Goal: Transaction & Acquisition: Purchase product/service

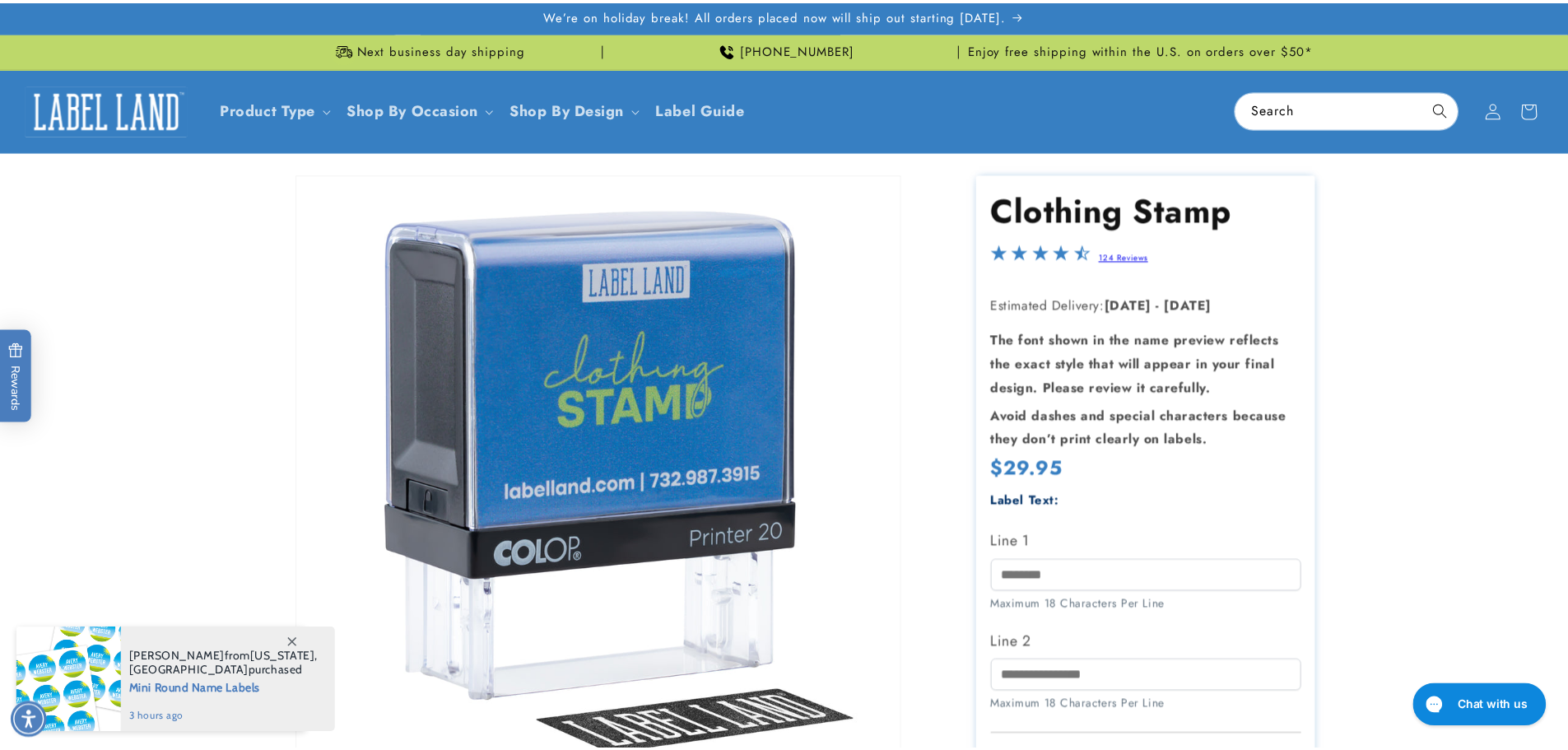
scroll to position [149, 0]
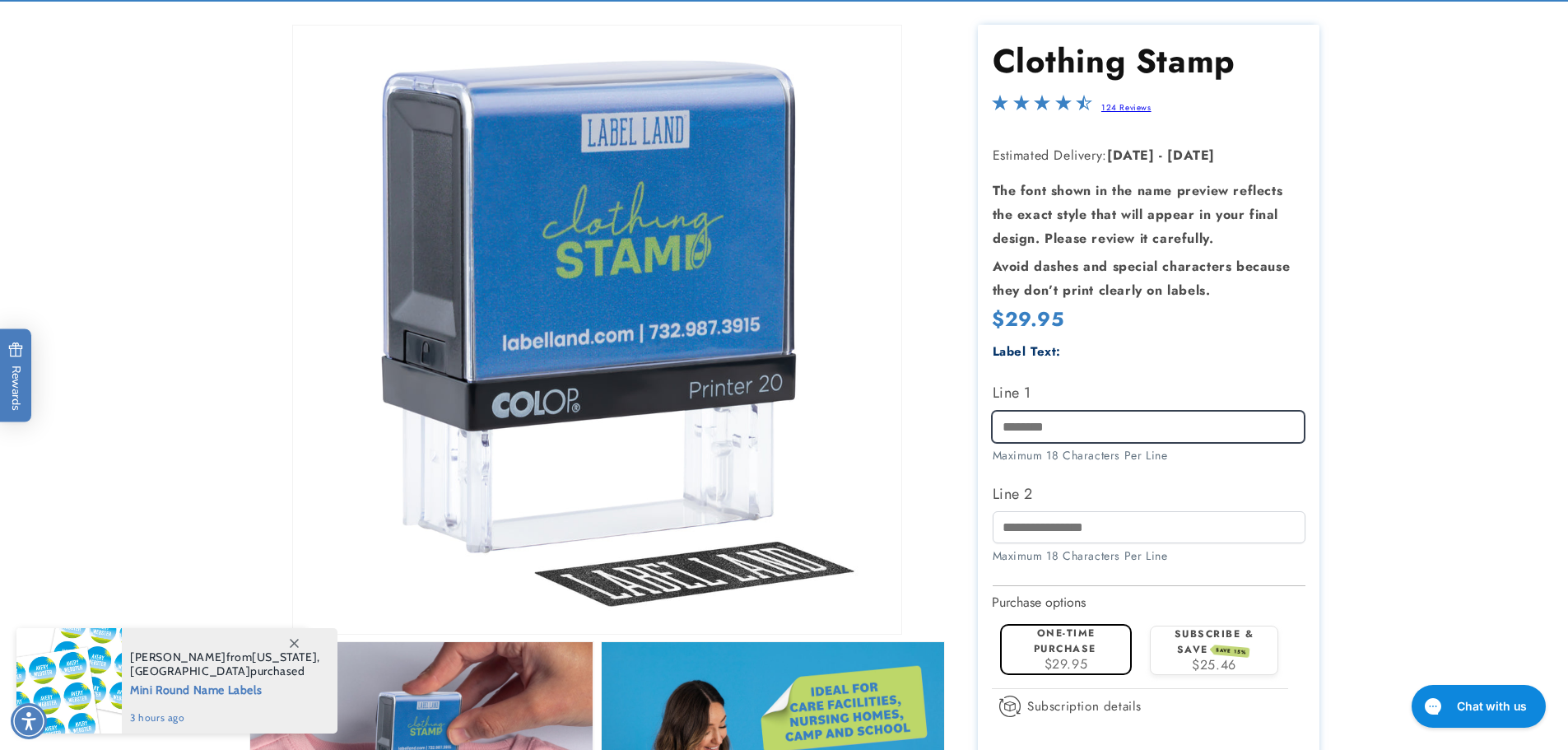
click at [1065, 416] on input "Line 1" at bounding box center [1147, 425] width 313 height 32
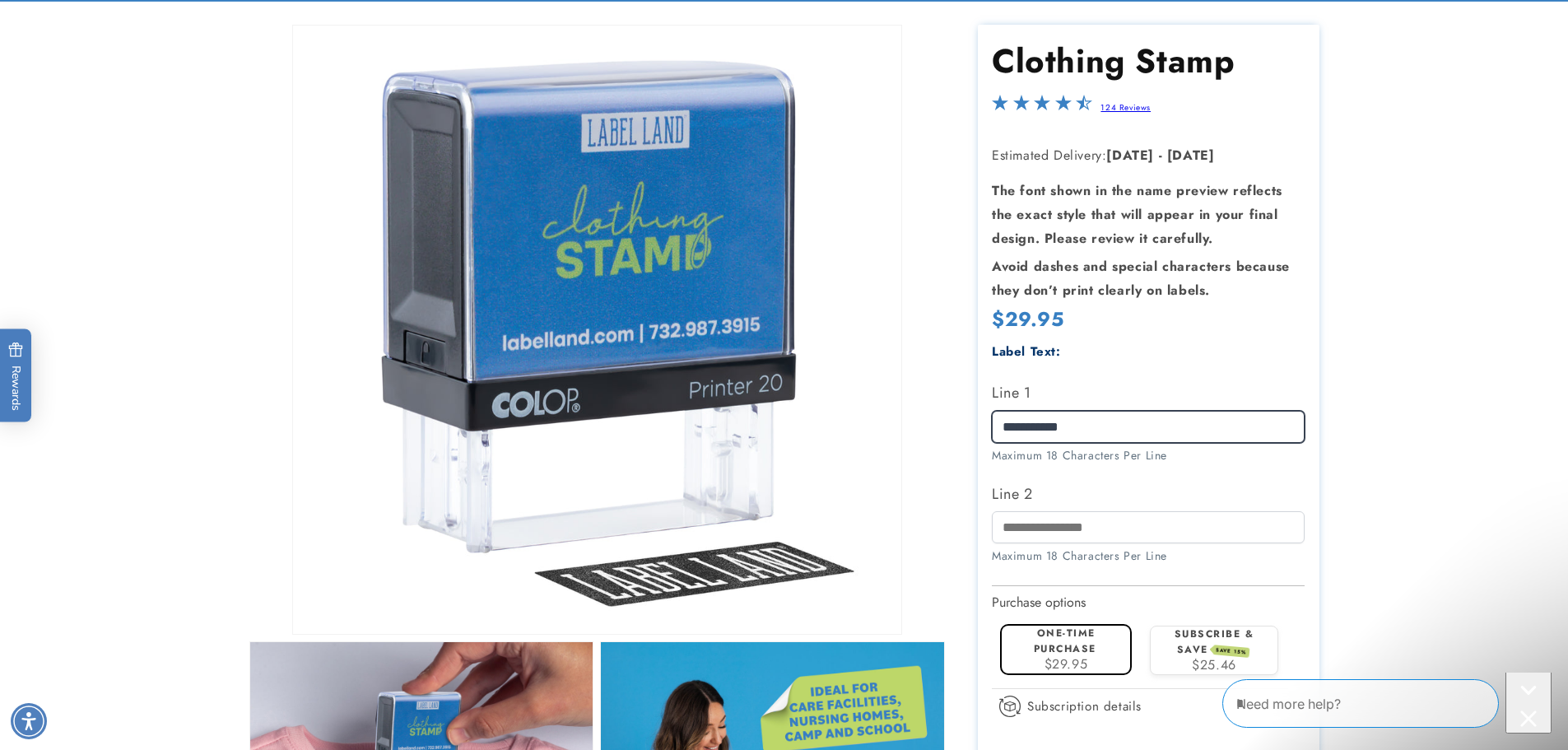
scroll to position [0, 0]
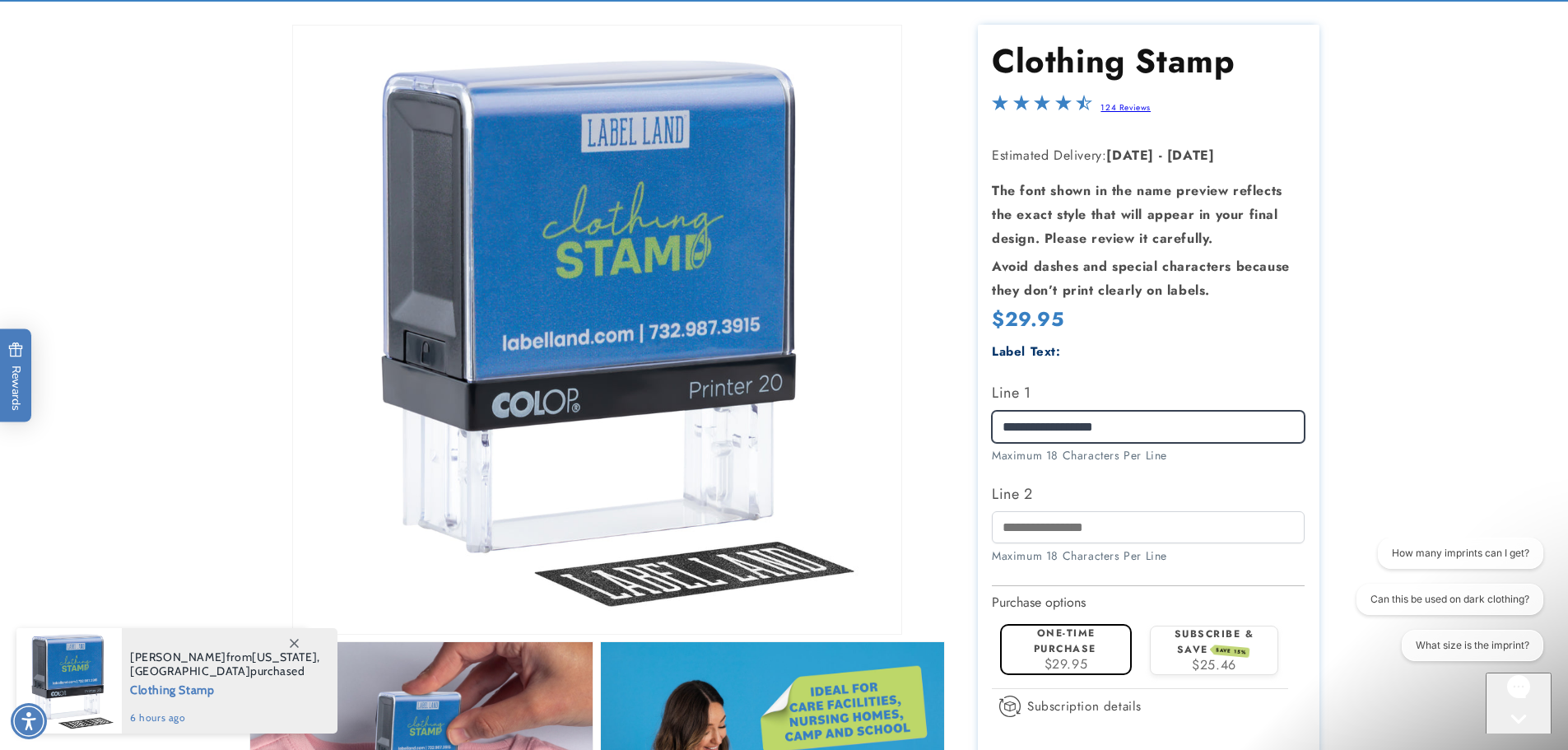
type input "**********"
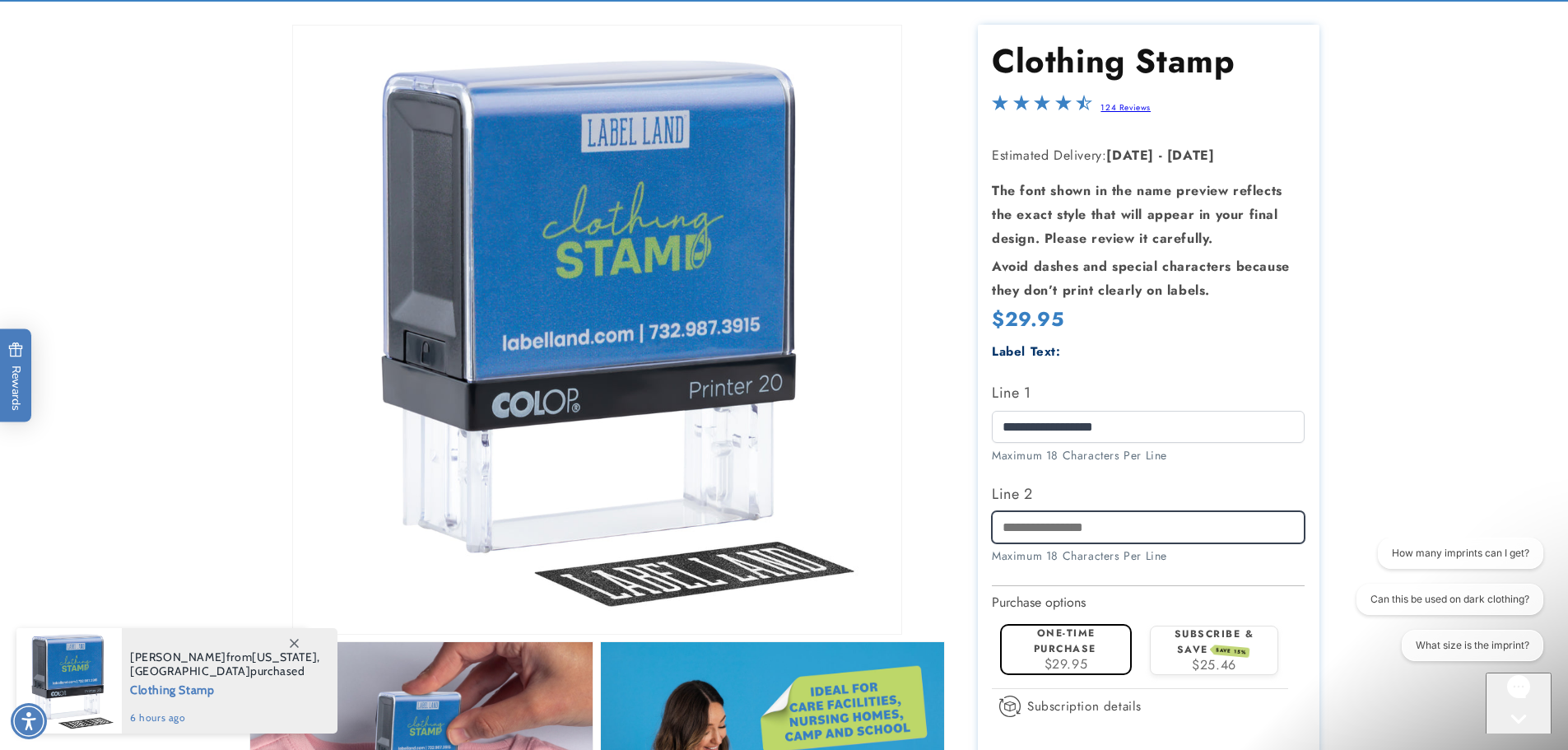
click at [1050, 532] on input "Line 2" at bounding box center [1147, 527] width 313 height 32
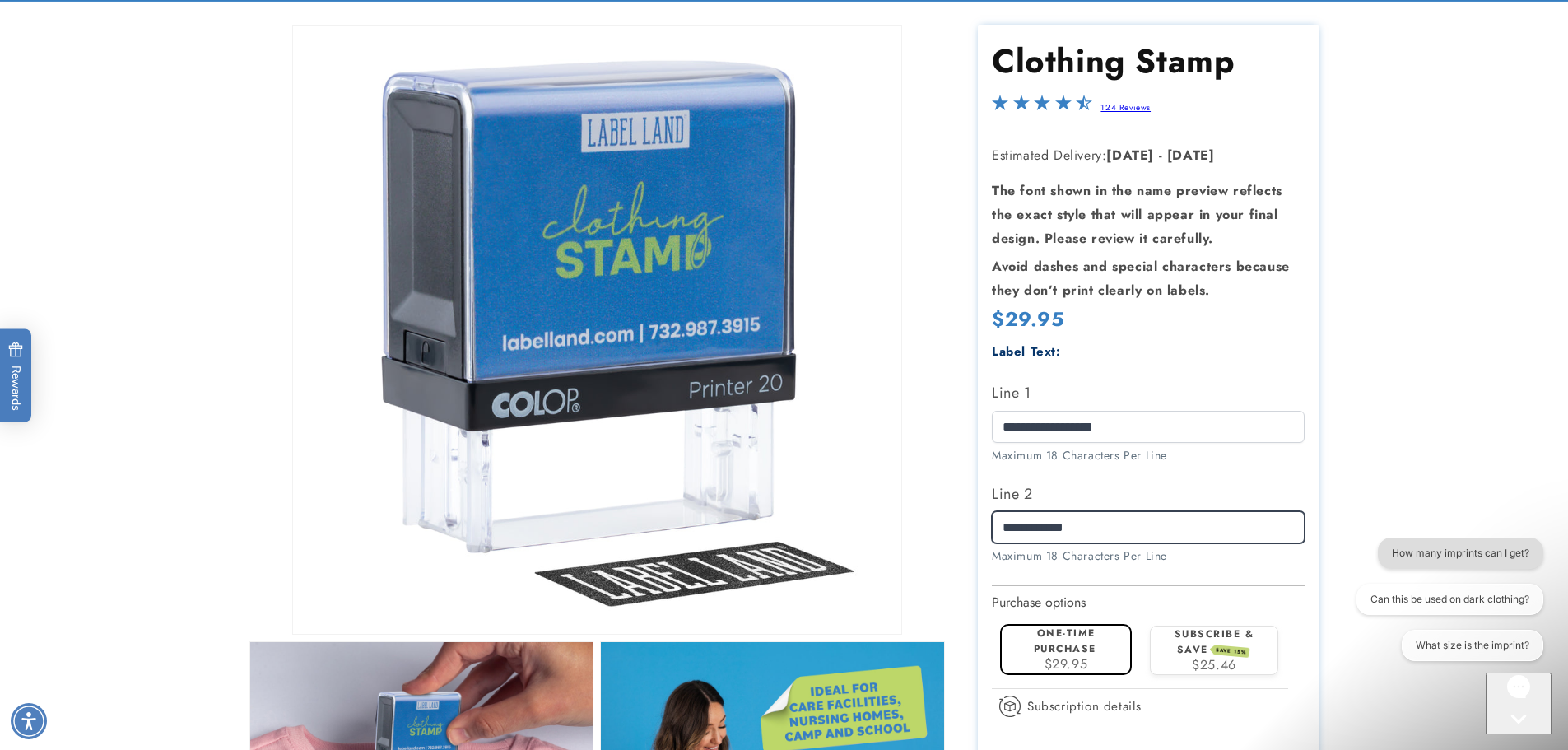
type input "**********"
click at [1490, 550] on button "How many imprints can I get?" at bounding box center [1460, 553] width 165 height 32
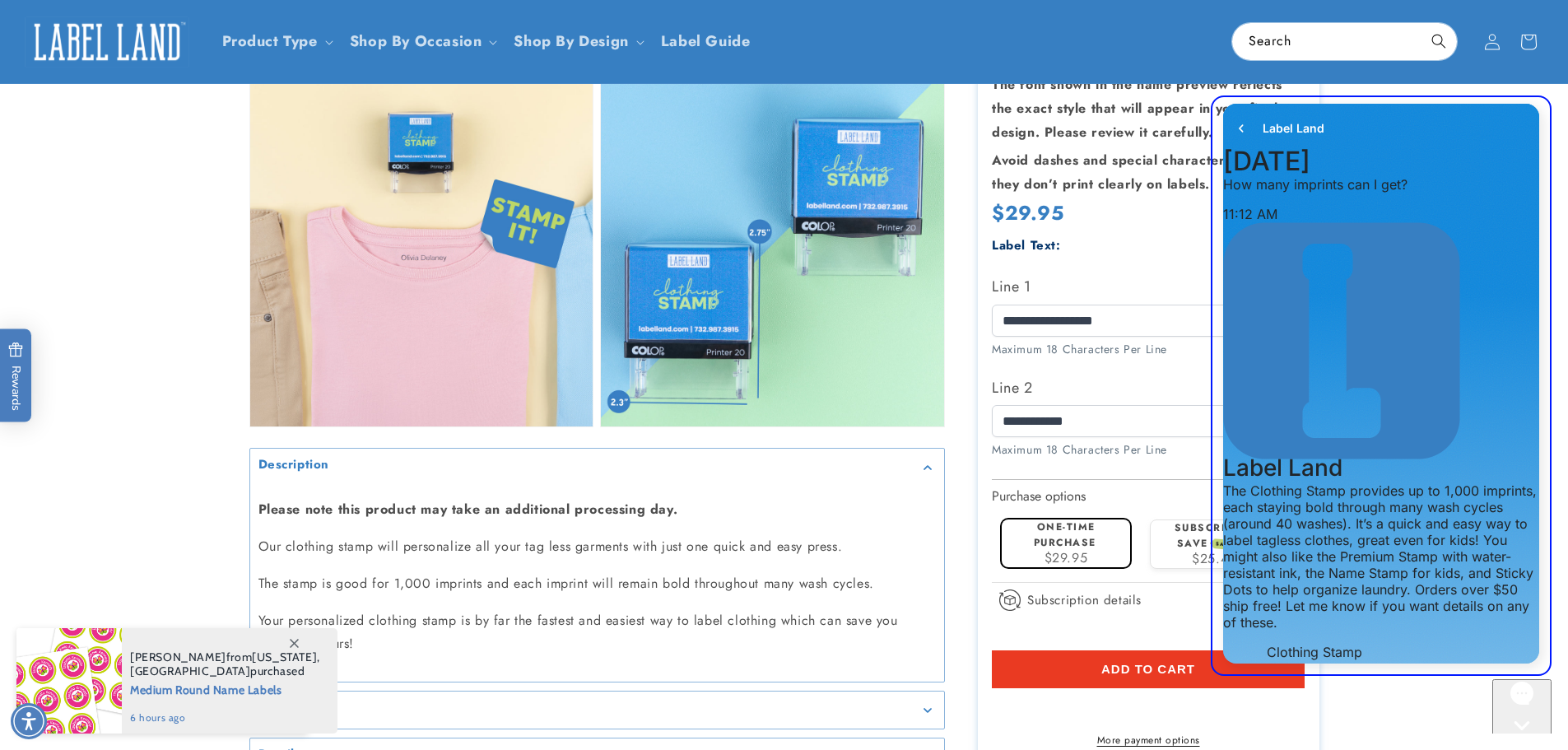
scroll to position [1384, 0]
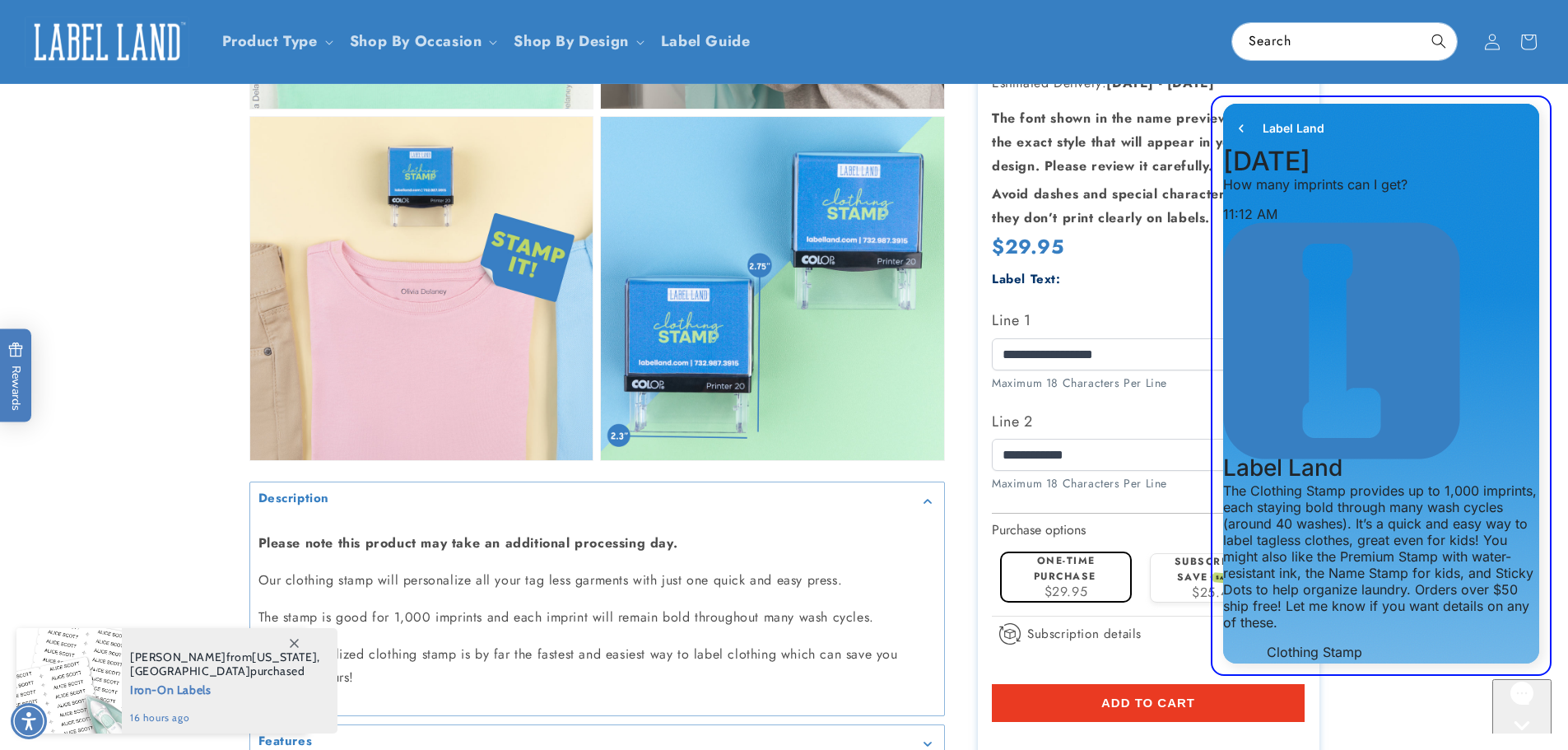
click at [1510, 120] on div "Label Land" at bounding box center [1380, 128] width 316 height 49
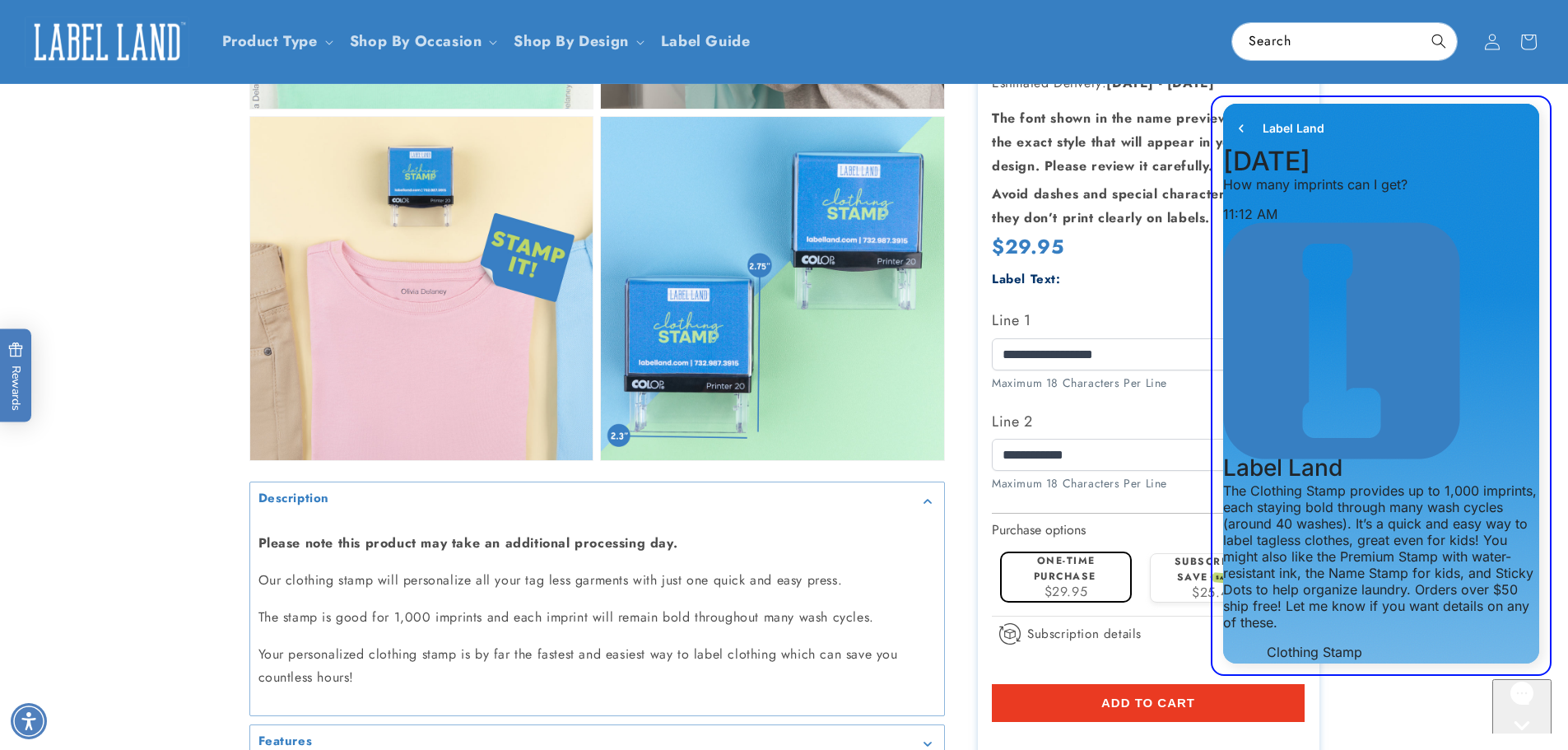
drag, startPoint x: 1521, startPoint y: 120, endPoint x: 1510, endPoint y: 120, distance: 11.0
click at [1521, 120] on div "Label Land" at bounding box center [1380, 128] width 316 height 49
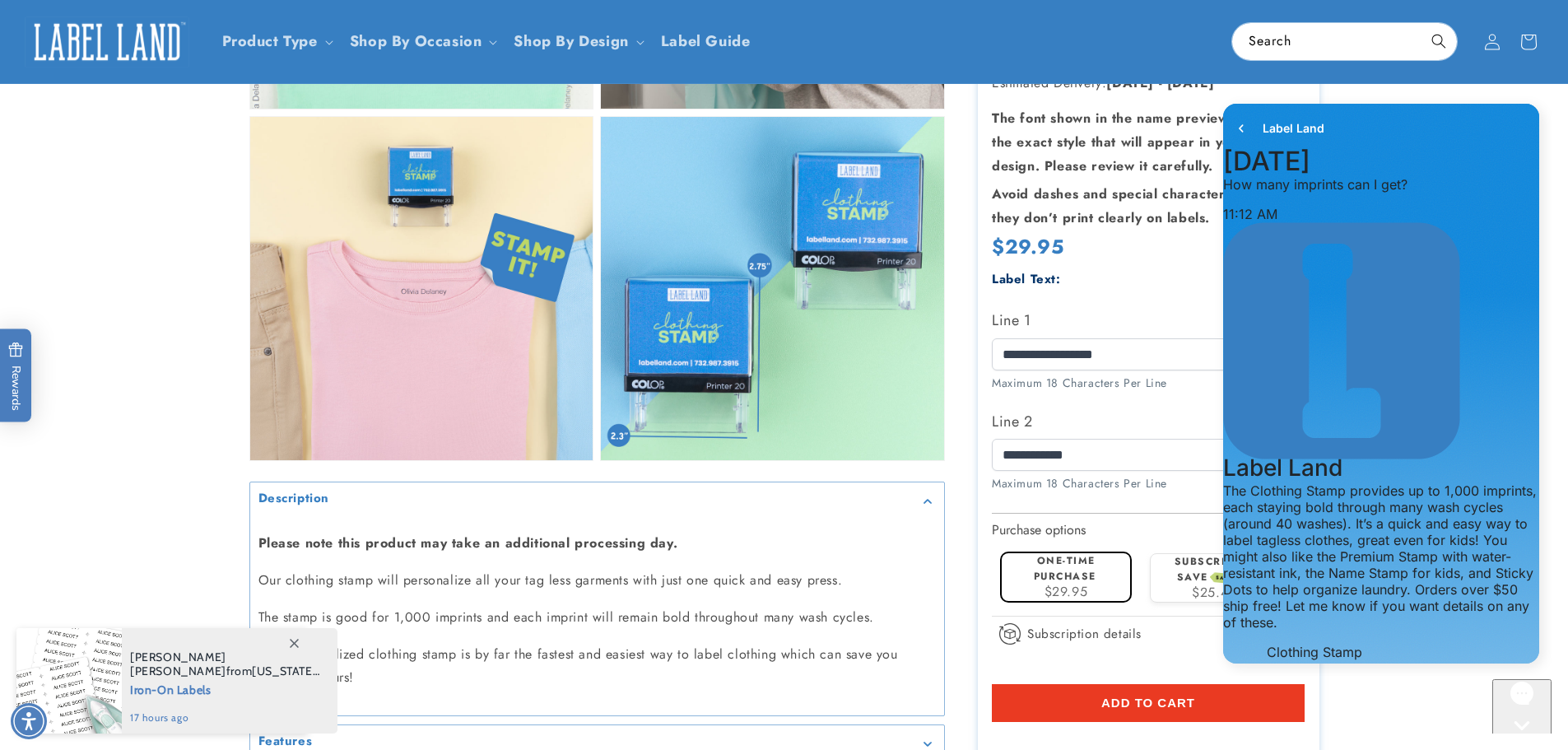
click at [1065, 686] on button "Add to cart" at bounding box center [1147, 702] width 313 height 38
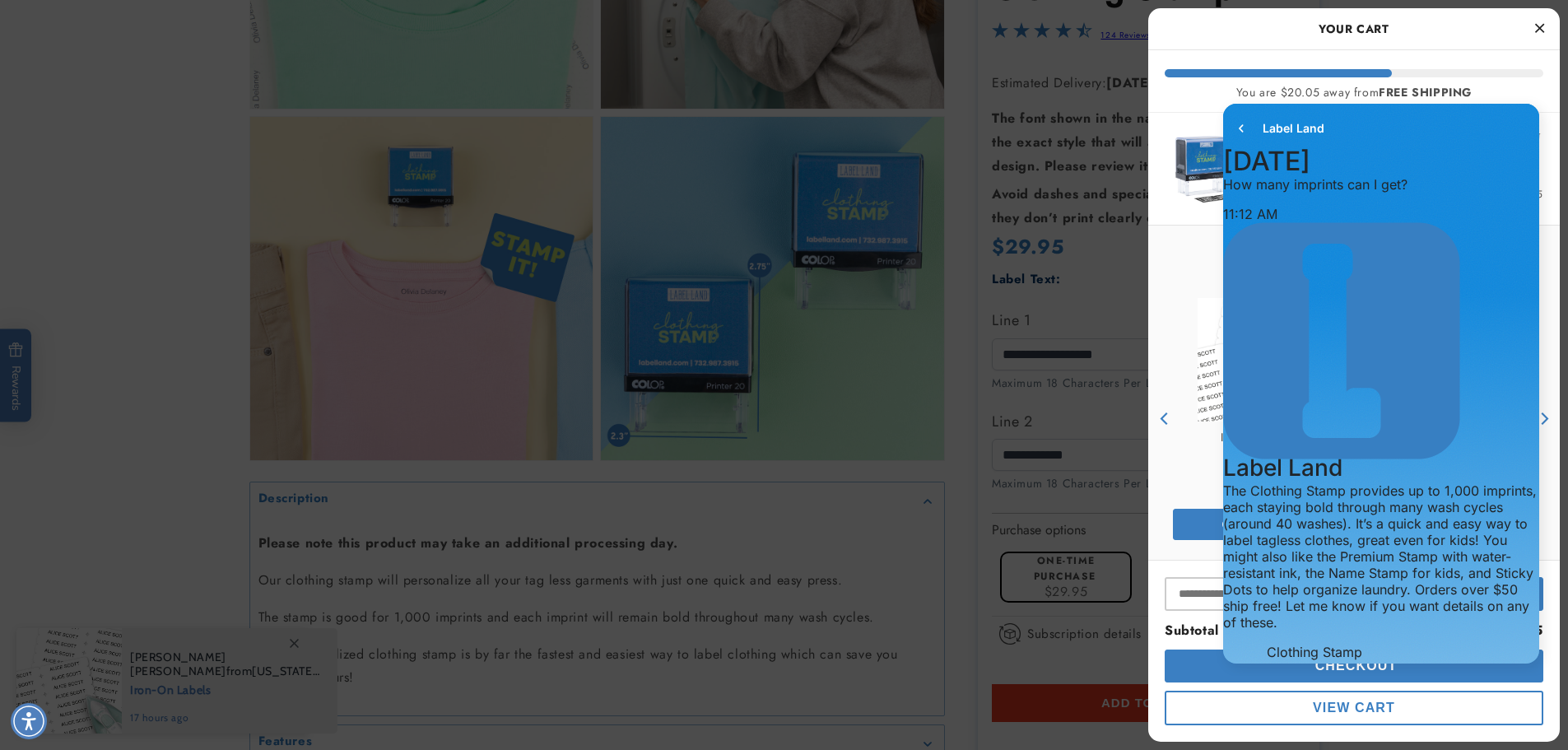
scroll to position [1548, 0]
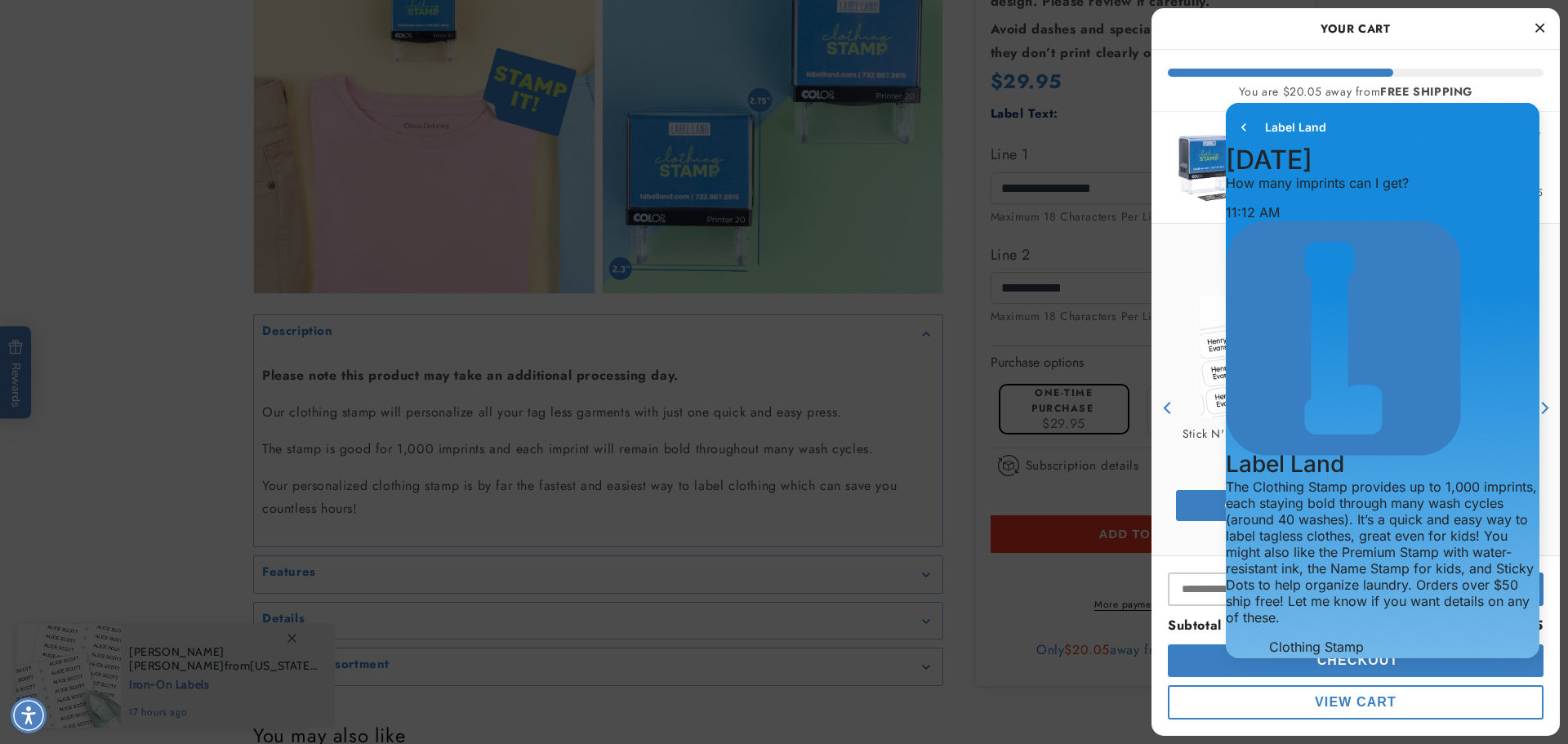
click at [1541, 25] on icon "Close Cart" at bounding box center [1540, 28] width 9 height 15
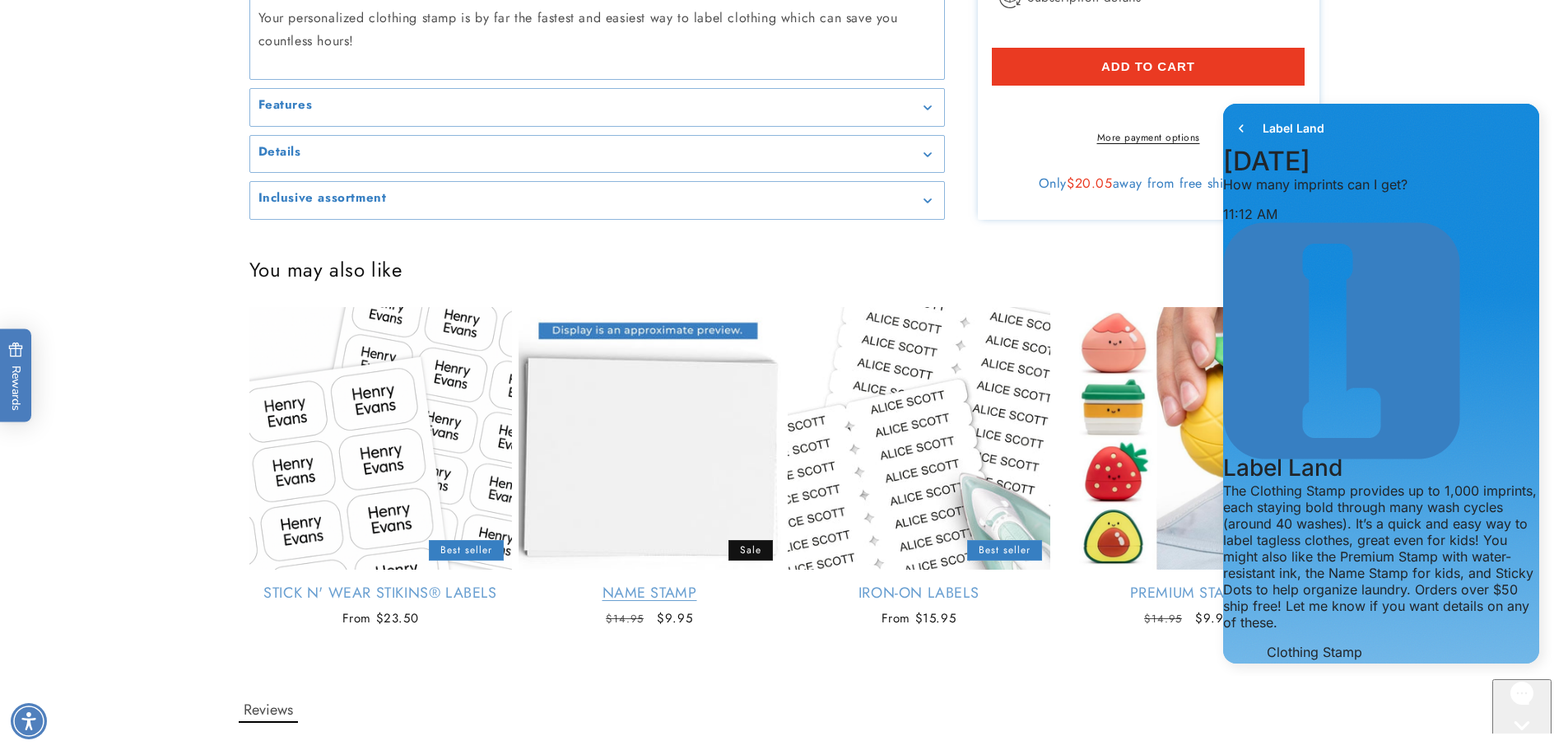
scroll to position [2042, 0]
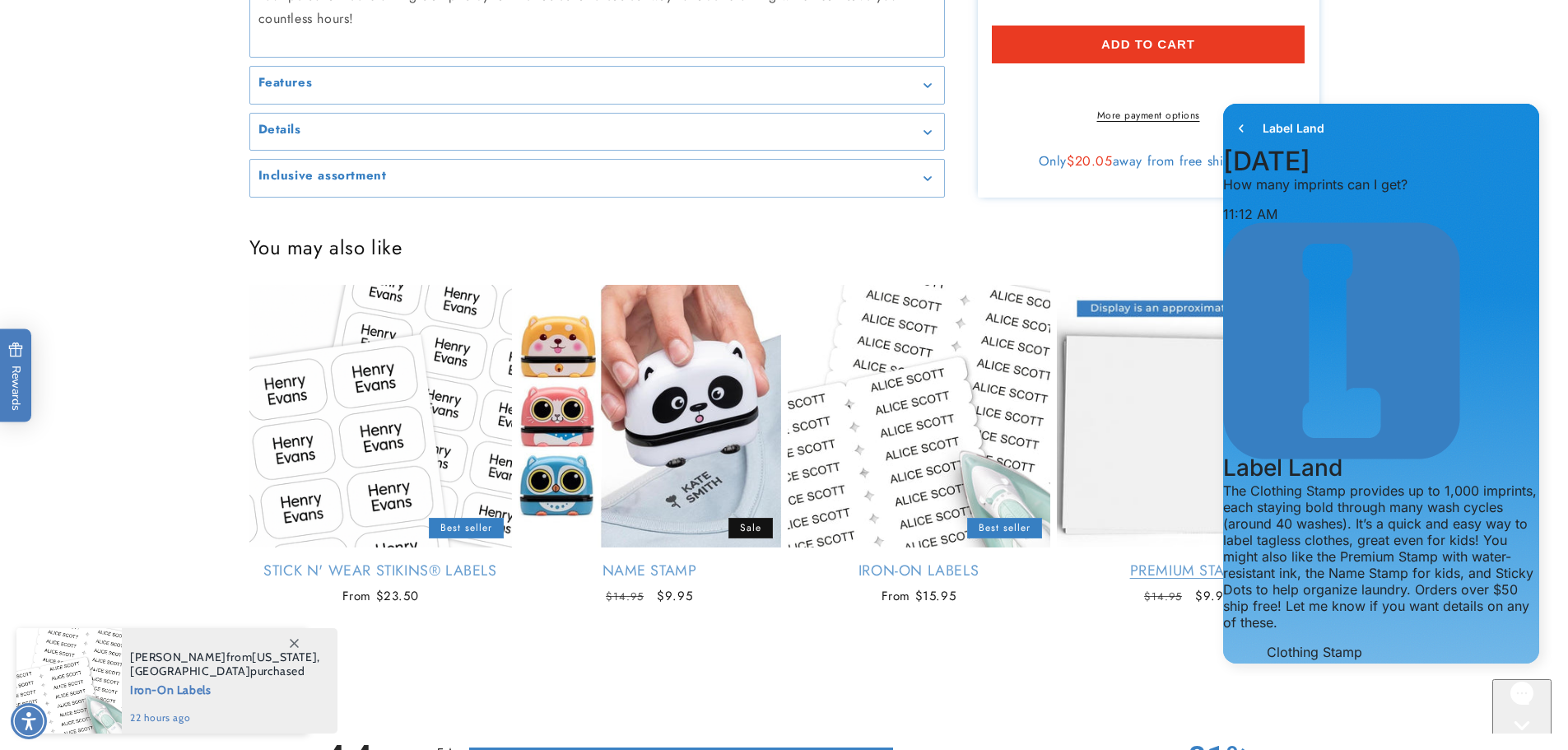
click at [1150, 562] on link "Premium Stamp" at bounding box center [1187, 571] width 263 height 19
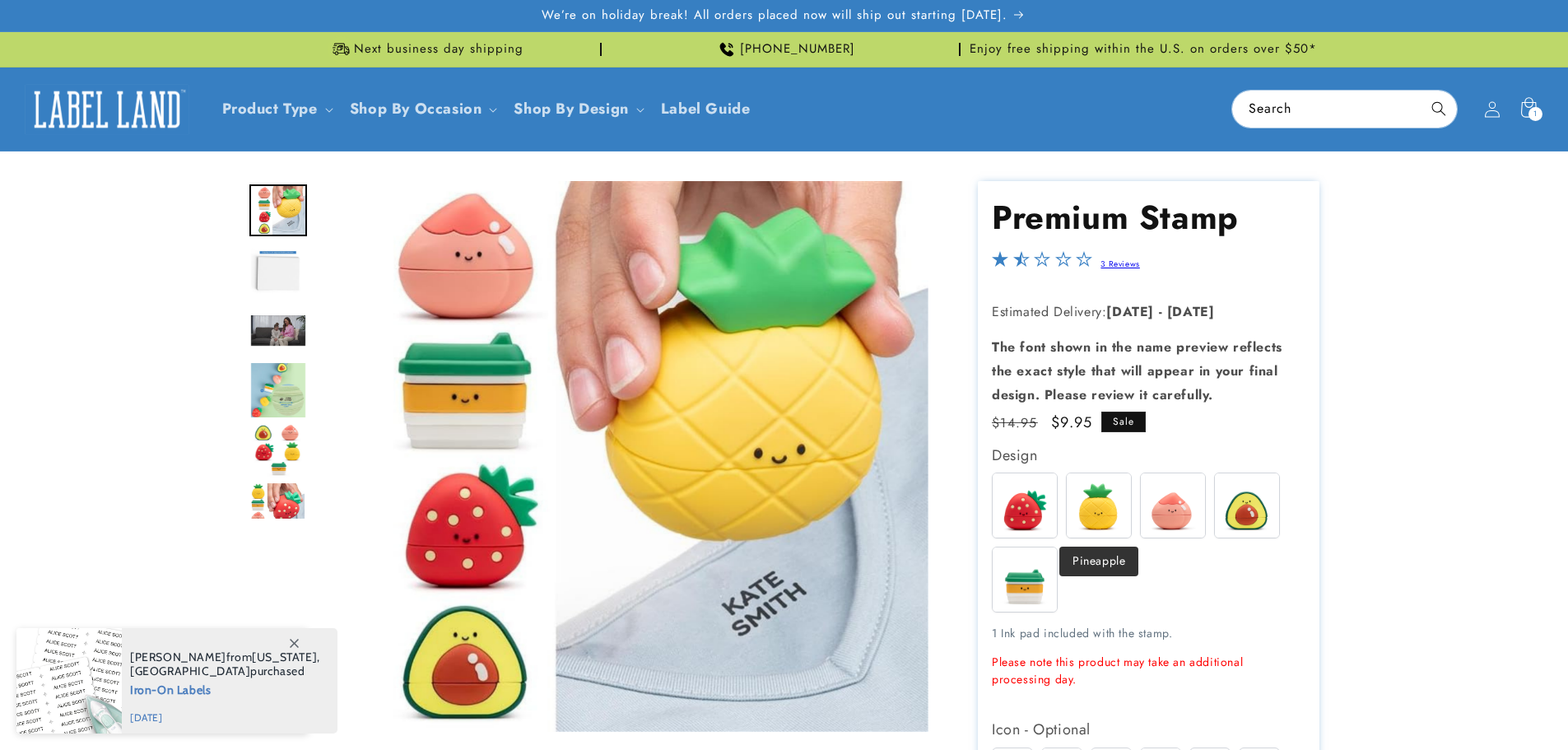
click at [1104, 502] on img at bounding box center [1098, 505] width 64 height 64
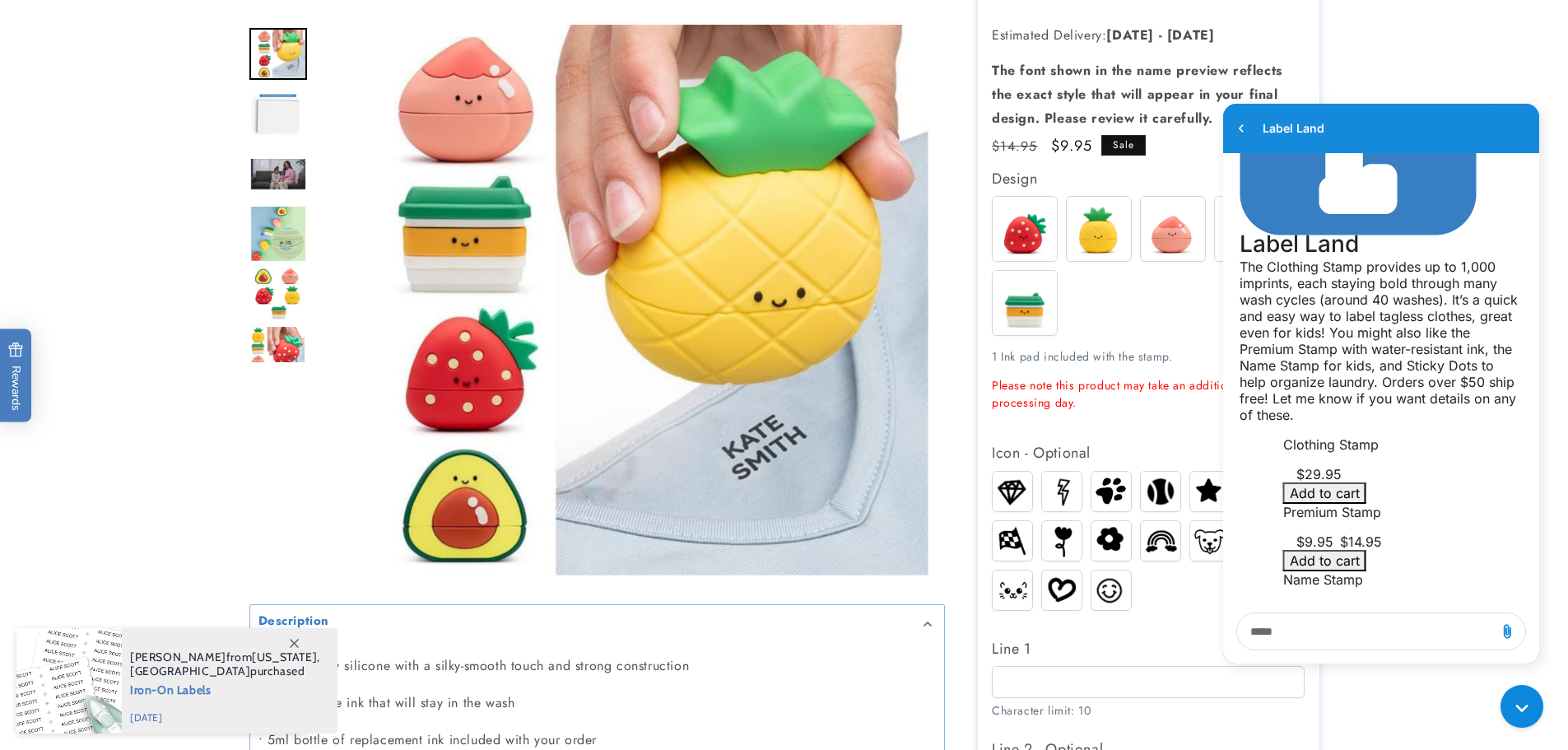
scroll to position [411, 0]
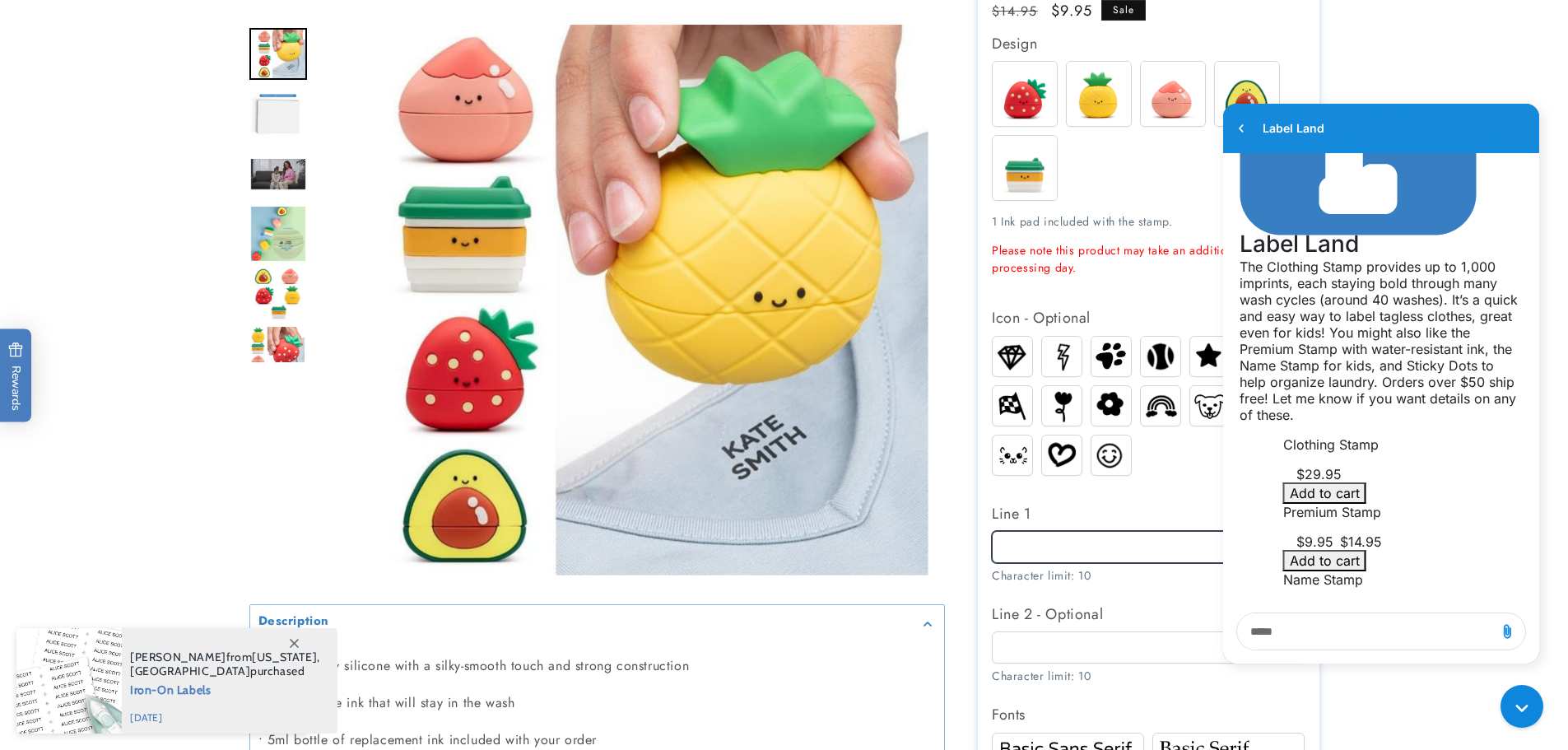
click at [1073, 550] on input "Line 1" at bounding box center [1147, 547] width 313 height 32
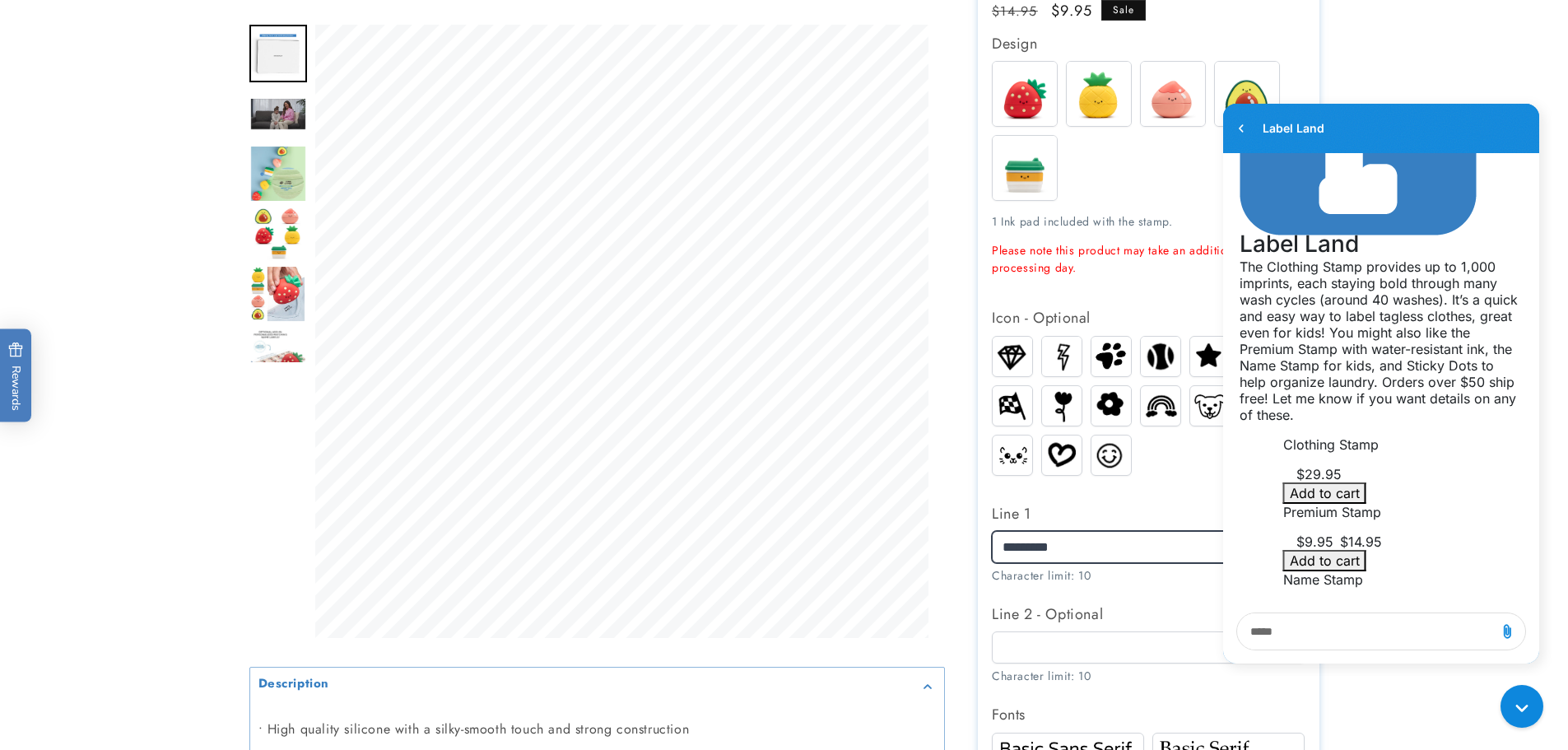
type input "*********"
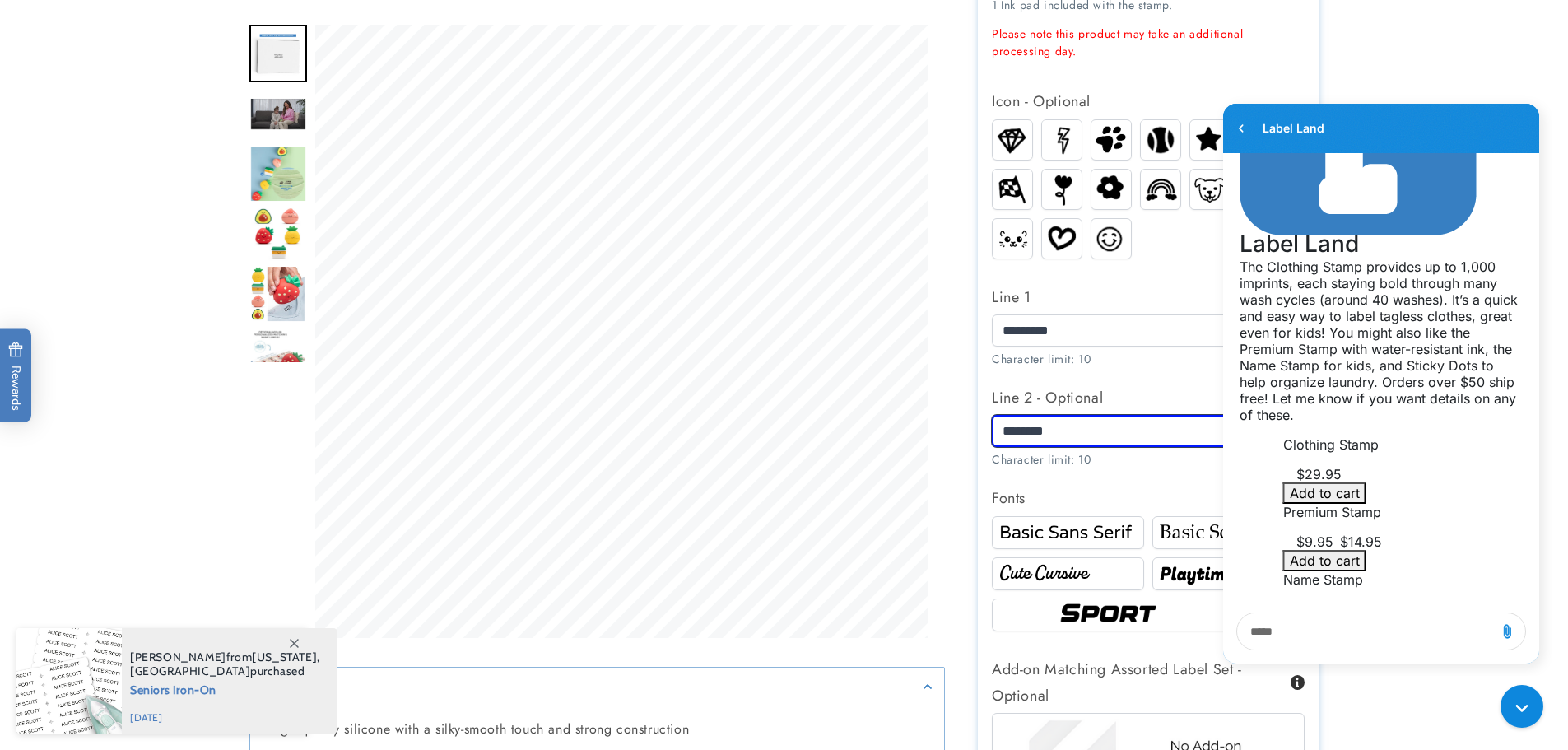
scroll to position [741, 0]
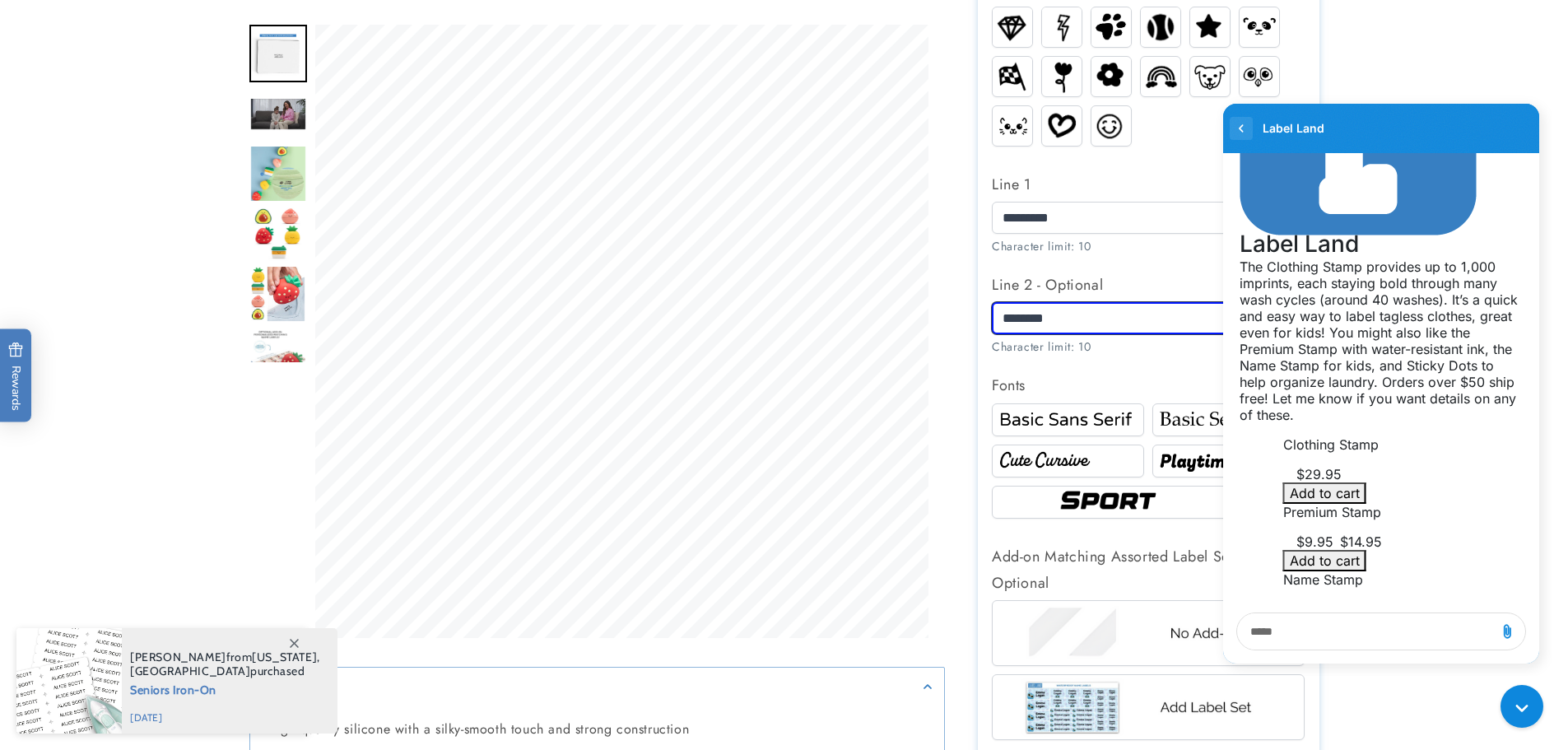
type input "********"
click at [1236, 135] on icon "go to home page" at bounding box center [1241, 128] width 17 height 19
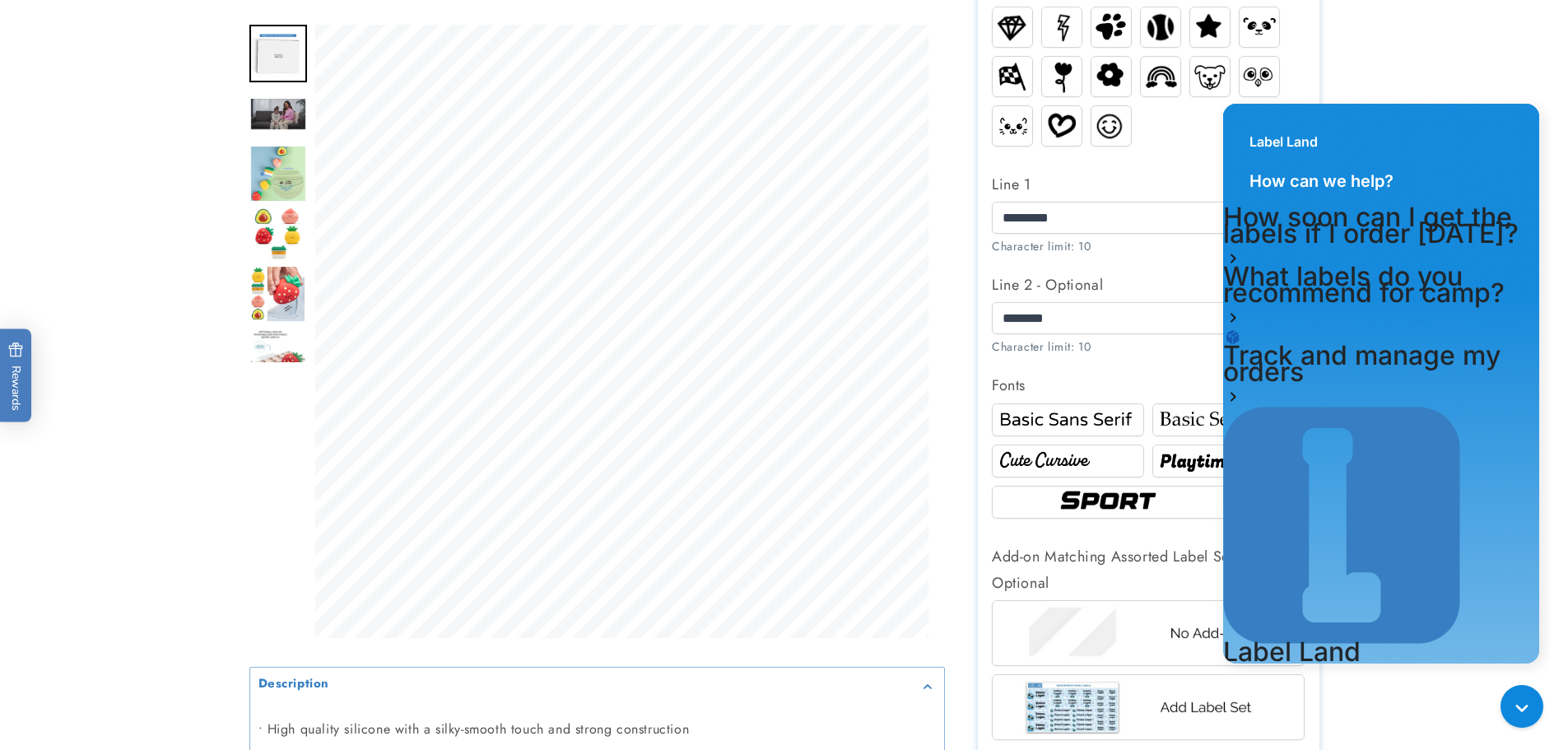
click at [1509, 126] on div "Label Land" at bounding box center [1380, 134] width 316 height 59
click at [1536, 706] on div "Gorgias live chat" at bounding box center [1525, 709] width 29 height 29
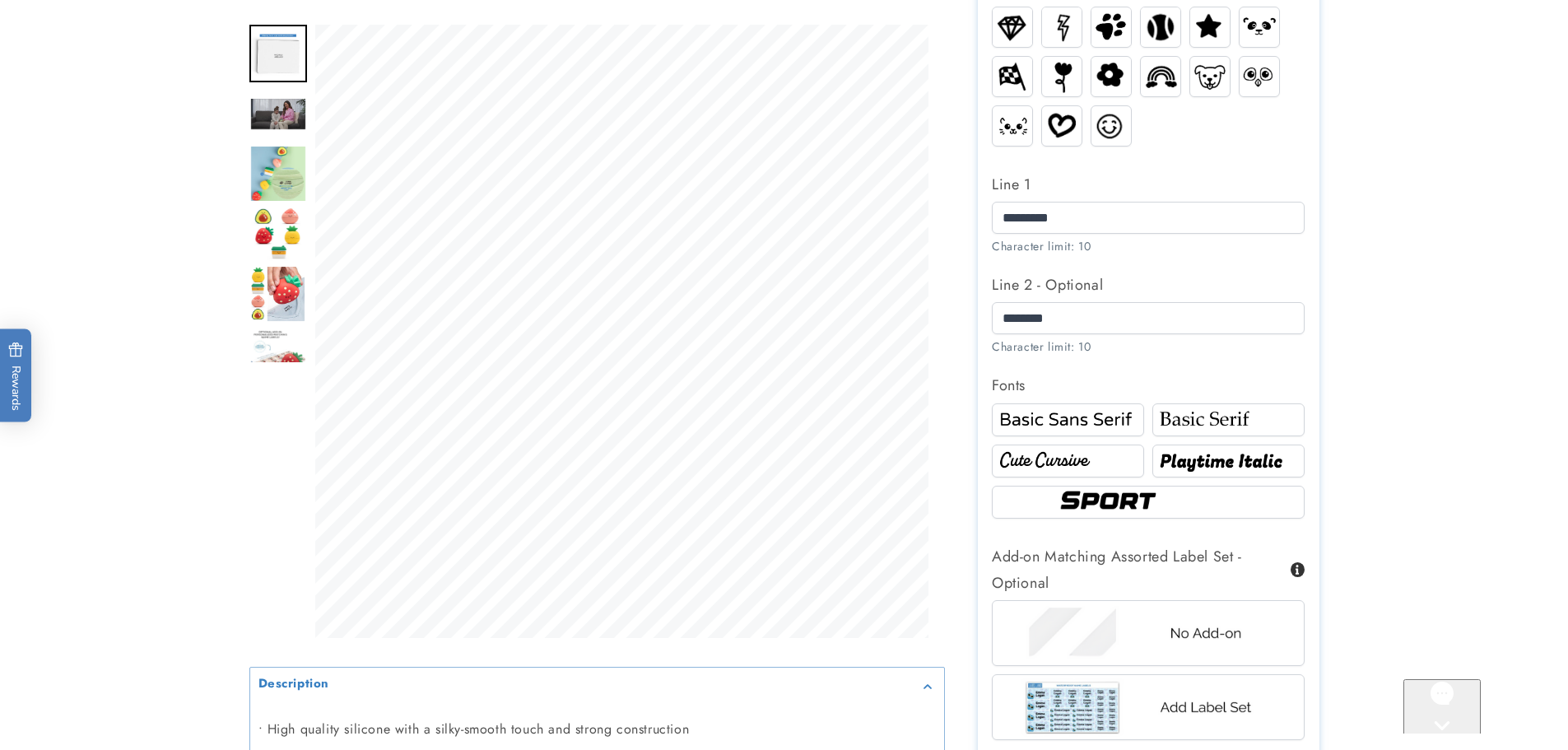
click at [1198, 425] on img at bounding box center [1228, 420] width 148 height 25
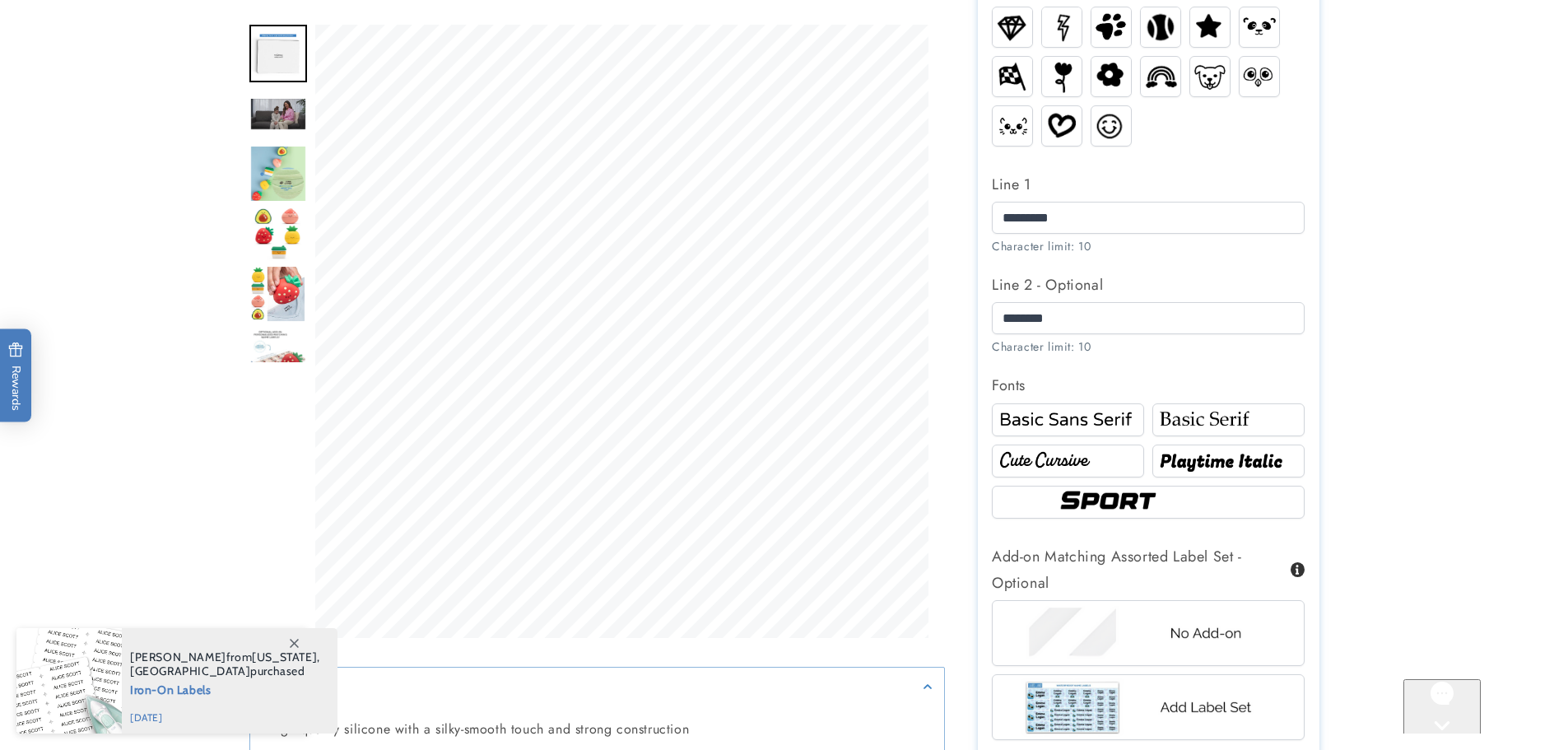
click at [1069, 424] on img at bounding box center [1068, 420] width 148 height 25
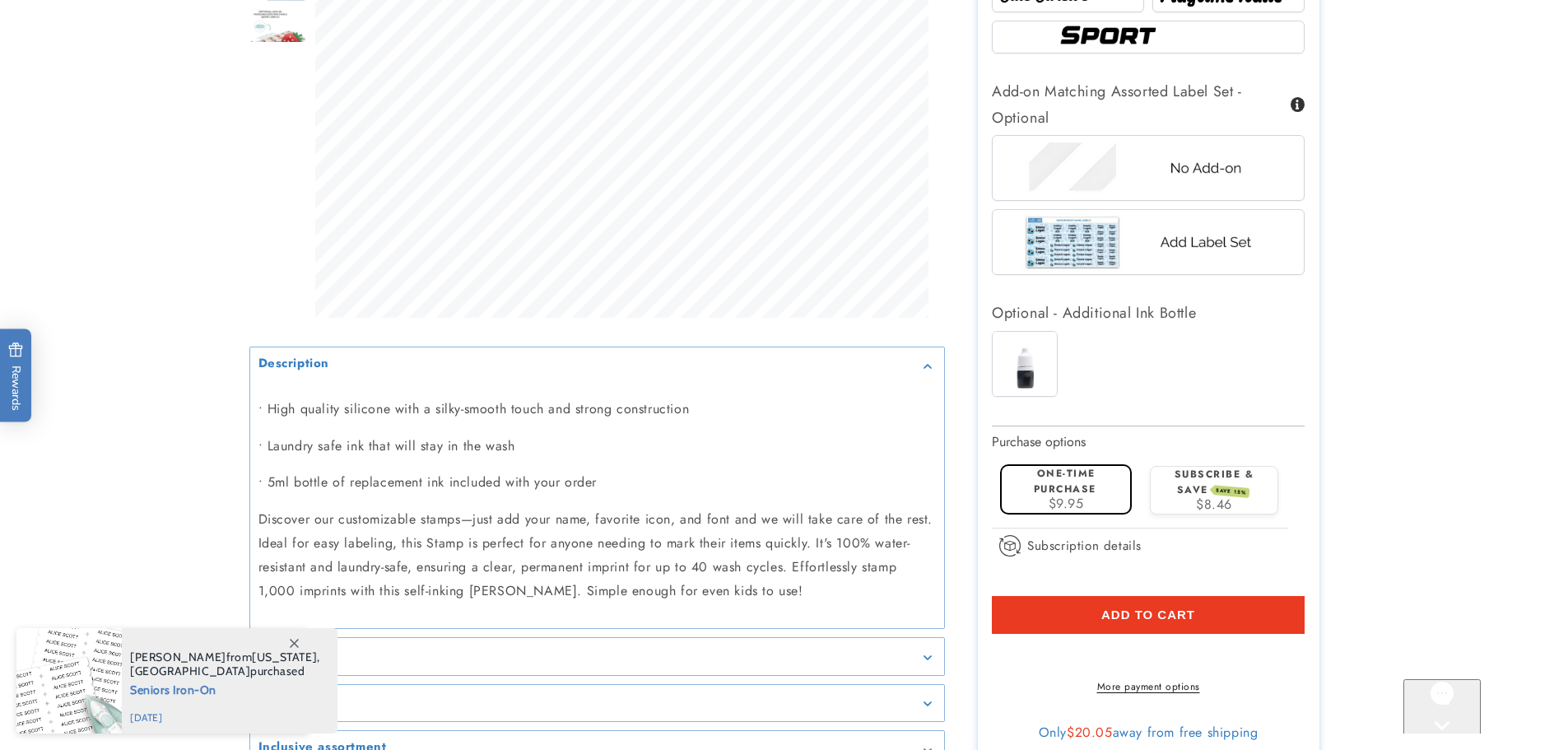
scroll to position [1235, 0]
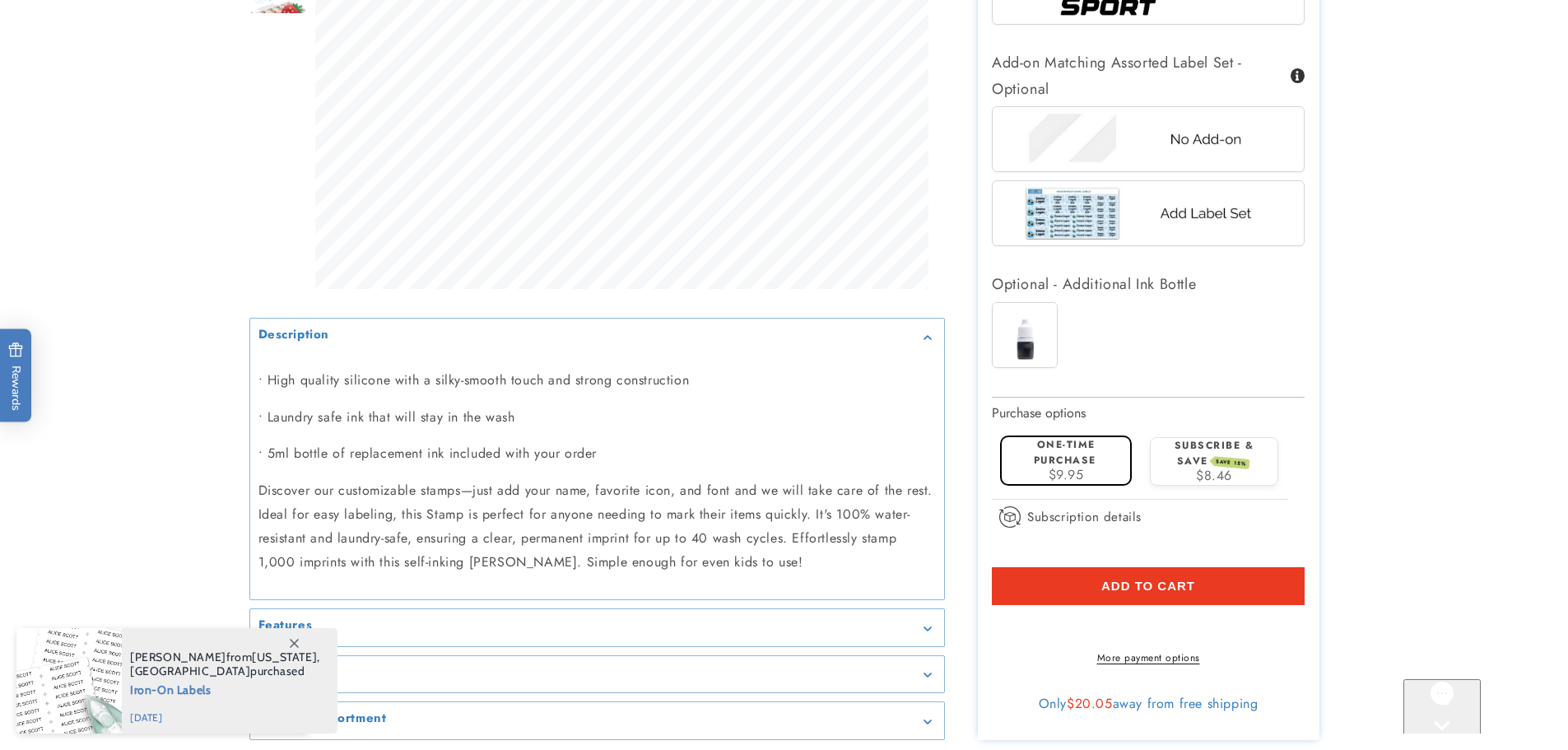
click at [1129, 583] on span "Add to cart" at bounding box center [1147, 586] width 94 height 15
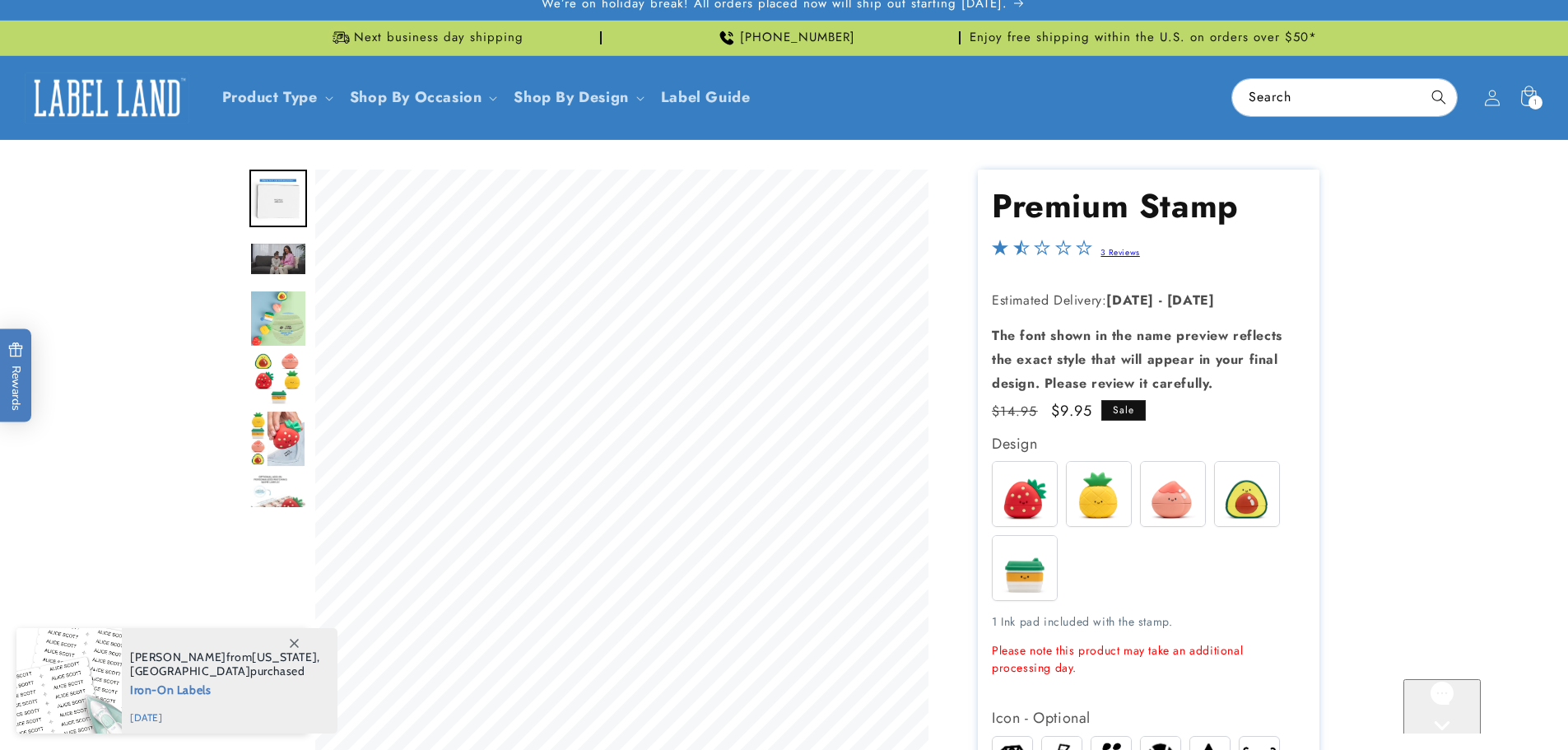
scroll to position [0, 0]
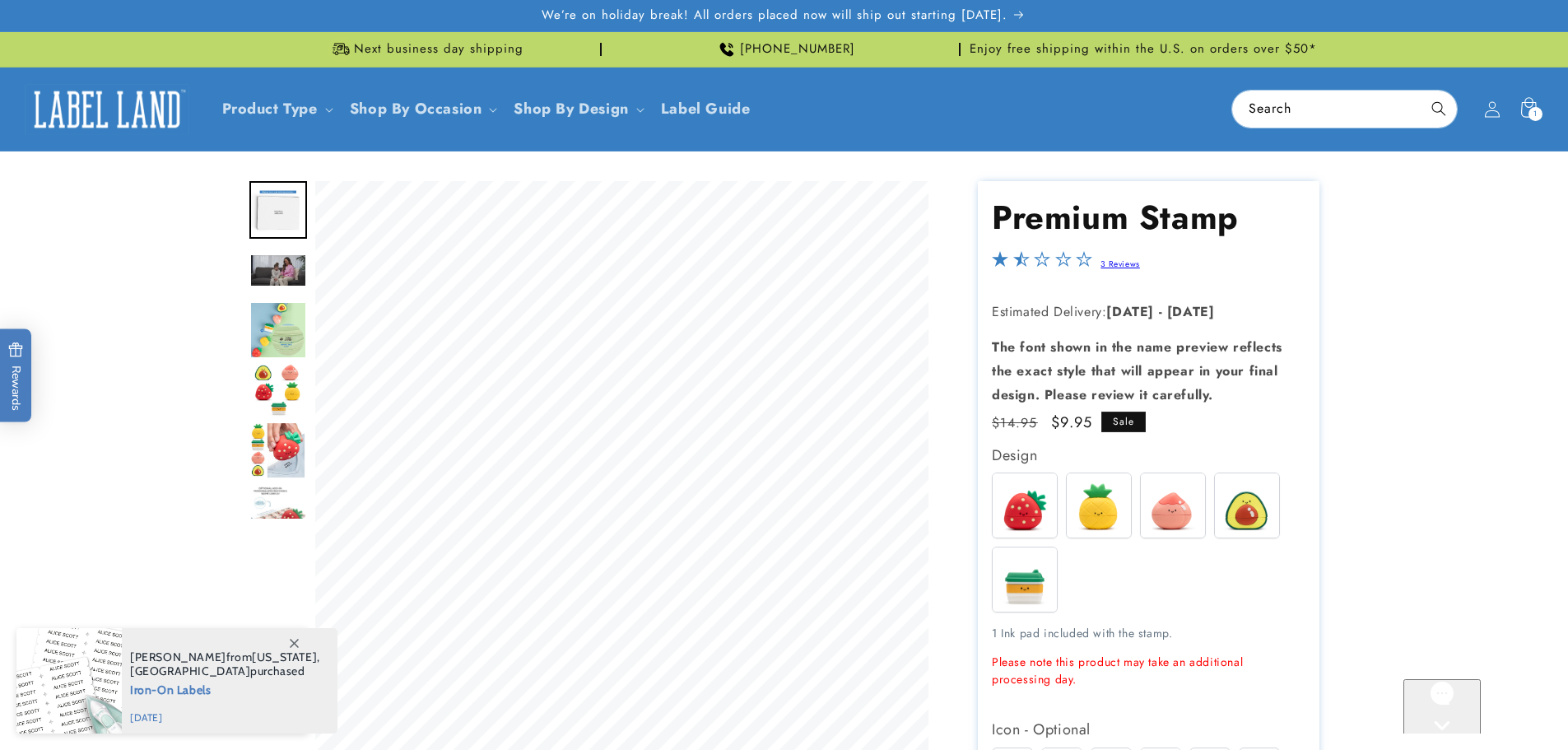
click at [1531, 105] on icon at bounding box center [1528, 109] width 36 height 36
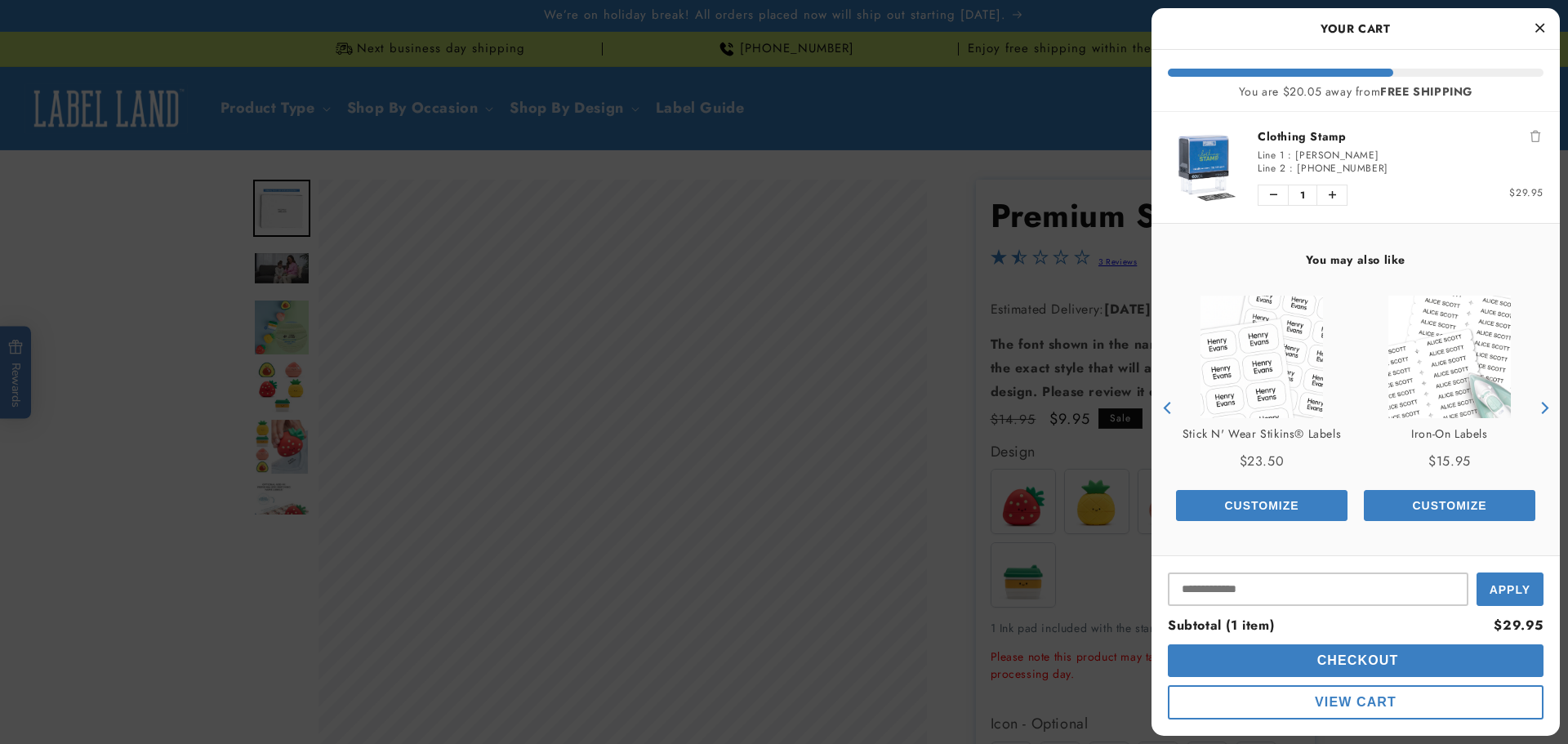
click at [1053, 268] on div at bounding box center [784, 372] width 1568 height 744
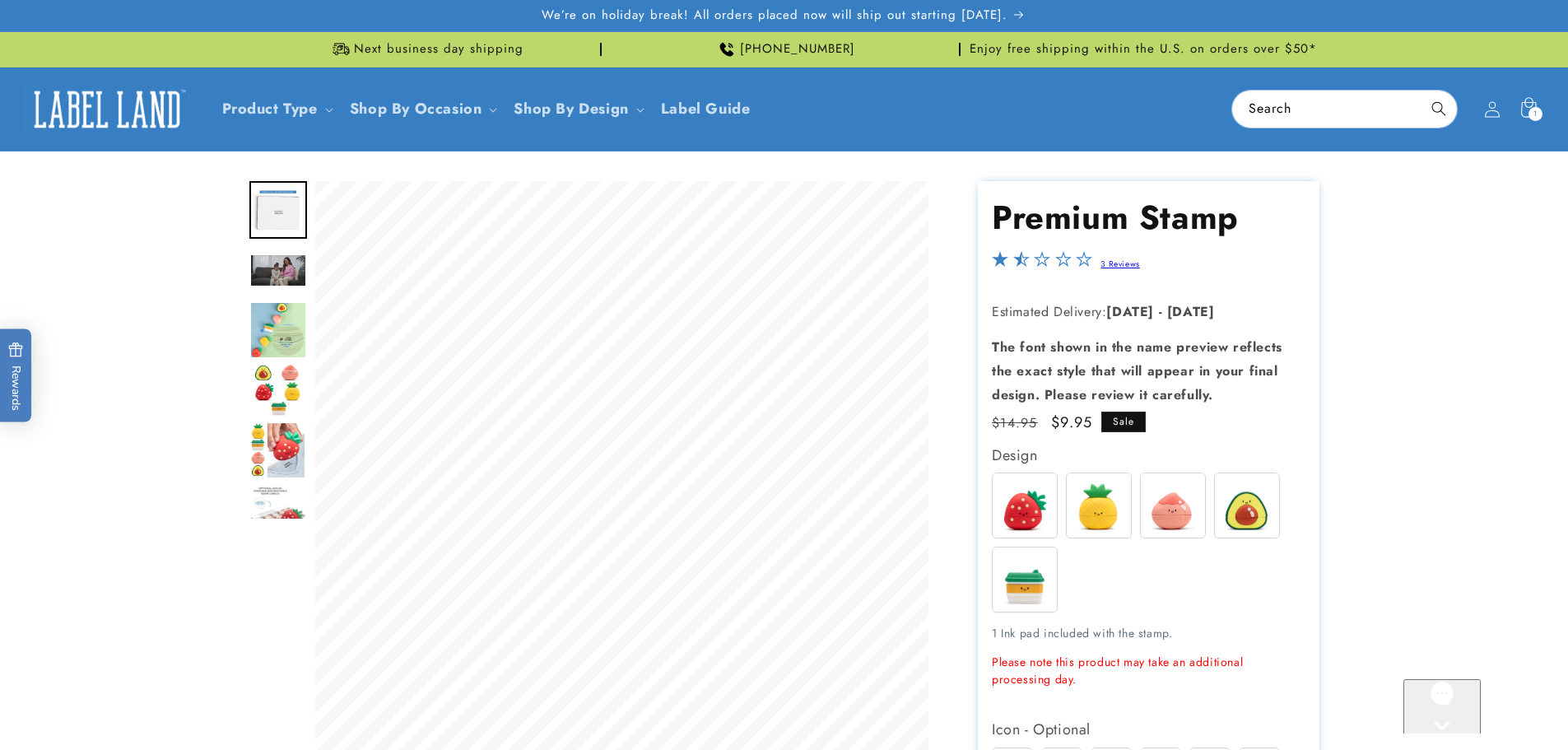
click at [1107, 262] on link "3 Reviews" at bounding box center [1120, 263] width 39 height 12
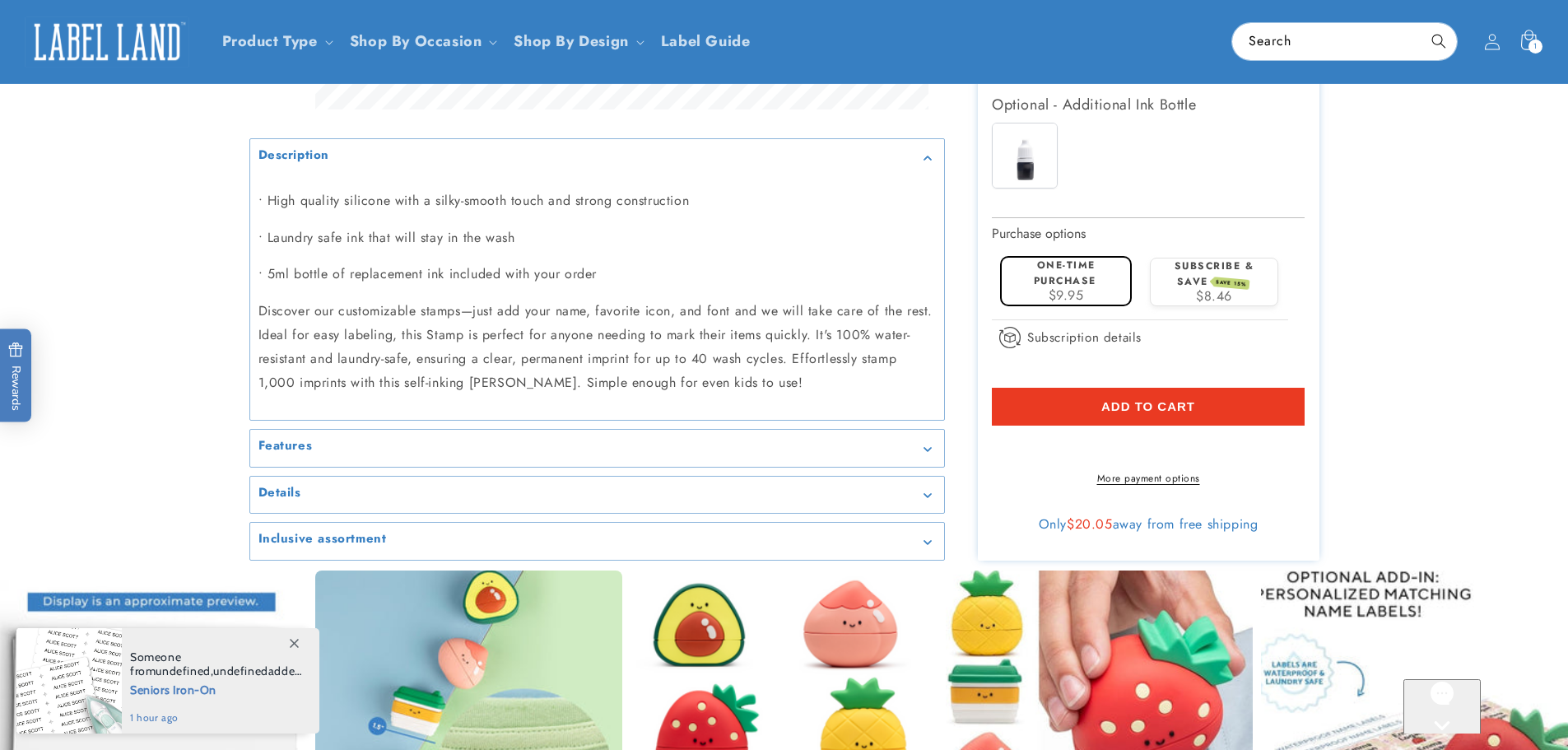
scroll to position [1381, 0]
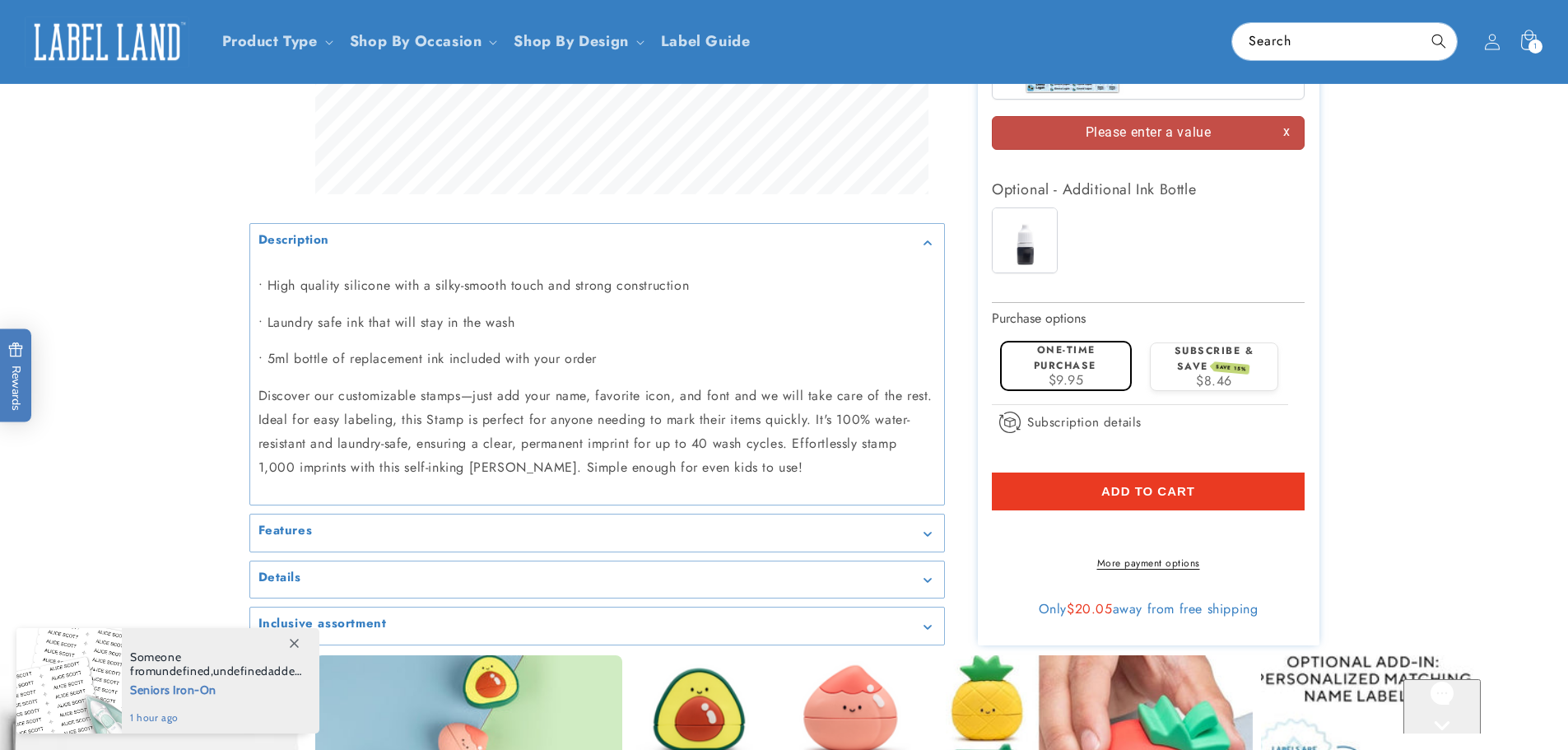
click at [1156, 491] on span "Add to cart" at bounding box center [1147, 491] width 94 height 15
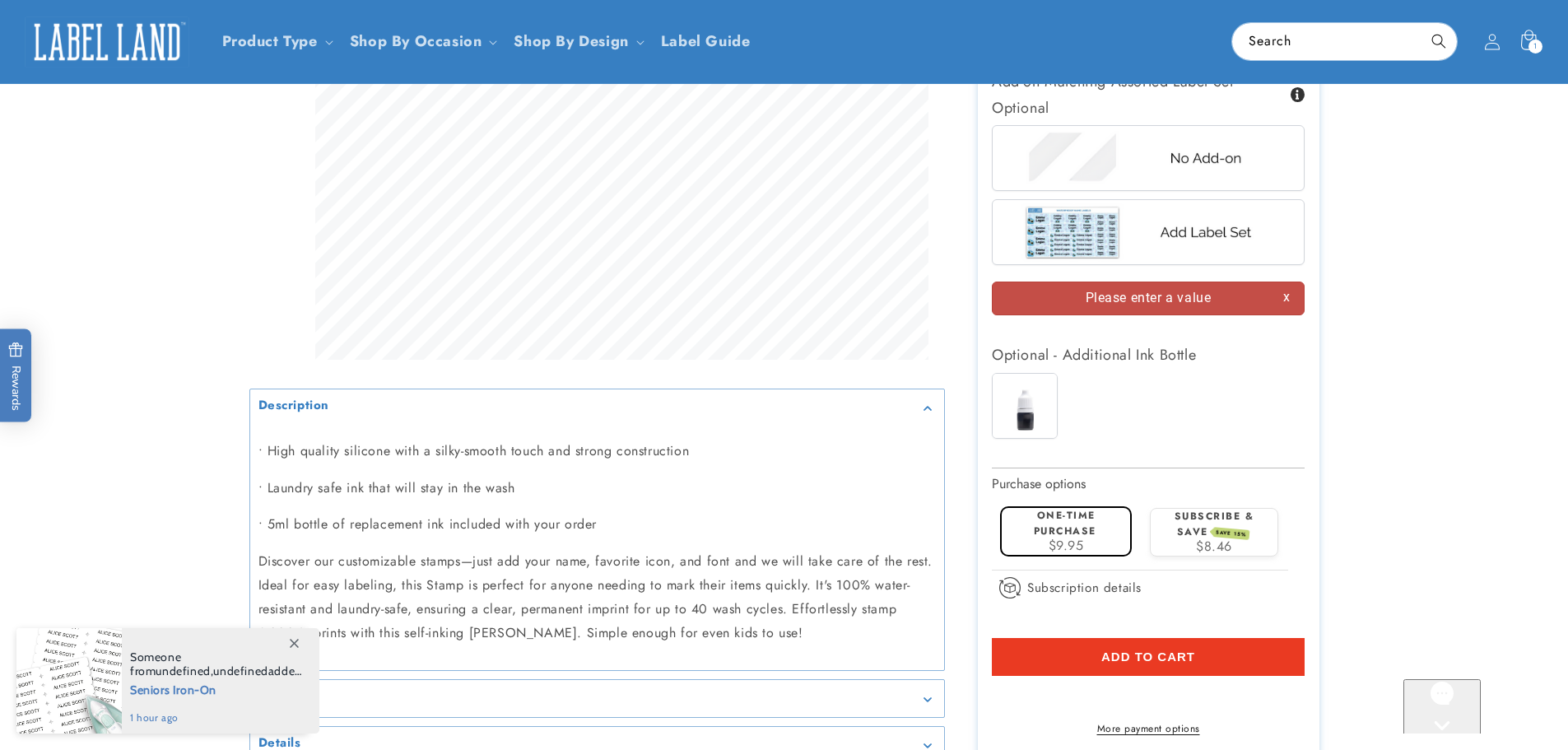
scroll to position [1203, 0]
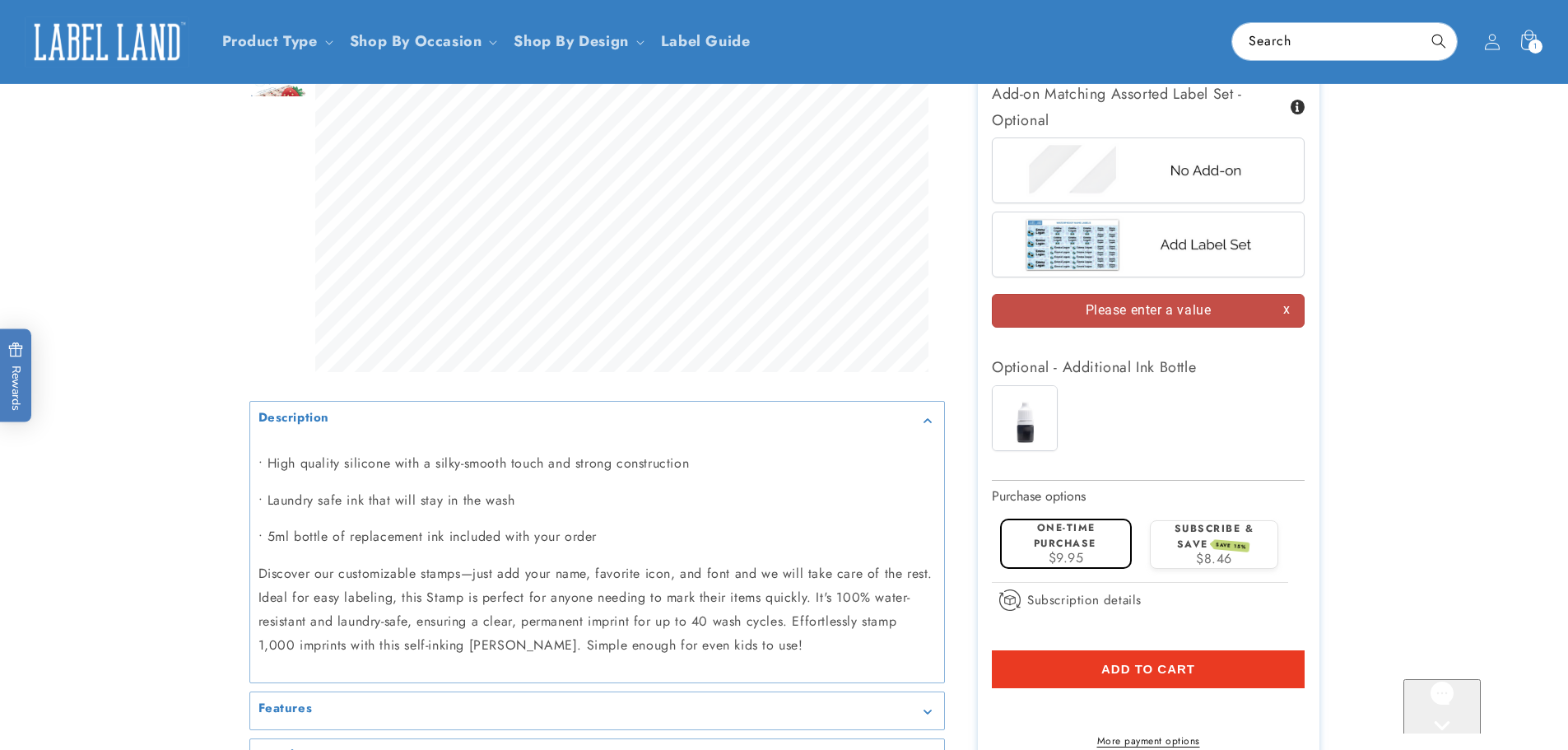
click at [1023, 407] on img at bounding box center [1024, 418] width 64 height 64
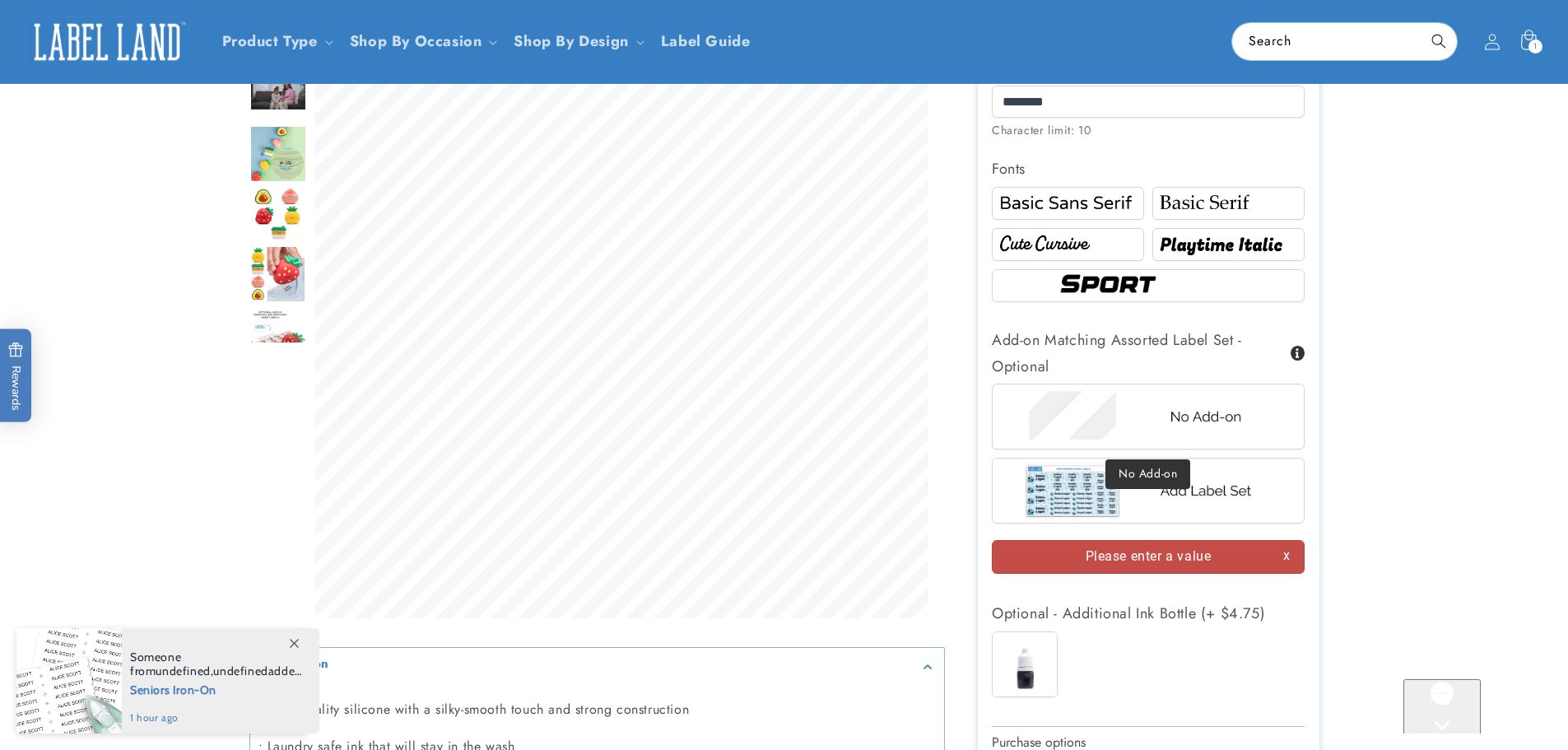
scroll to position [956, 0]
click at [1217, 414] on img at bounding box center [1147, 417] width 257 height 64
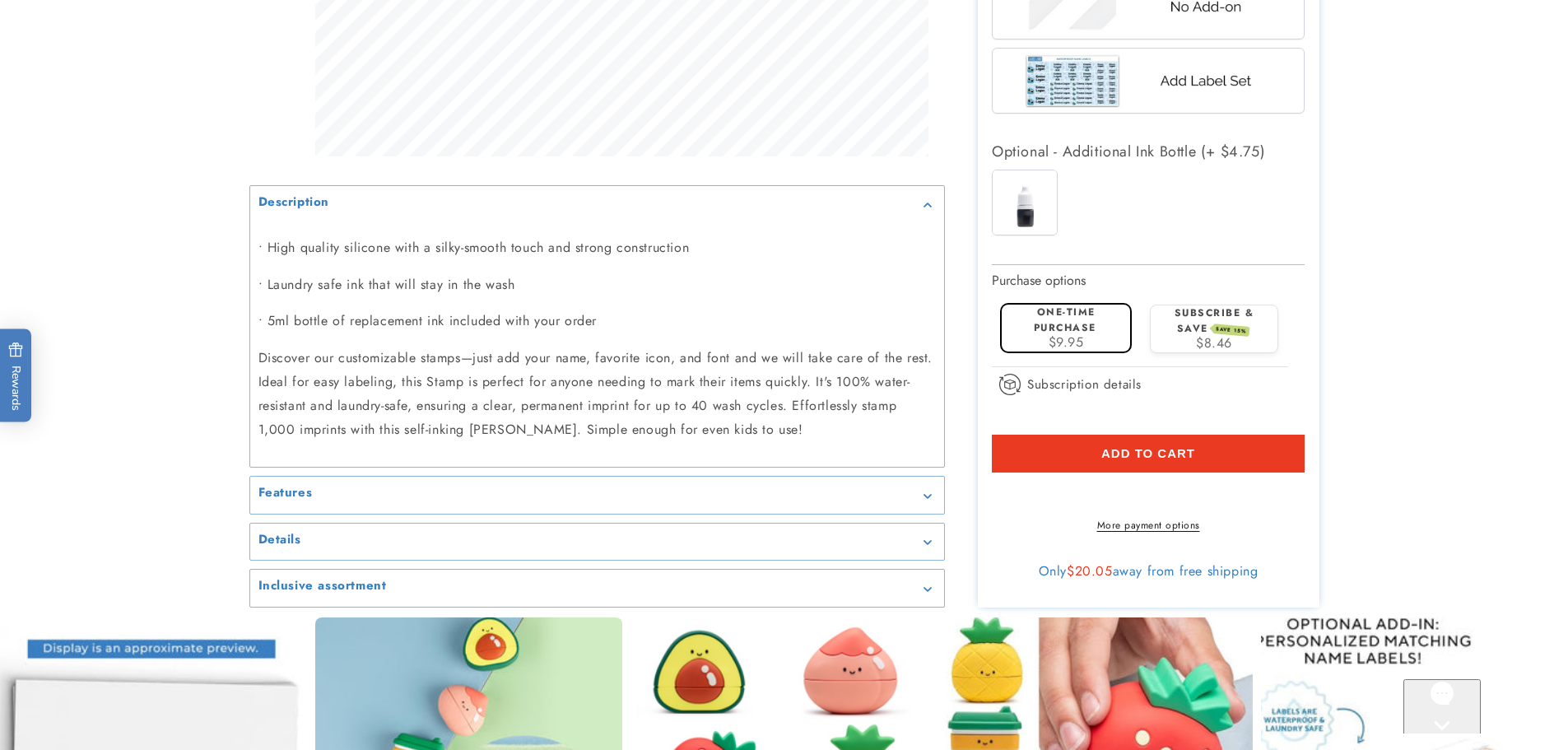
scroll to position [1367, 0]
click at [1142, 451] on span "Add to cart" at bounding box center [1147, 453] width 94 height 15
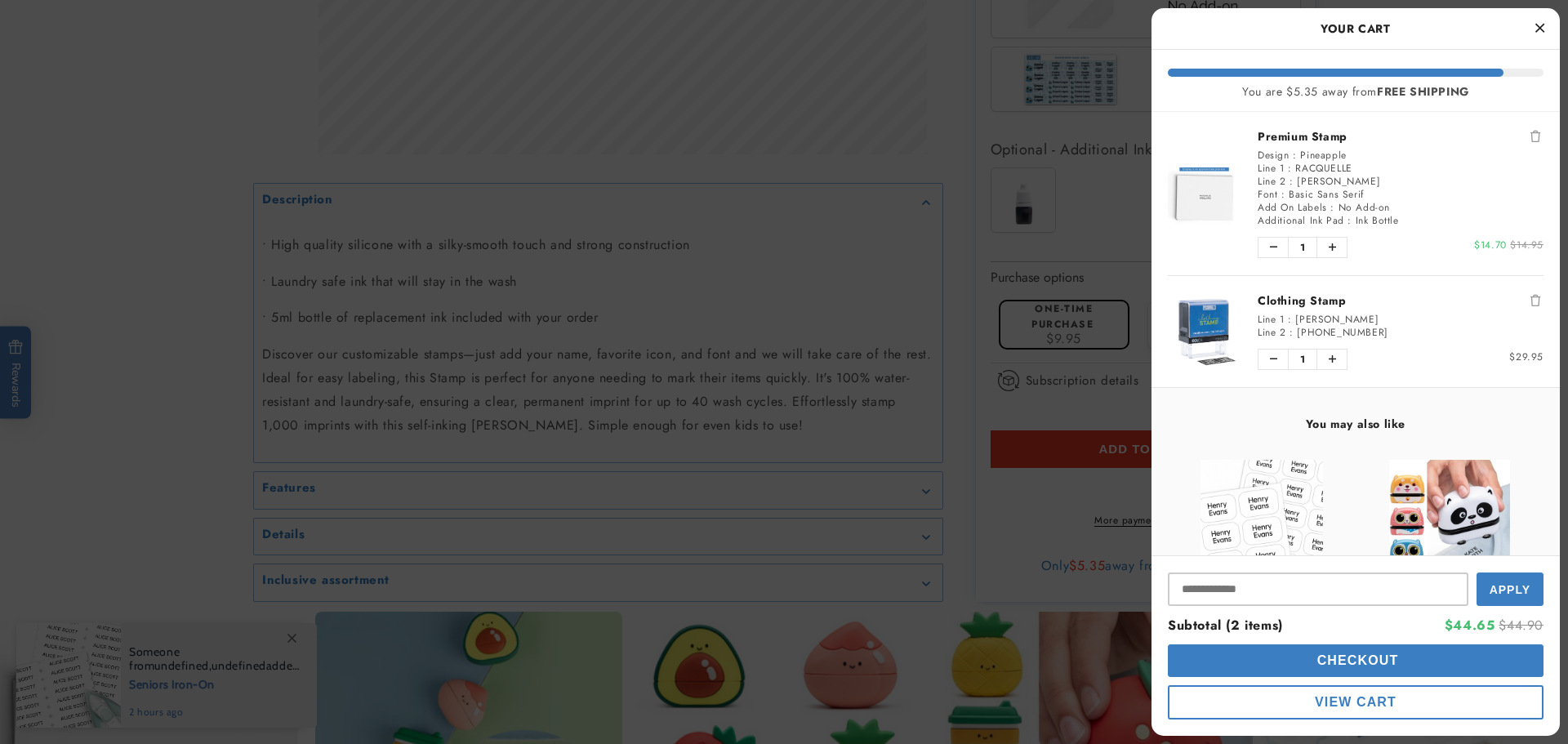
click at [1319, 307] on link "Clothing Stamp" at bounding box center [1400, 300] width 286 height 17
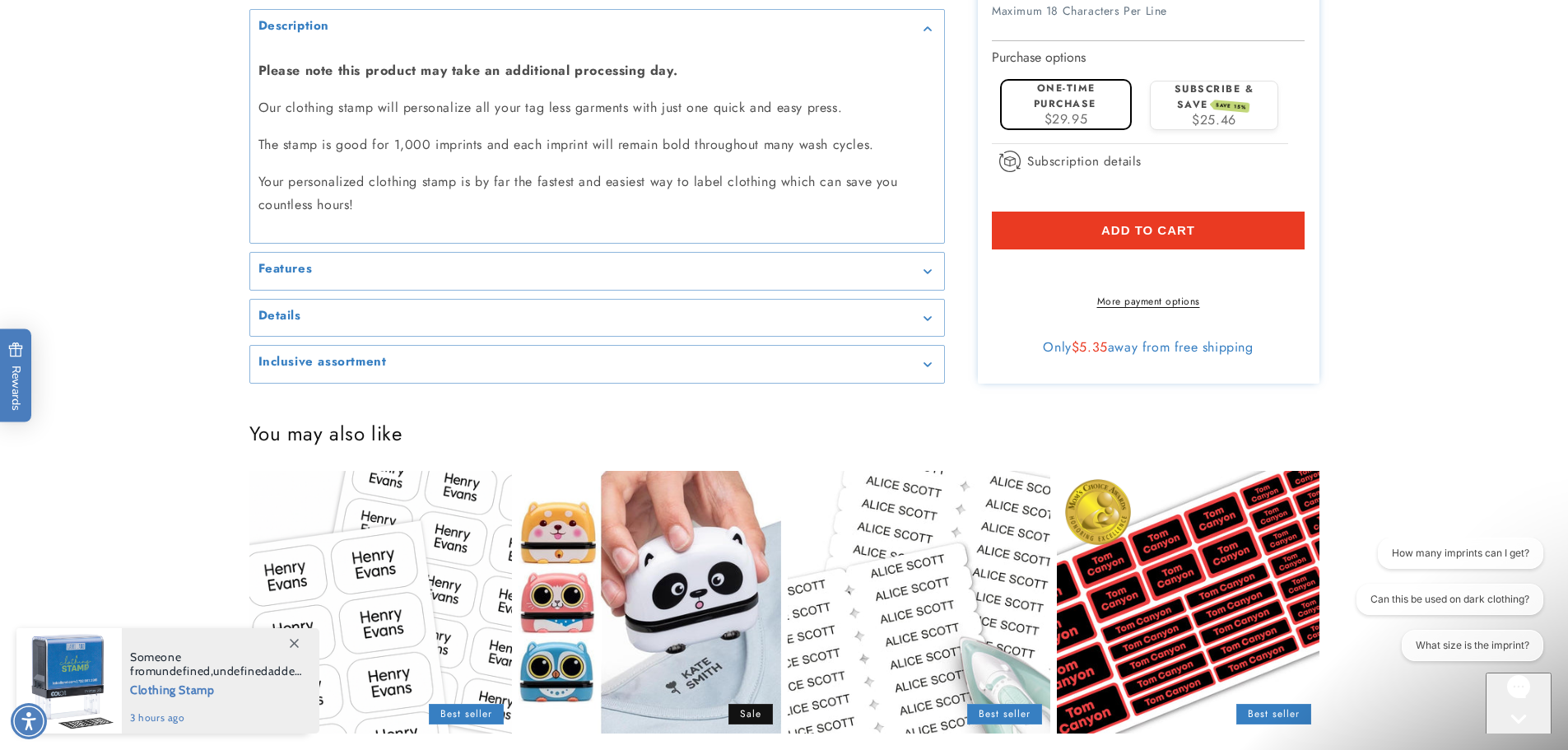
scroll to position [1893, 0]
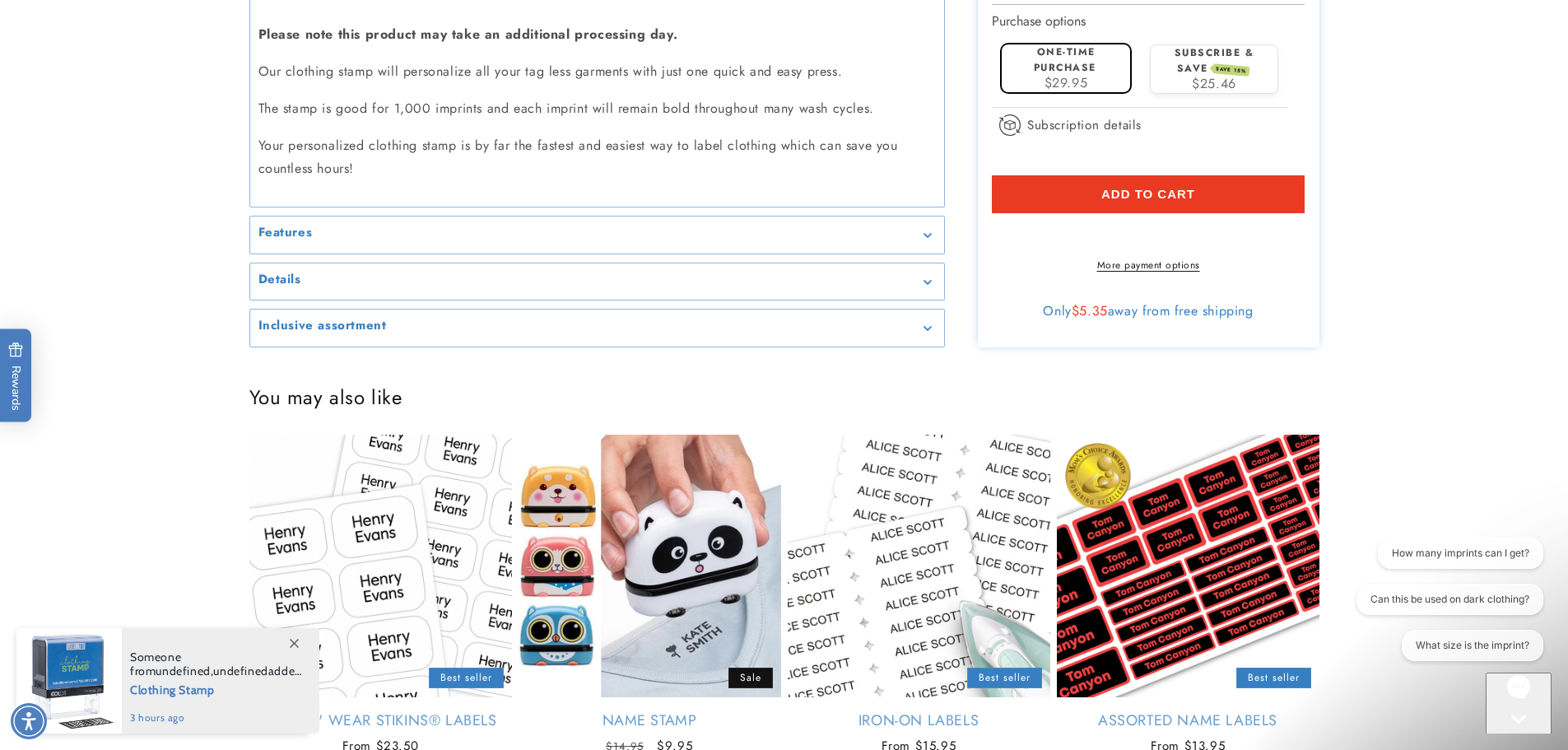
click at [620, 236] on div "Features" at bounding box center [597, 234] width 678 height 12
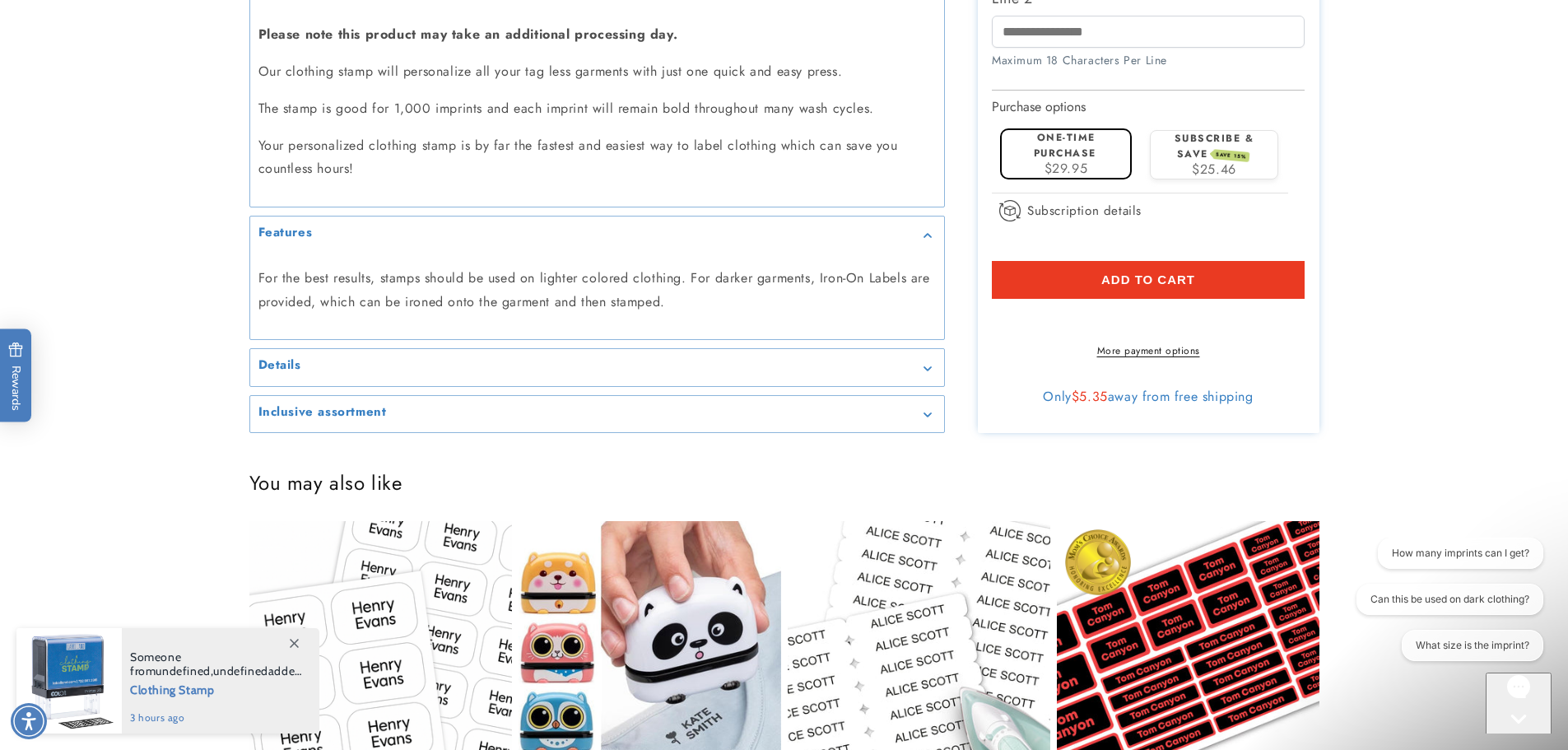
click at [696, 366] on div "Details" at bounding box center [597, 367] width 678 height 12
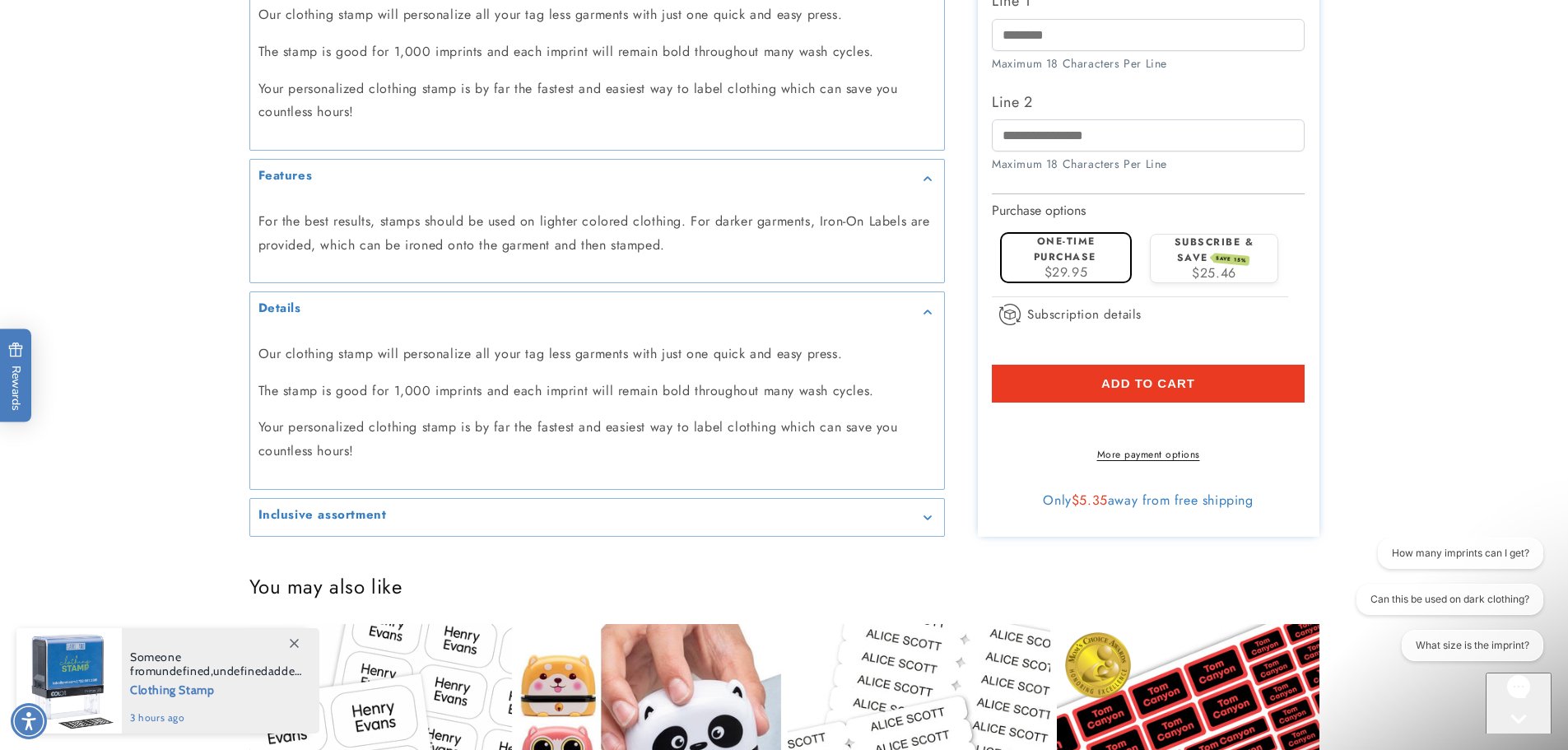
scroll to position [2057, 0]
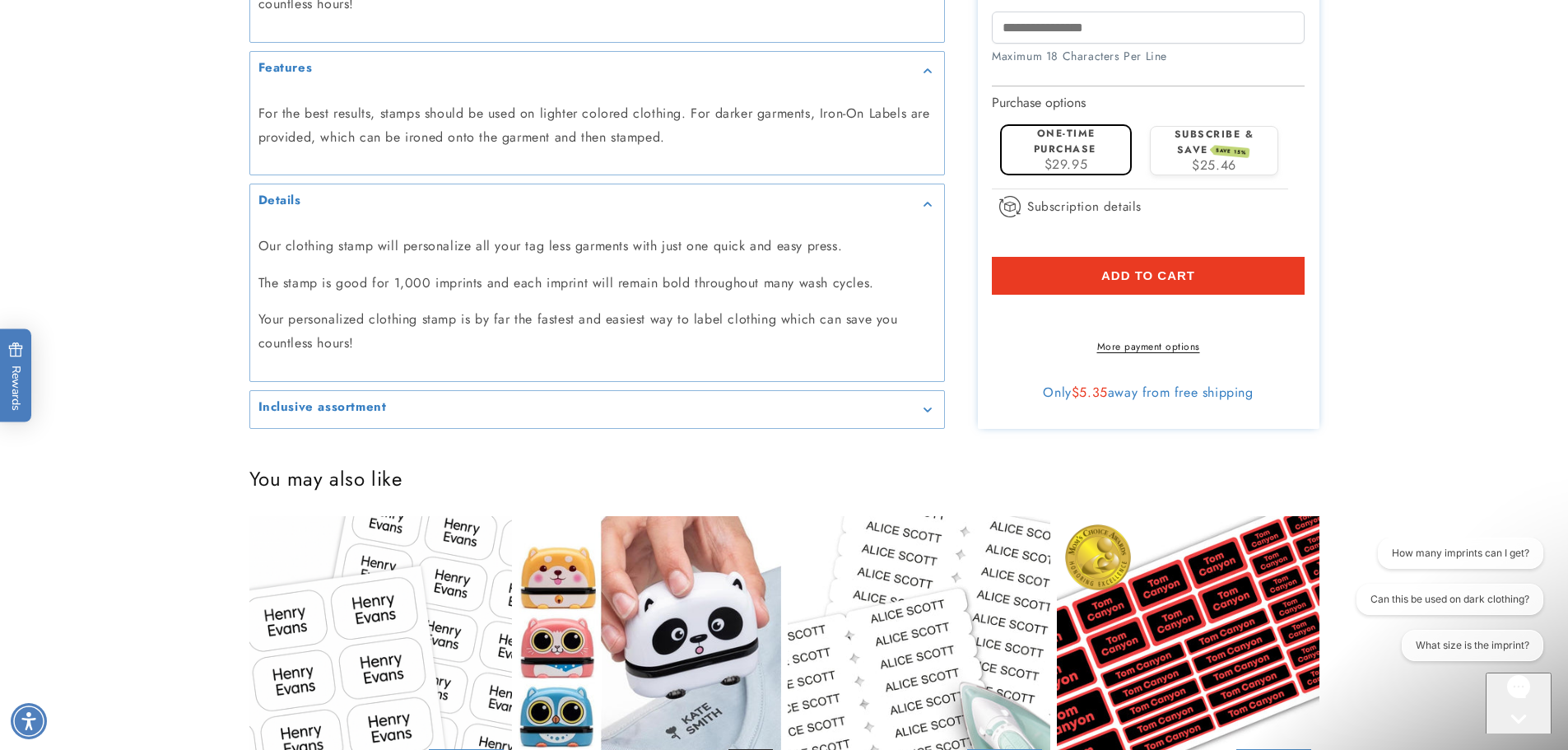
click at [699, 414] on div "Inclusive assortment" at bounding box center [597, 408] width 678 height 12
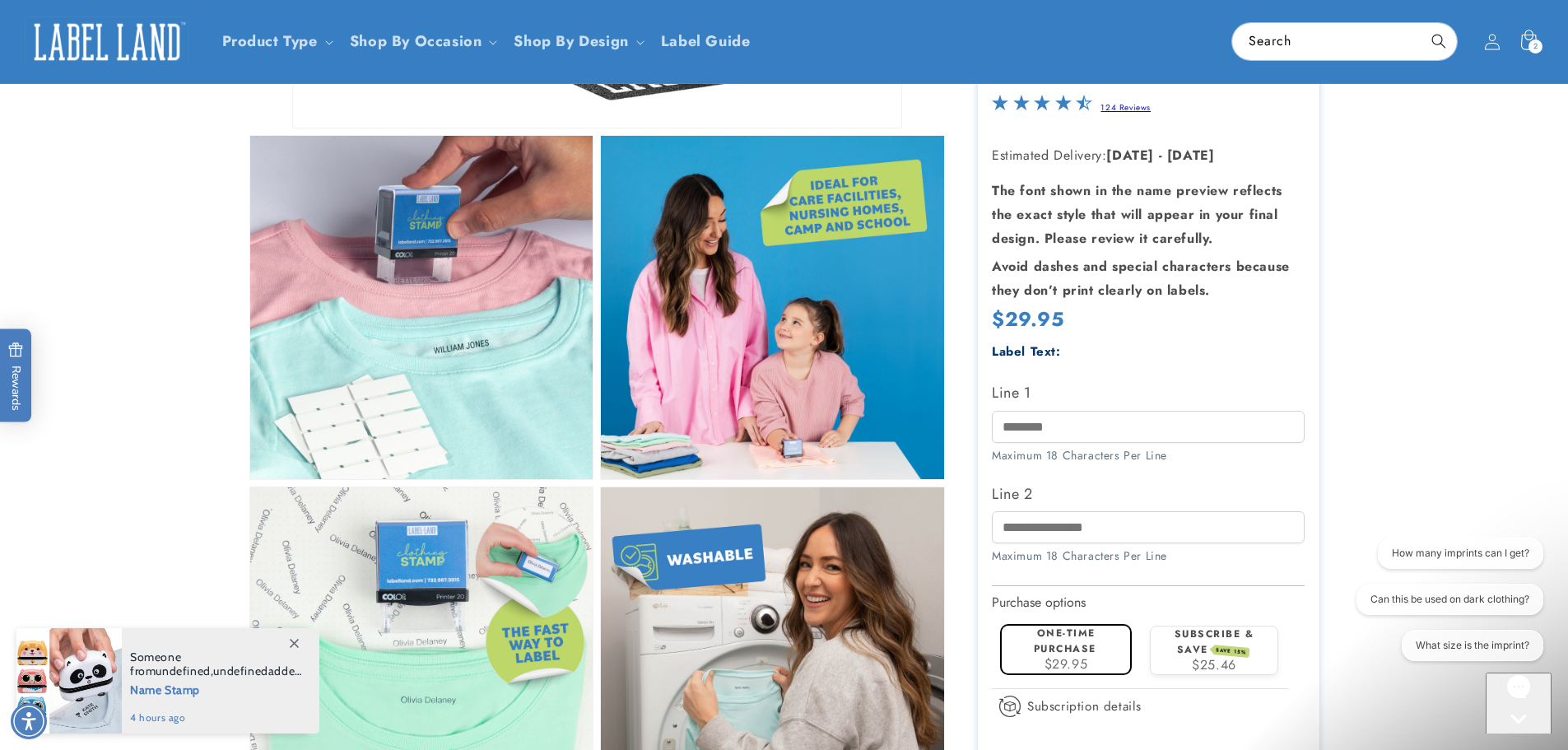
scroll to position [411, 0]
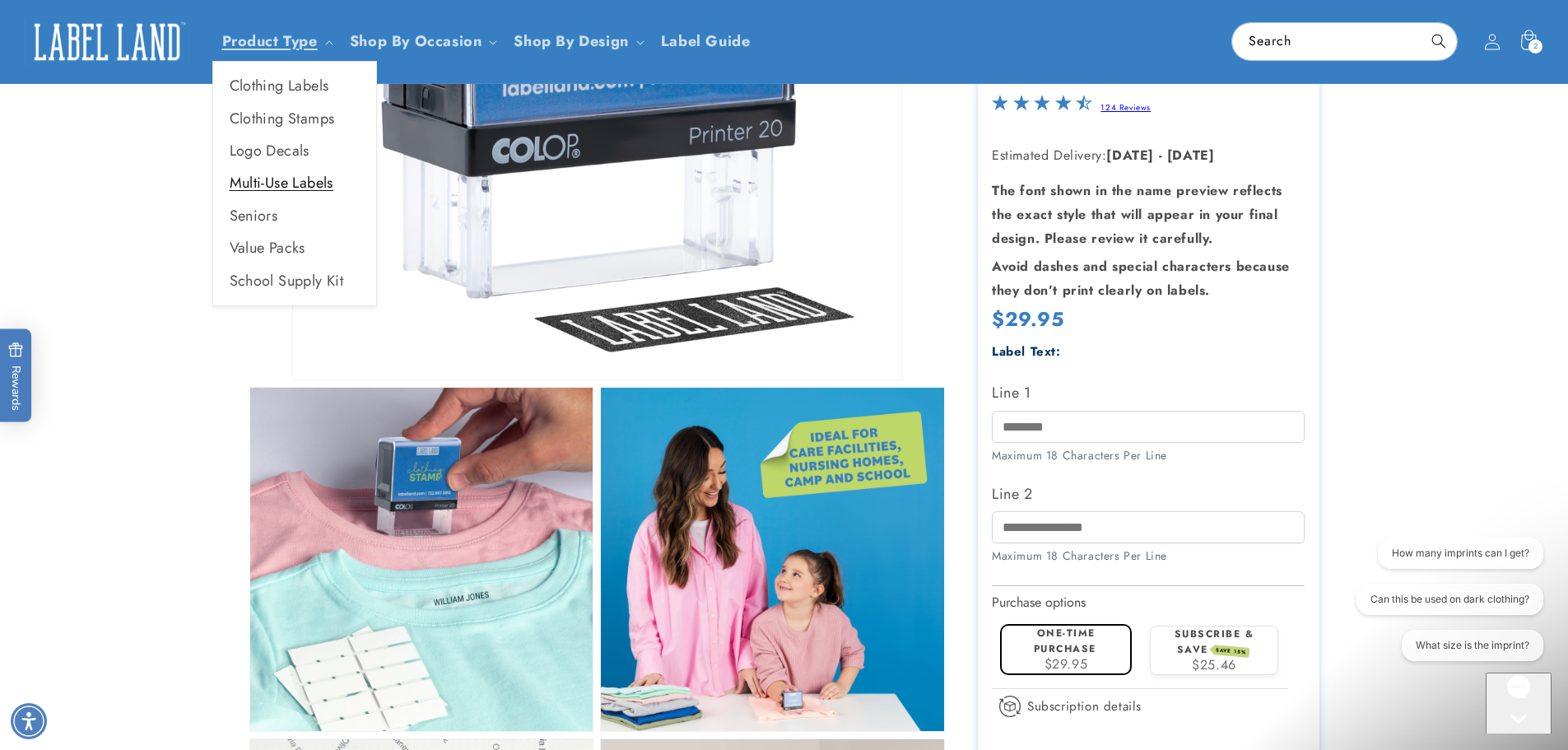
click at [310, 187] on link "Multi-Use Labels" at bounding box center [295, 183] width 163 height 32
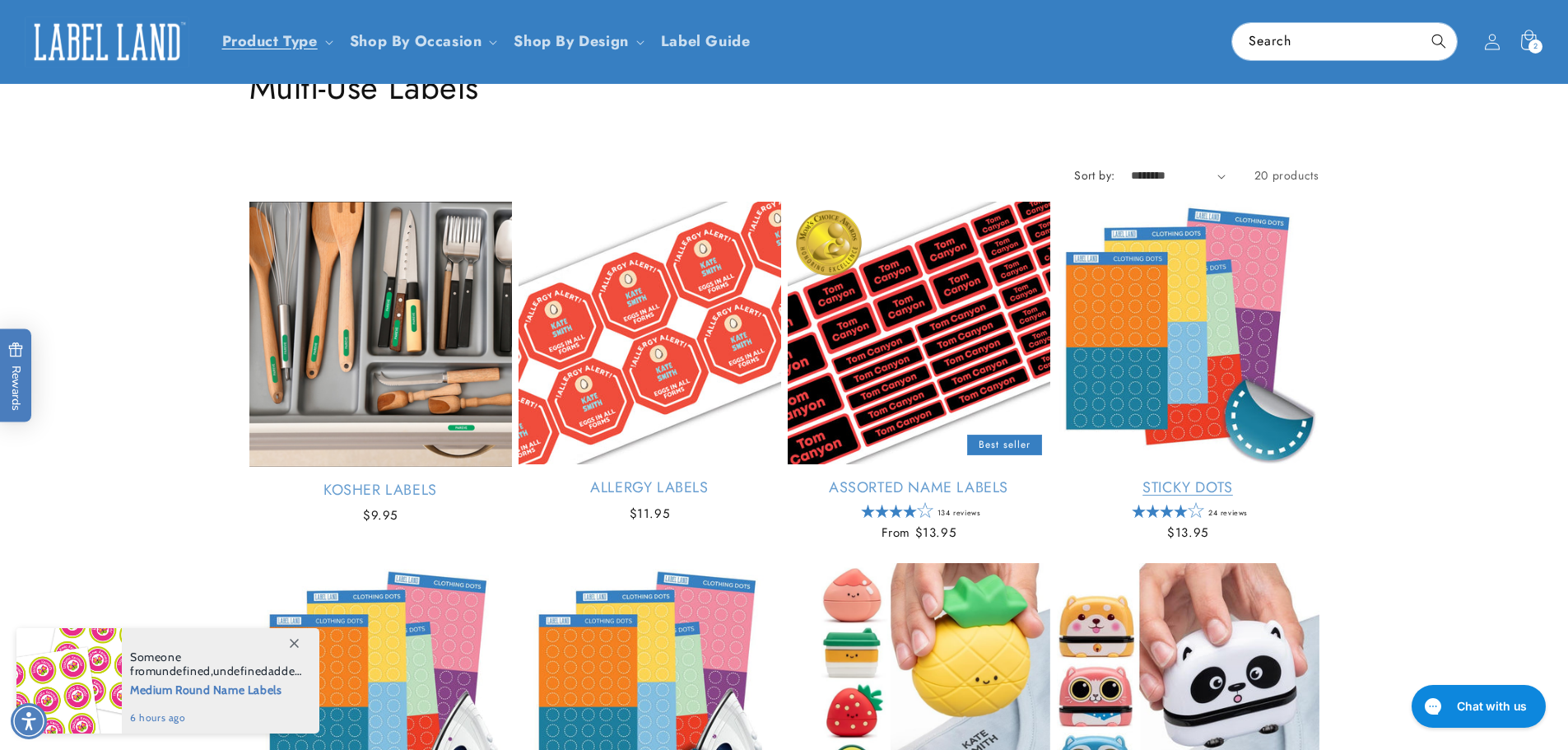
scroll to position [83, 0]
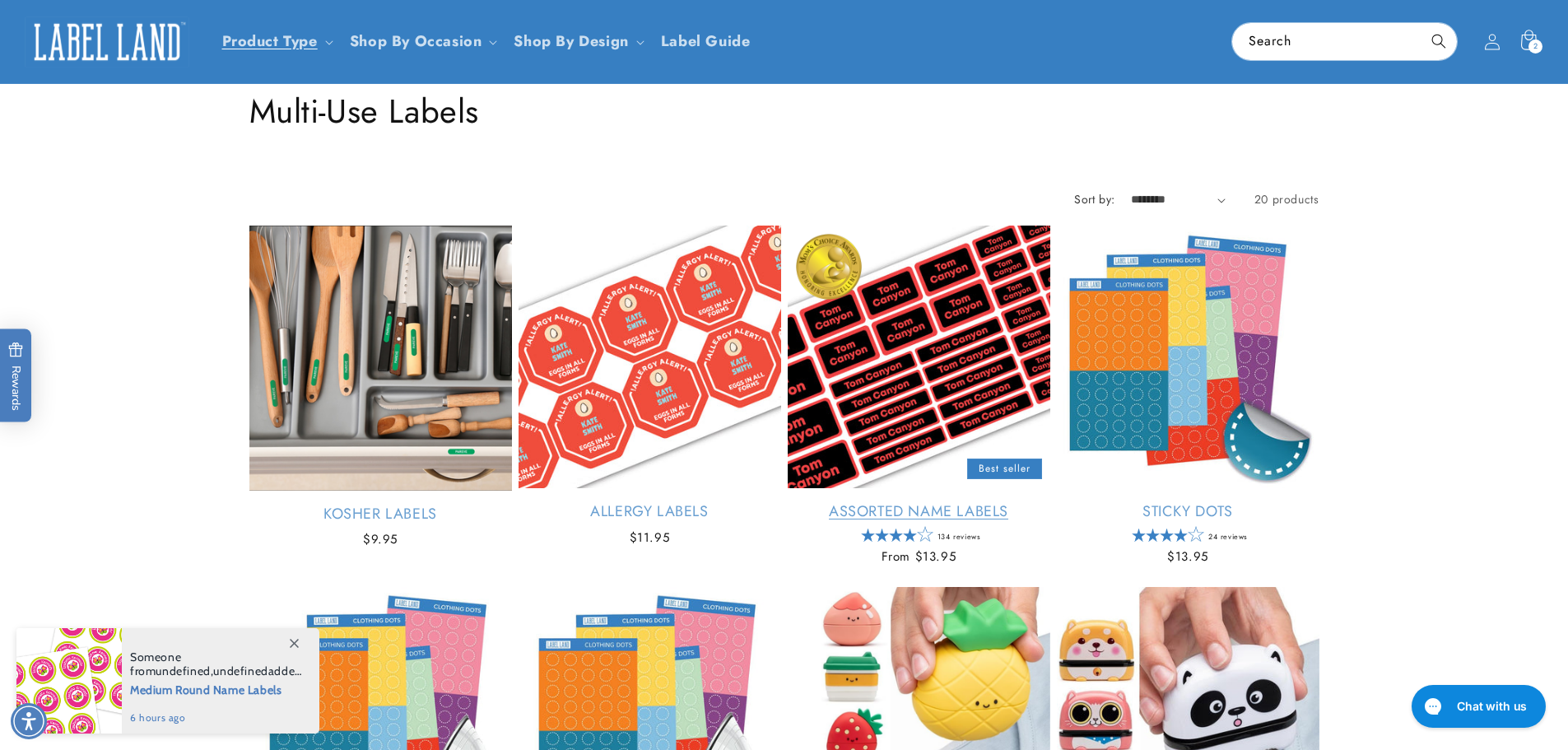
click at [948, 502] on link "Assorted Name Labels" at bounding box center [918, 511] width 263 height 19
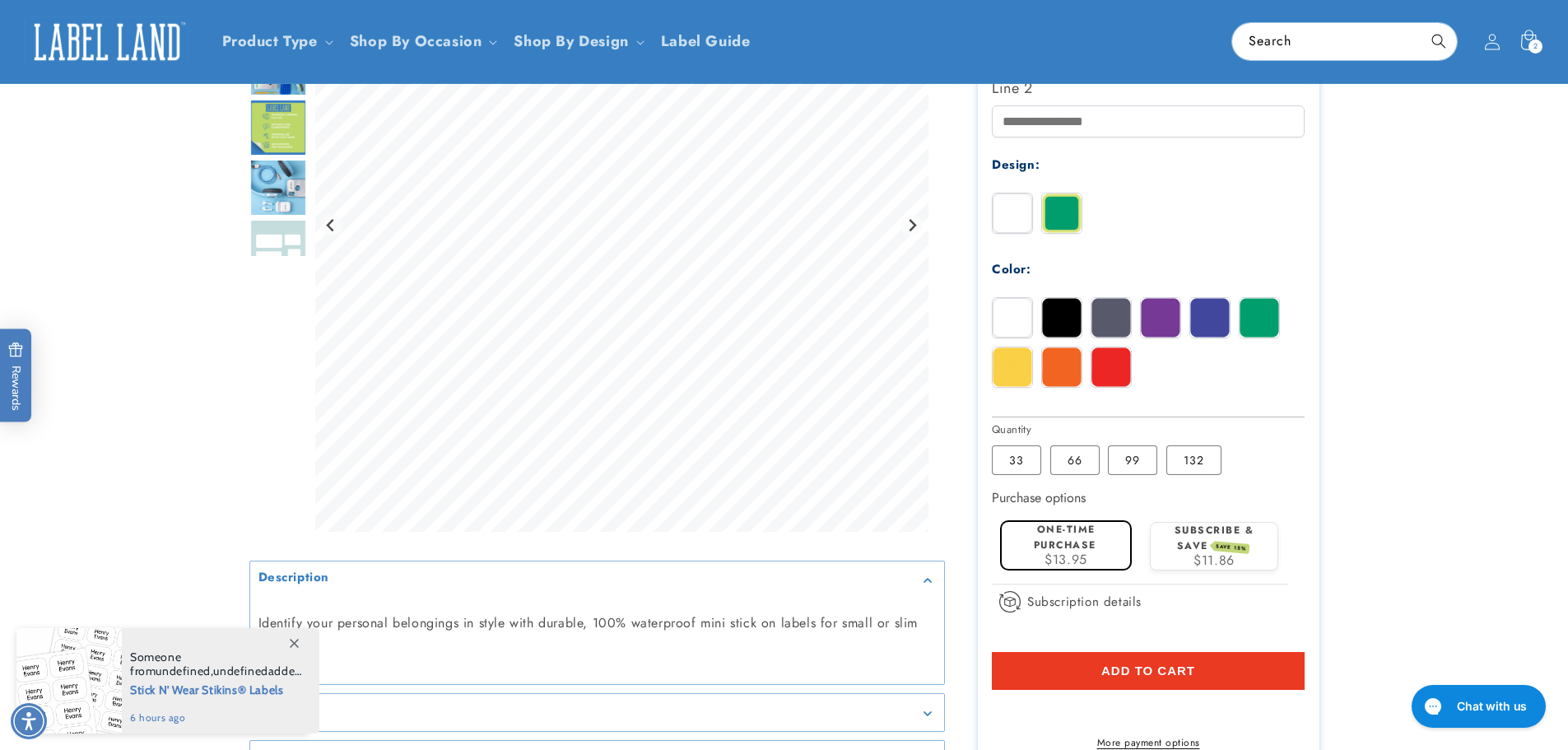
click at [1068, 318] on img at bounding box center [1061, 317] width 40 height 40
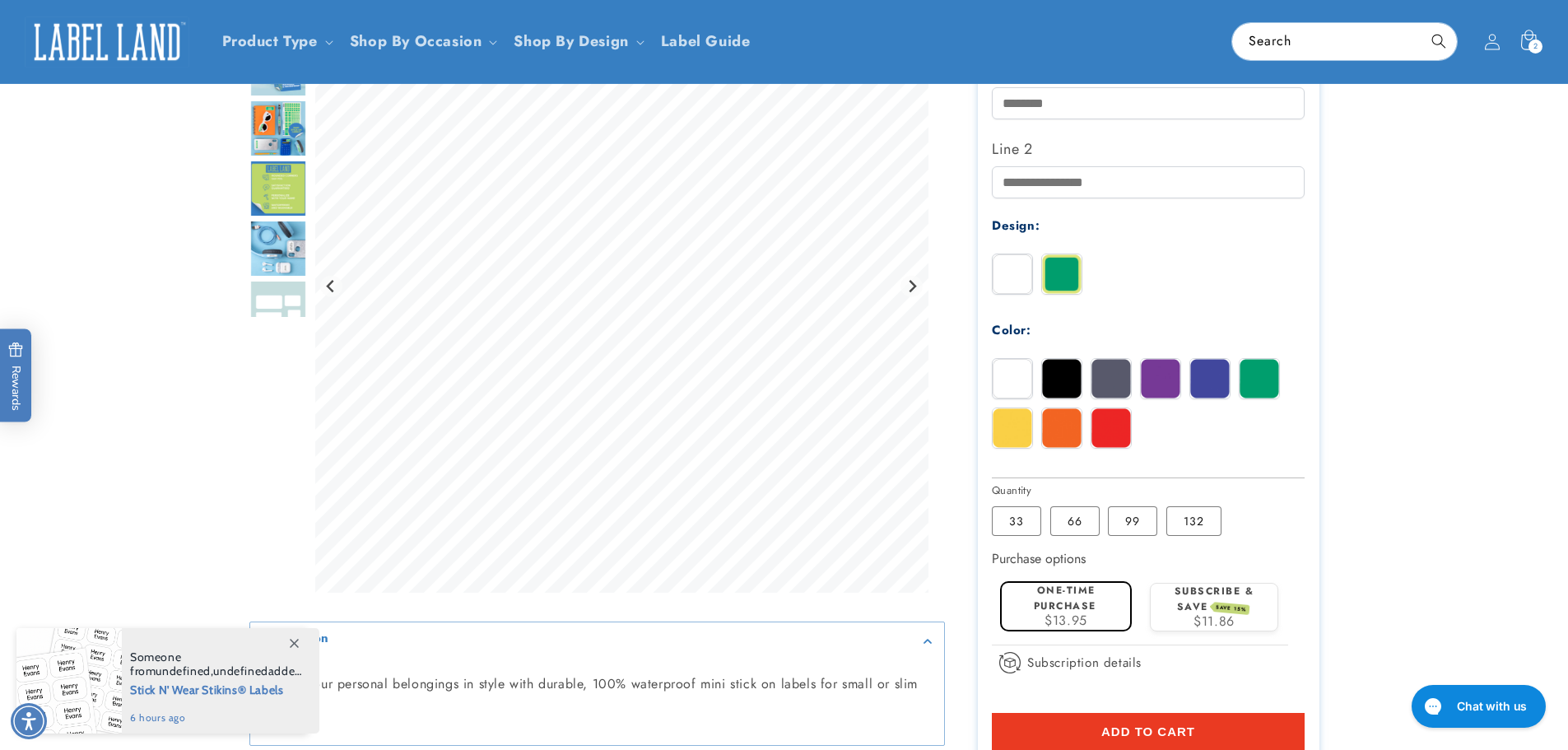
scroll to position [411, 0]
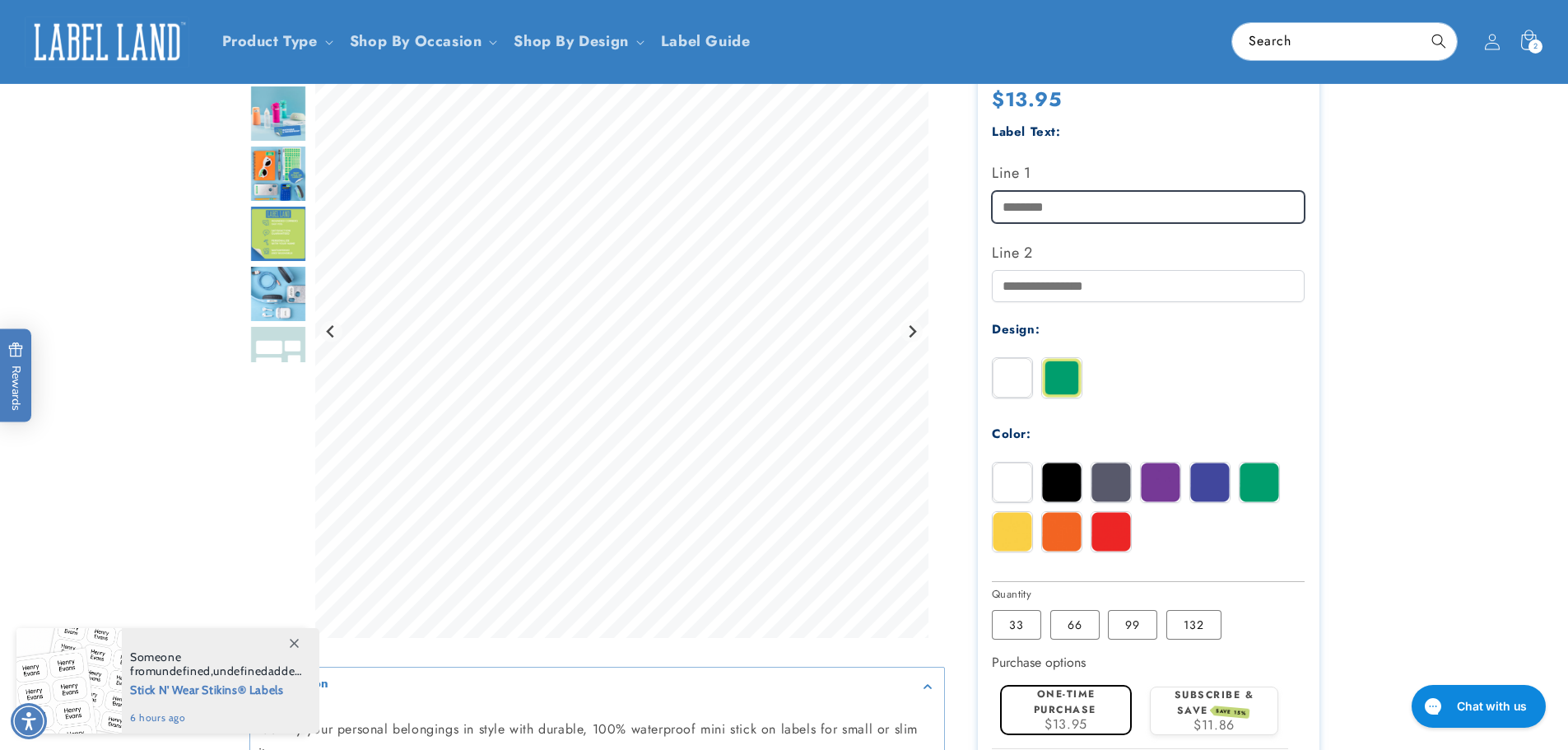
click at [1030, 198] on input "Line 1" at bounding box center [1147, 207] width 313 height 32
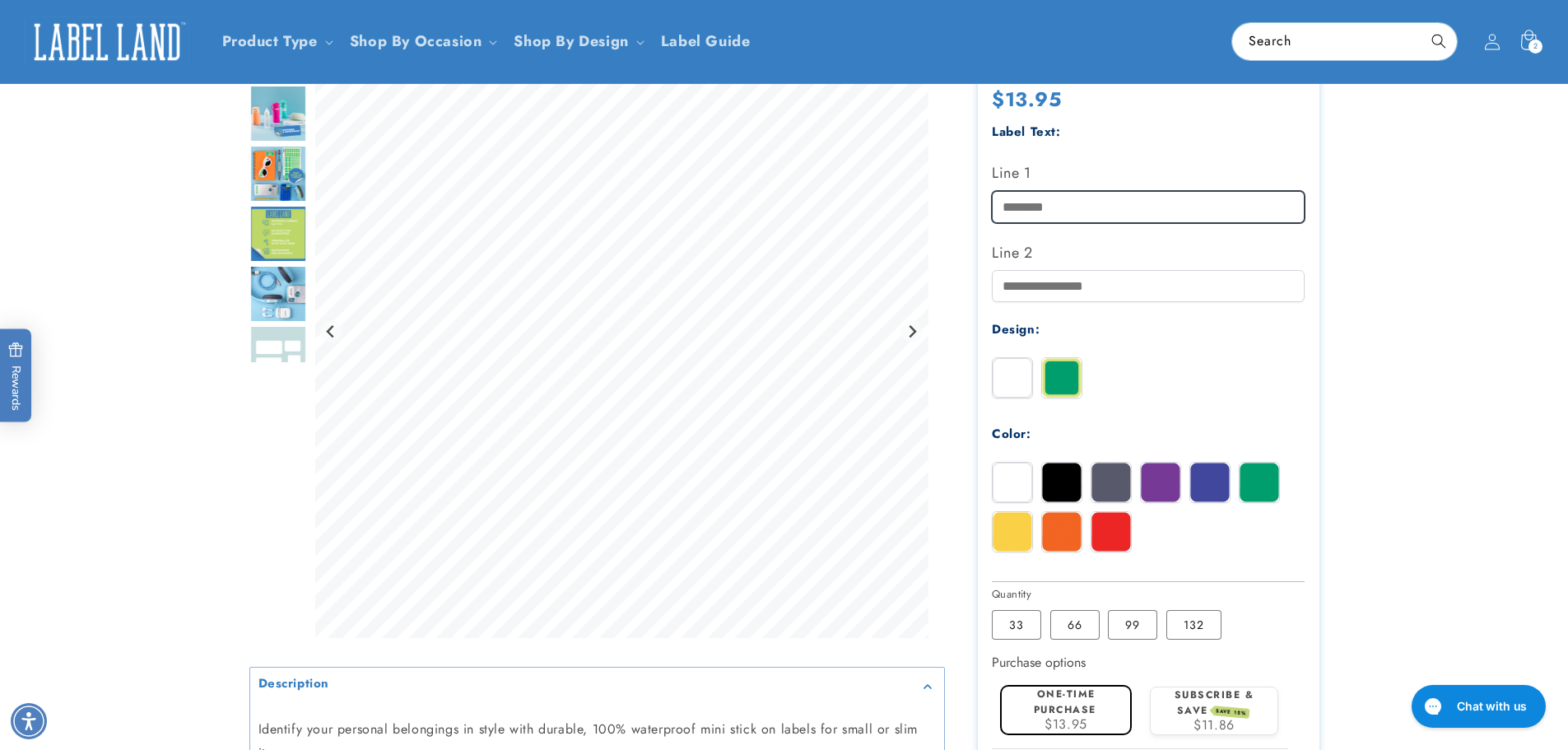
type input "**********"
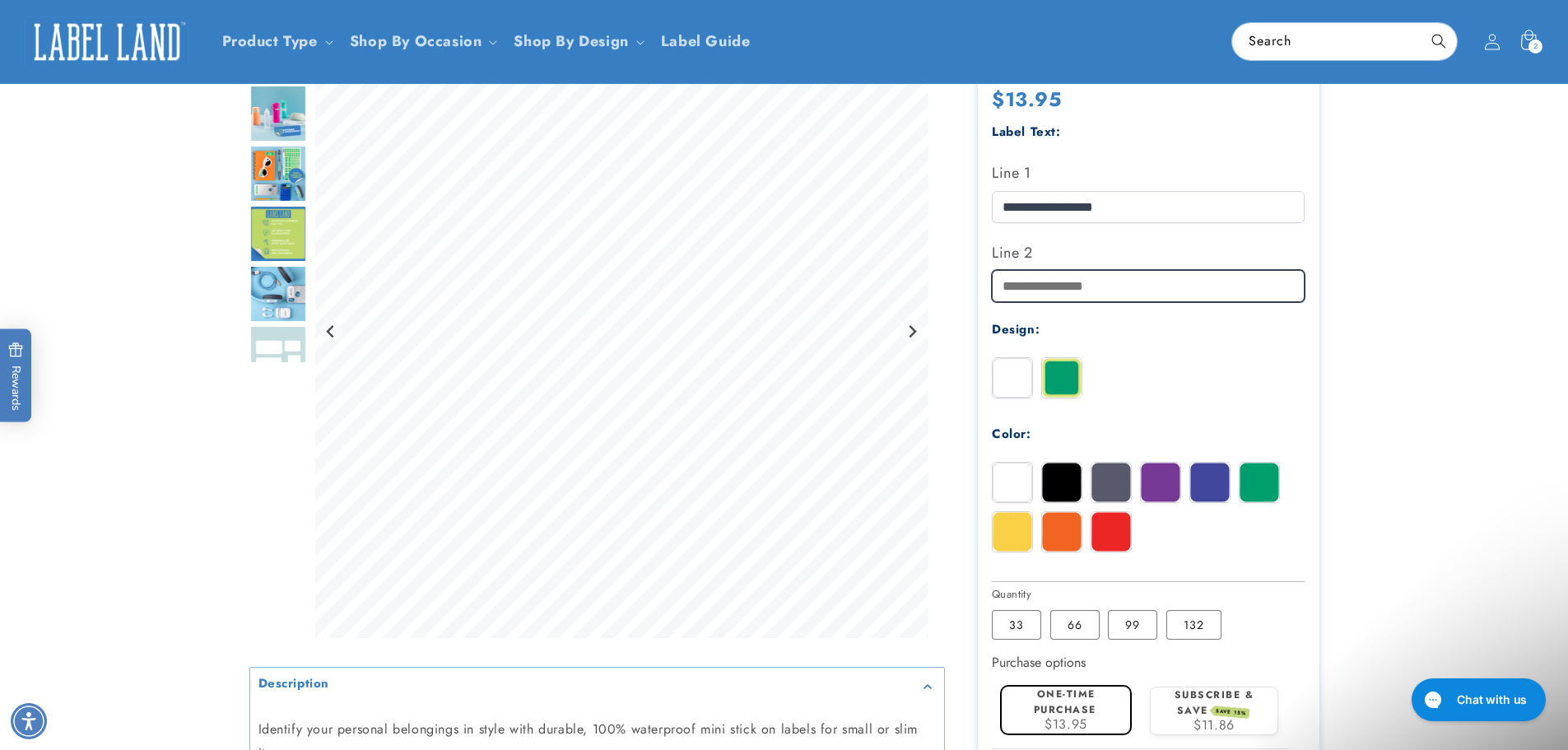
click at [1083, 287] on input "Line 2" at bounding box center [1147, 286] width 313 height 32
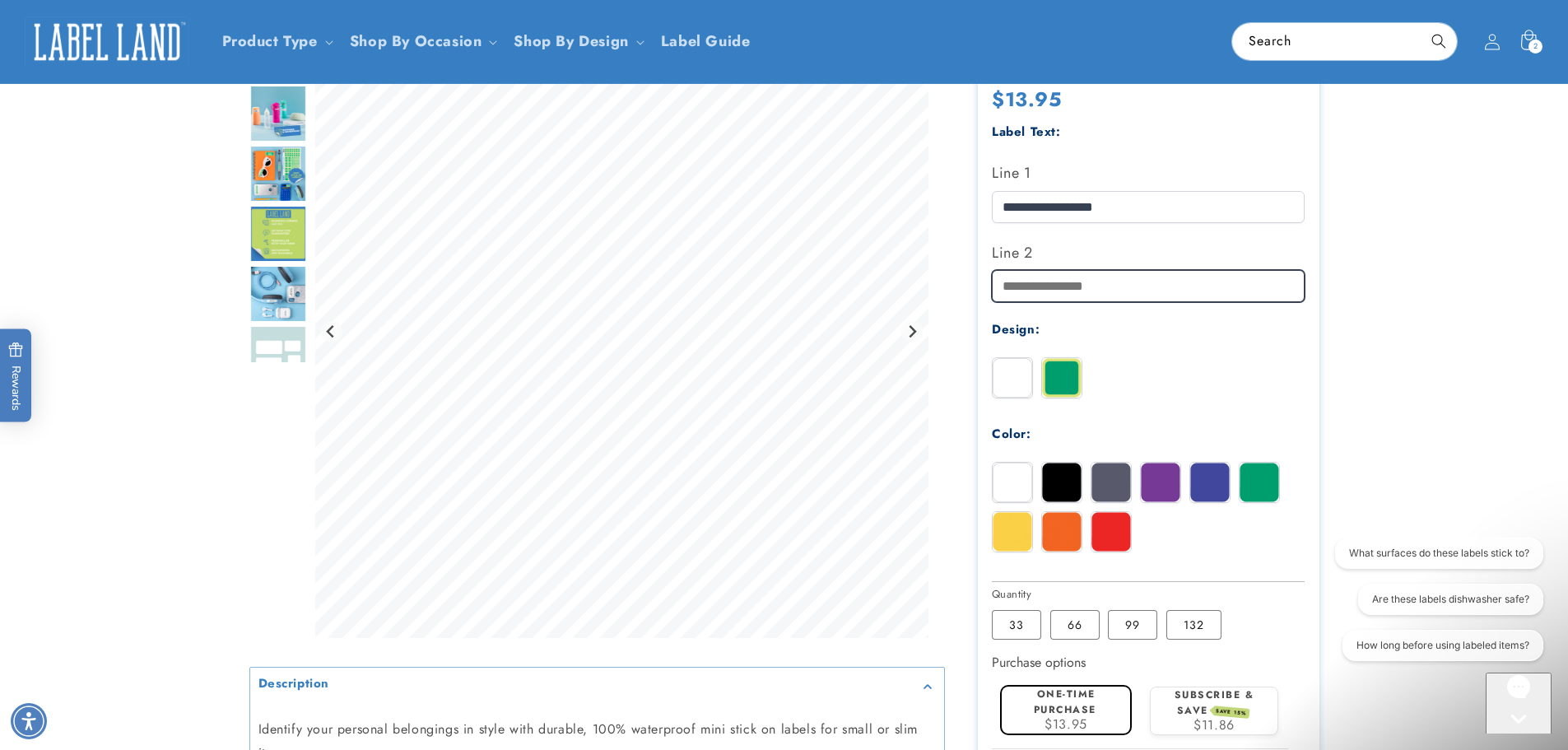
type input "**********"
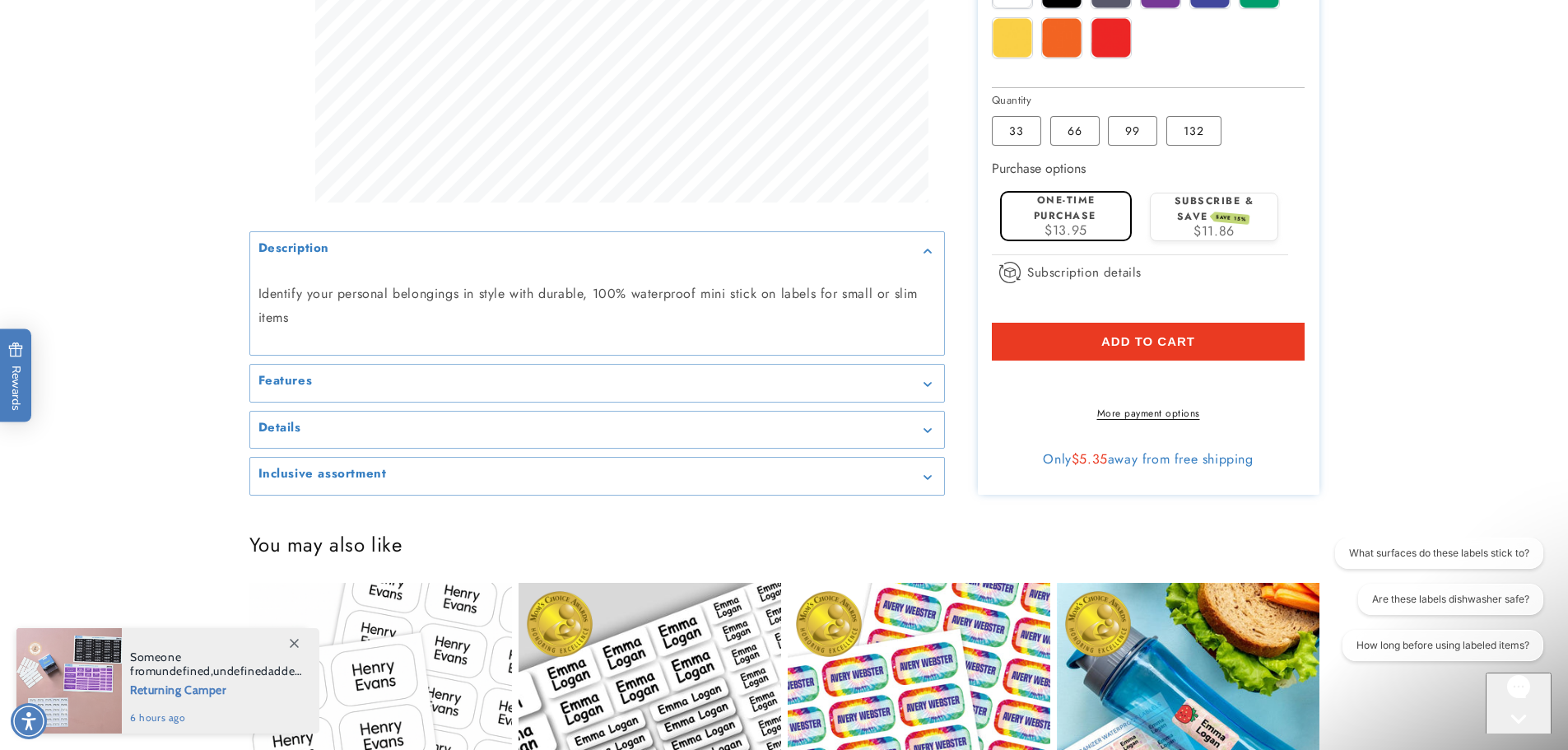
scroll to position [988, 0]
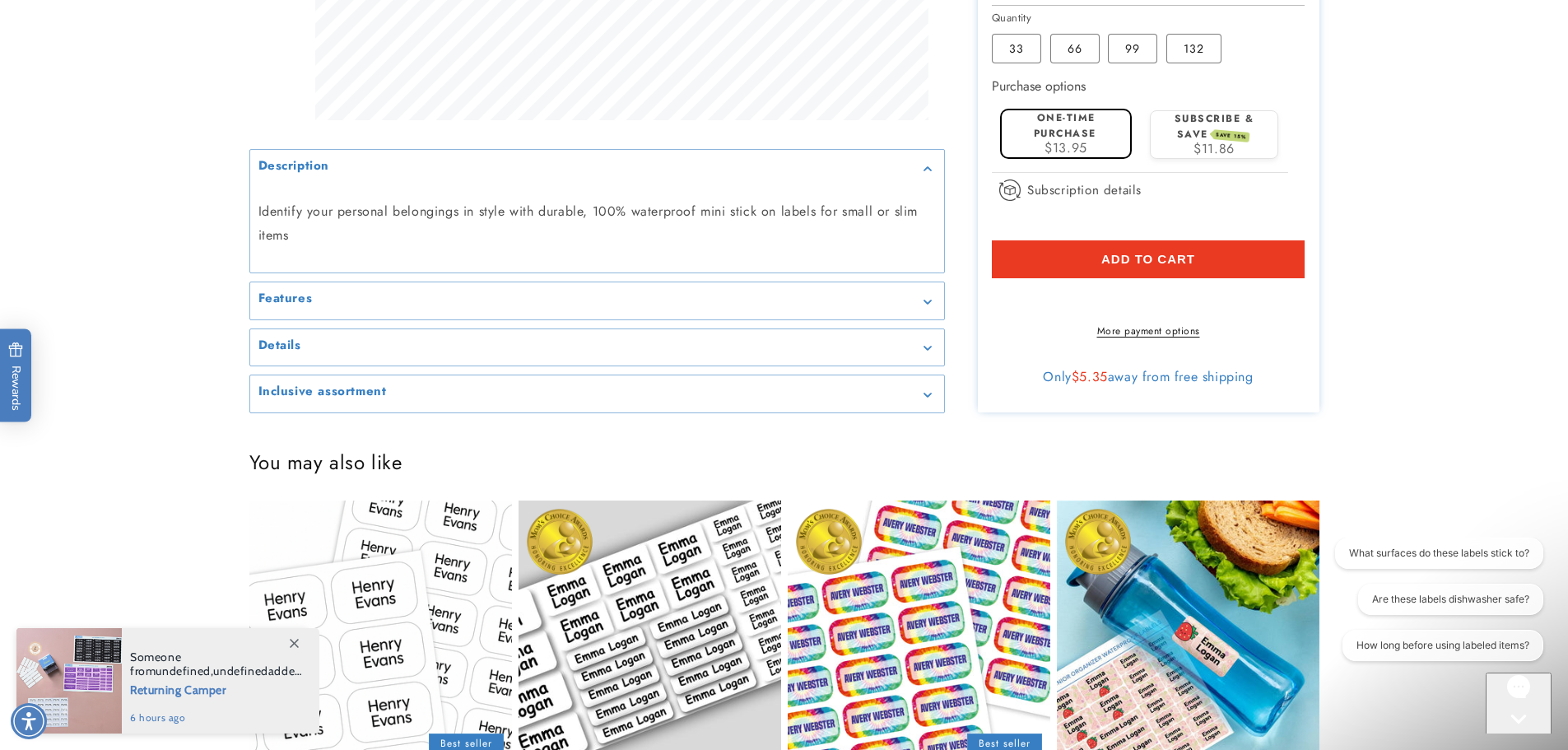
click at [569, 353] on div "Details" at bounding box center [597, 346] width 678 height 12
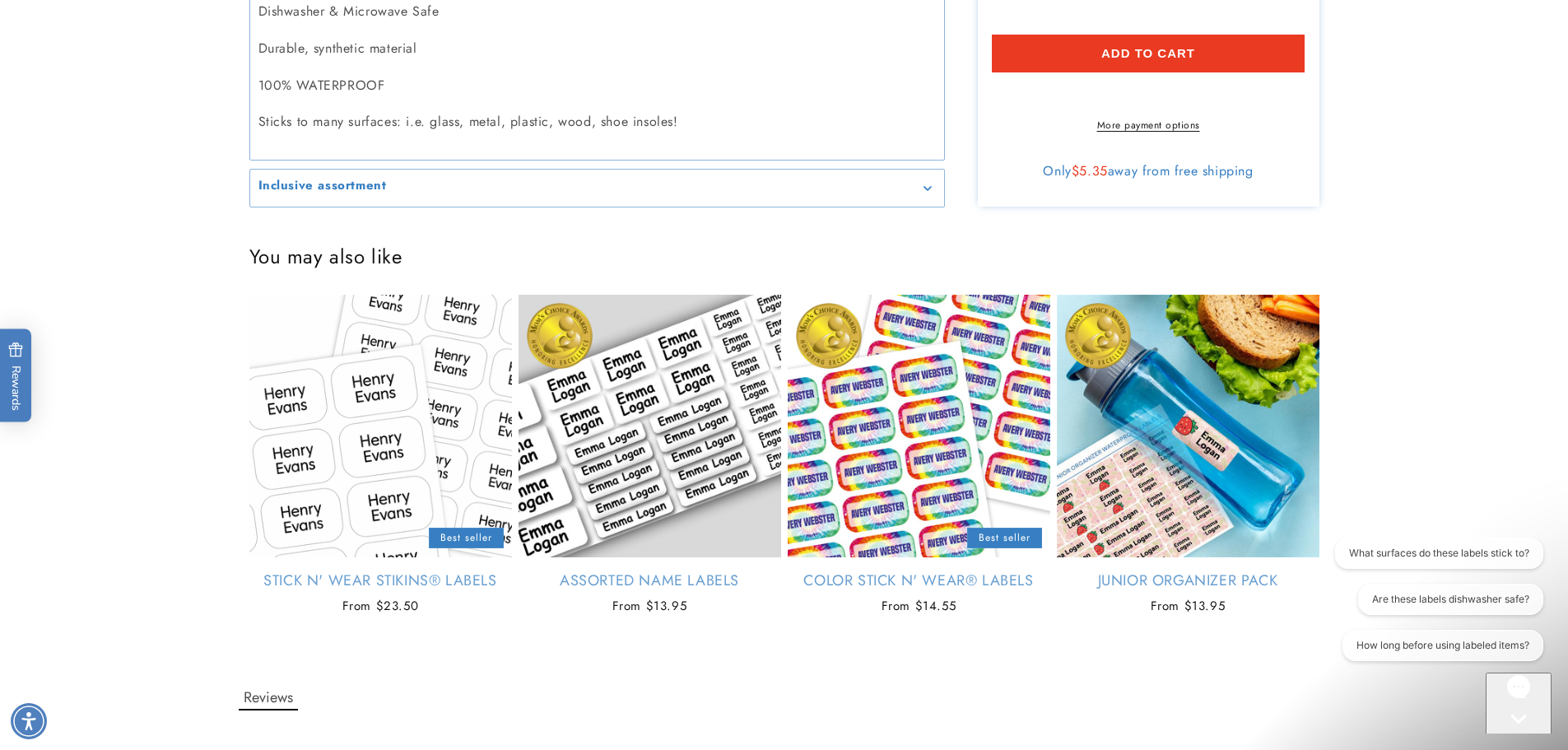
scroll to position [1235, 0]
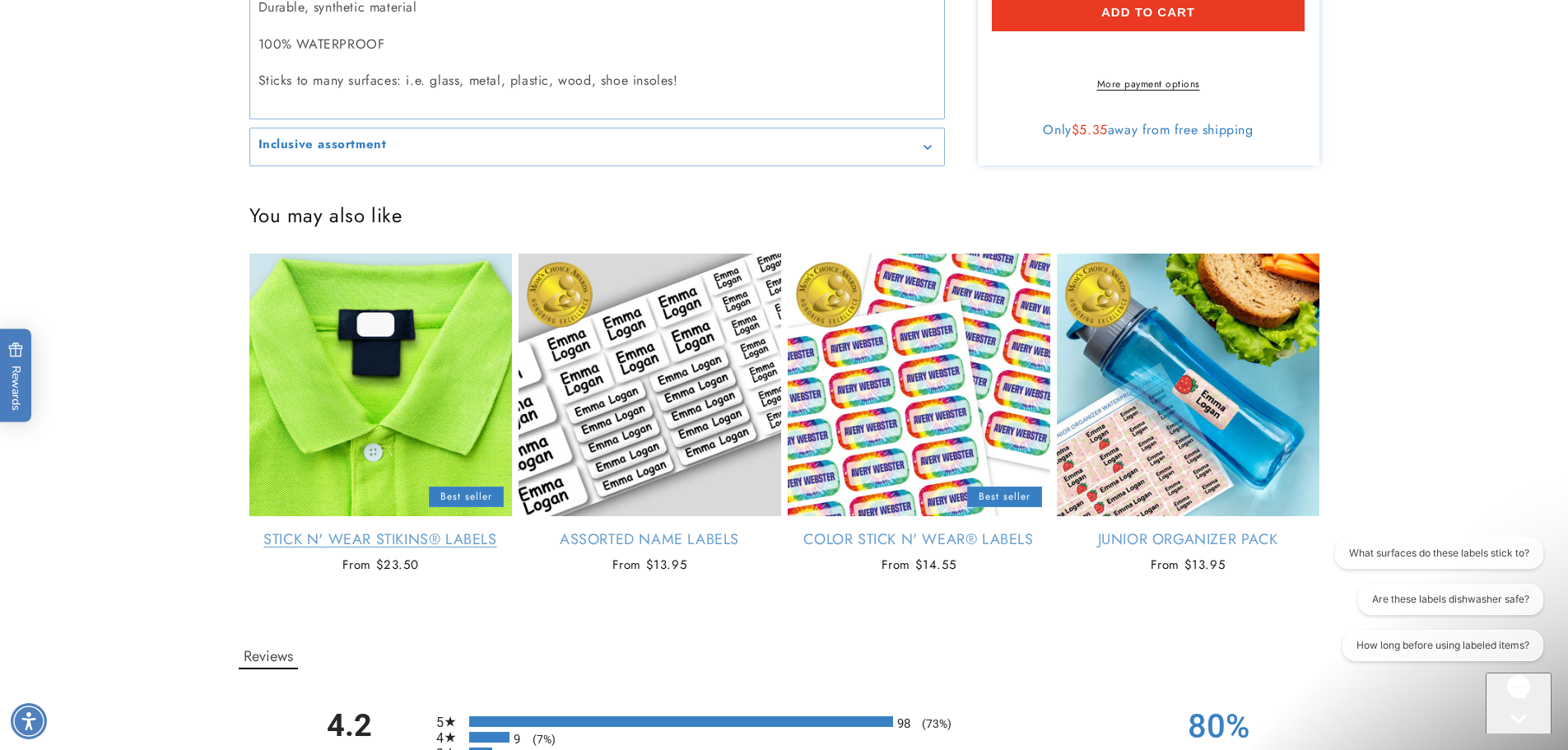
click at [389, 530] on link "Stick N' Wear Stikins® Labels" at bounding box center [381, 539] width 263 height 19
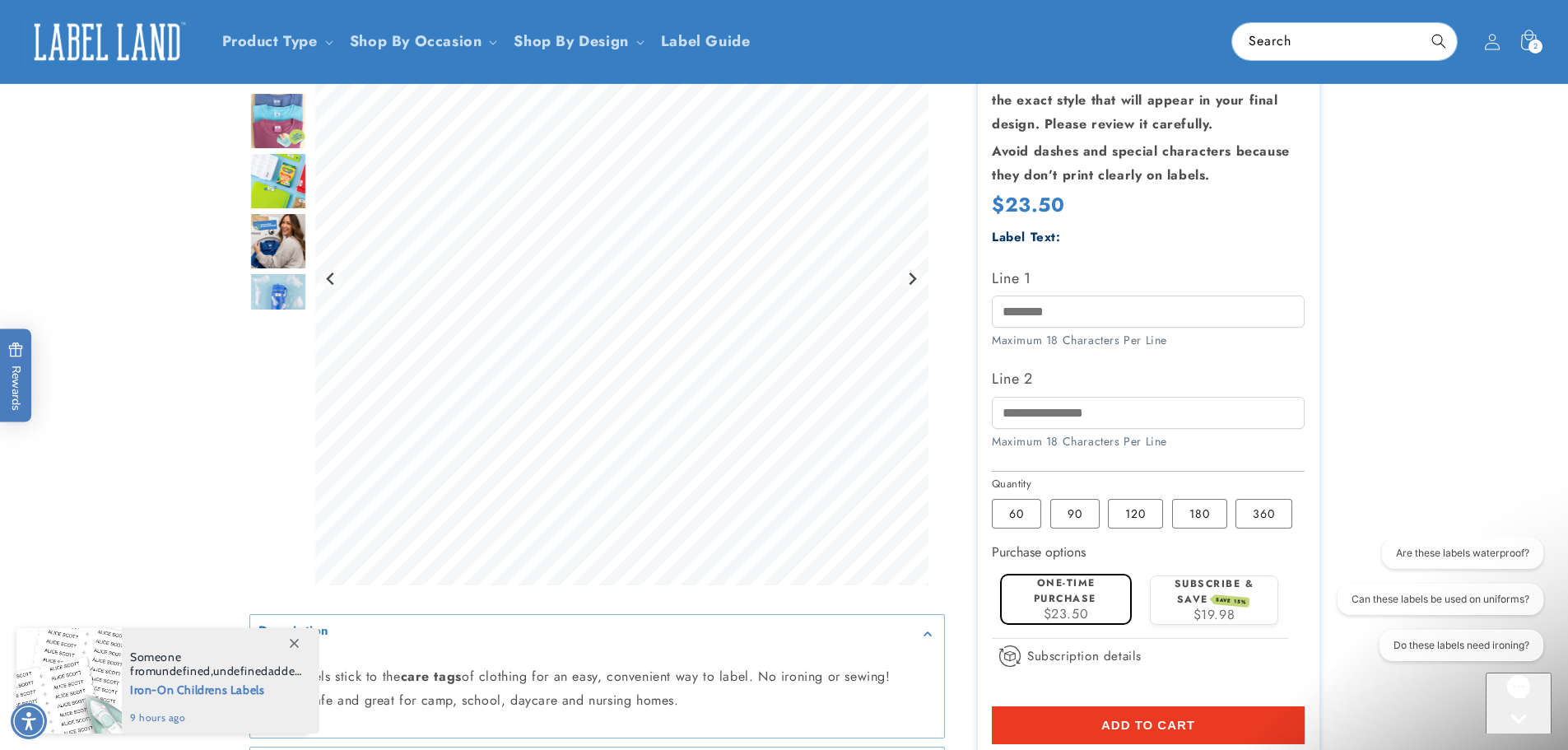
scroll to position [247, 0]
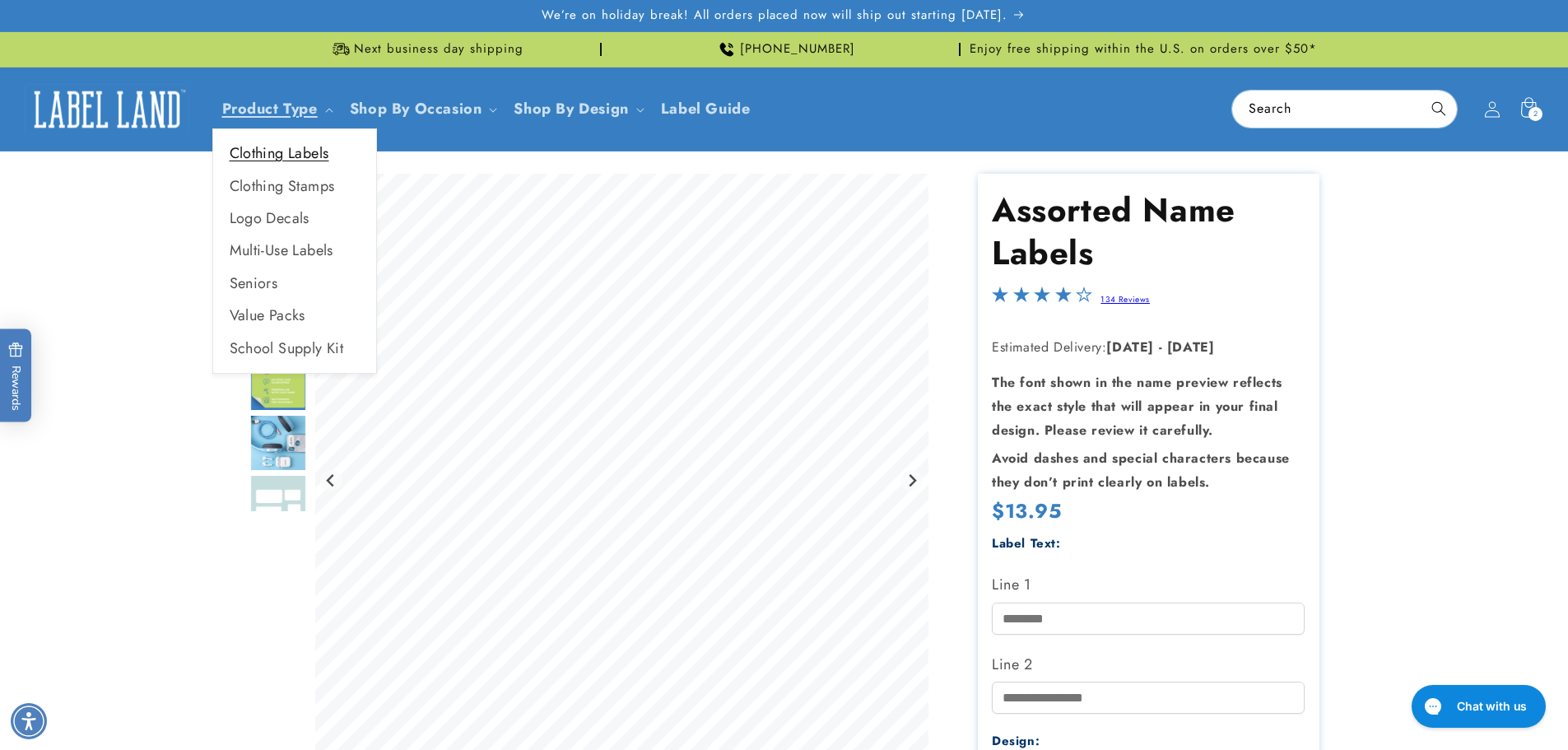
click at [307, 151] on link "Clothing Labels" at bounding box center [295, 153] width 163 height 32
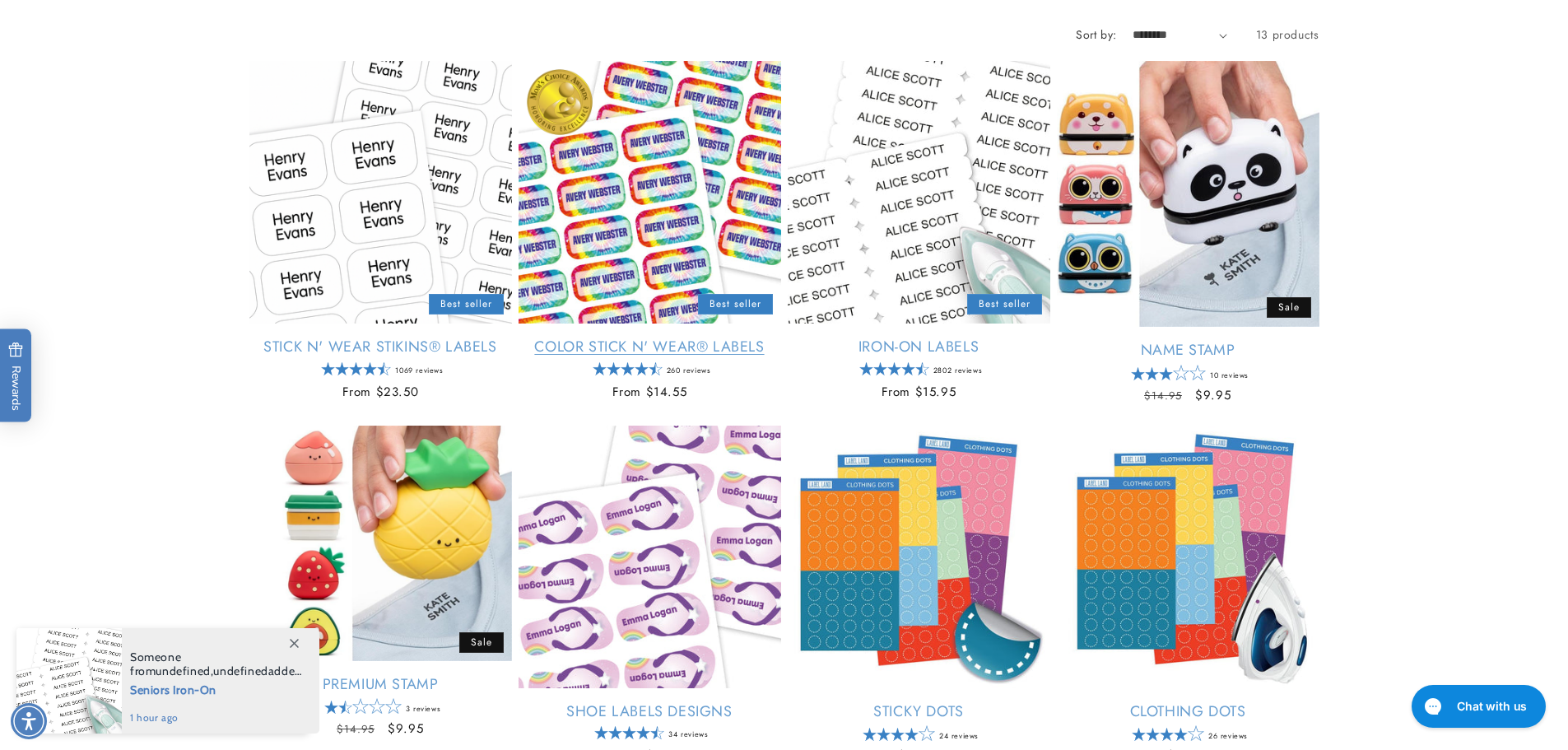
click at [631, 342] on link "Color Stick N' Wear® Labels" at bounding box center [649, 346] width 263 height 19
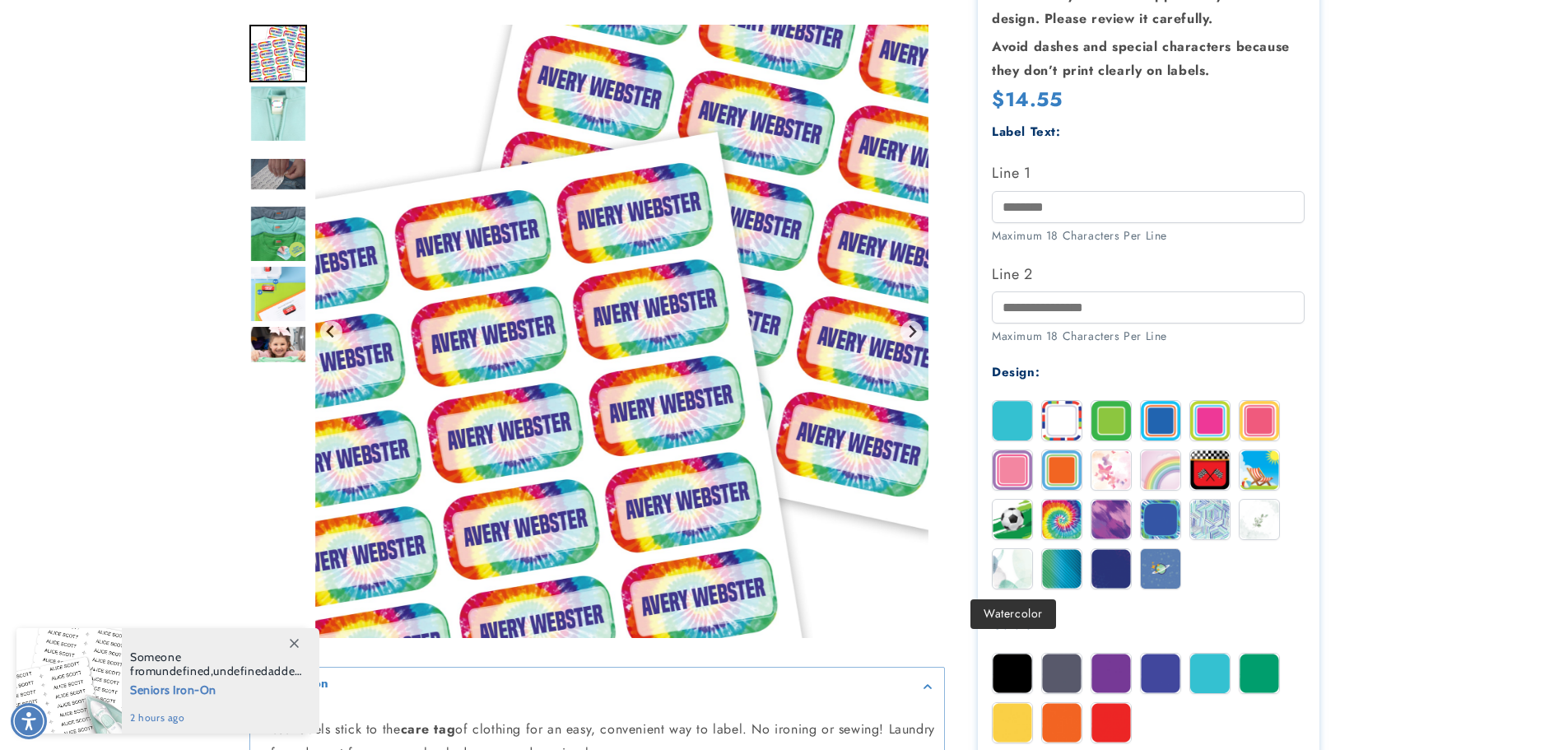
scroll to position [411, 0]
click at [1011, 671] on img at bounding box center [1012, 673] width 40 height 40
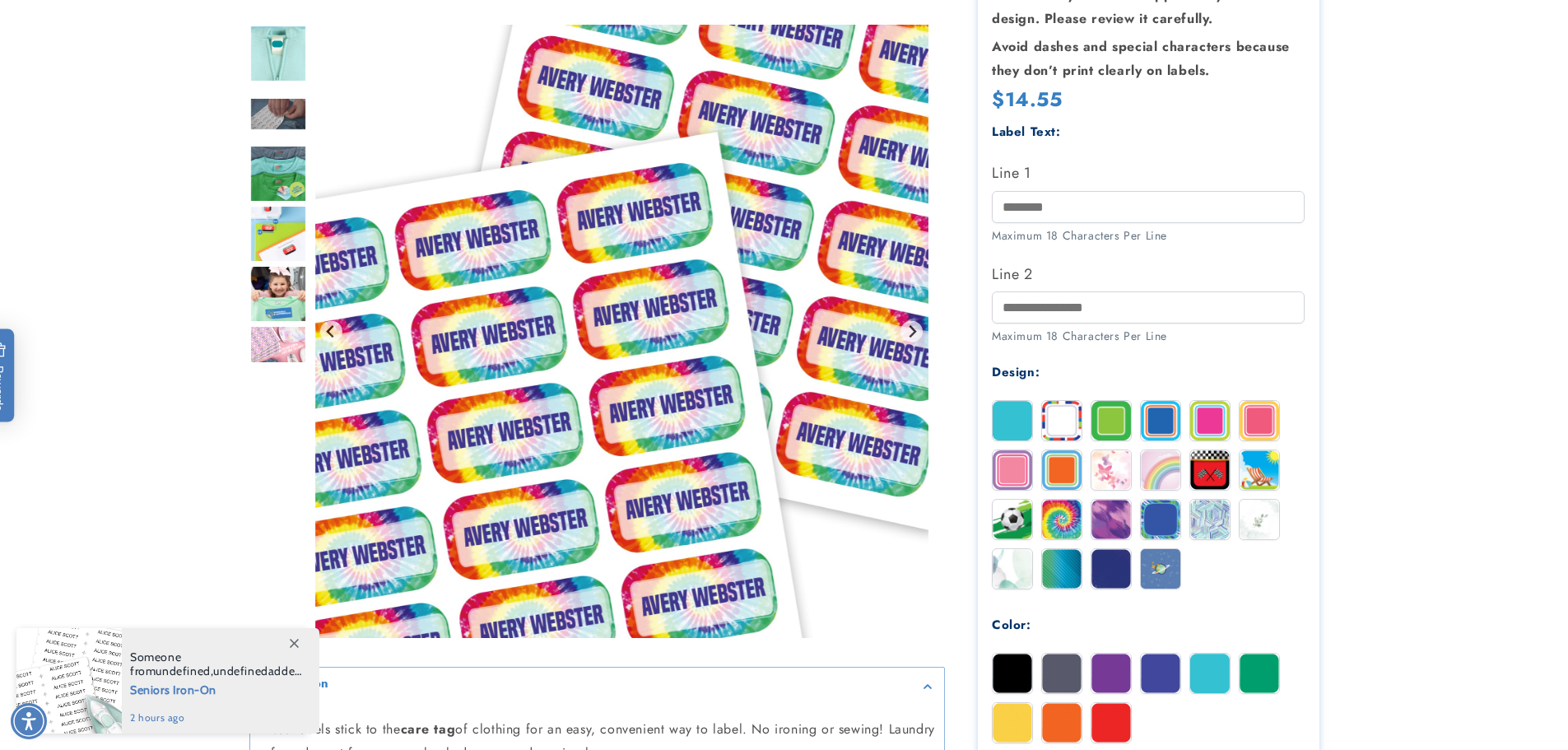
scroll to position [0, 0]
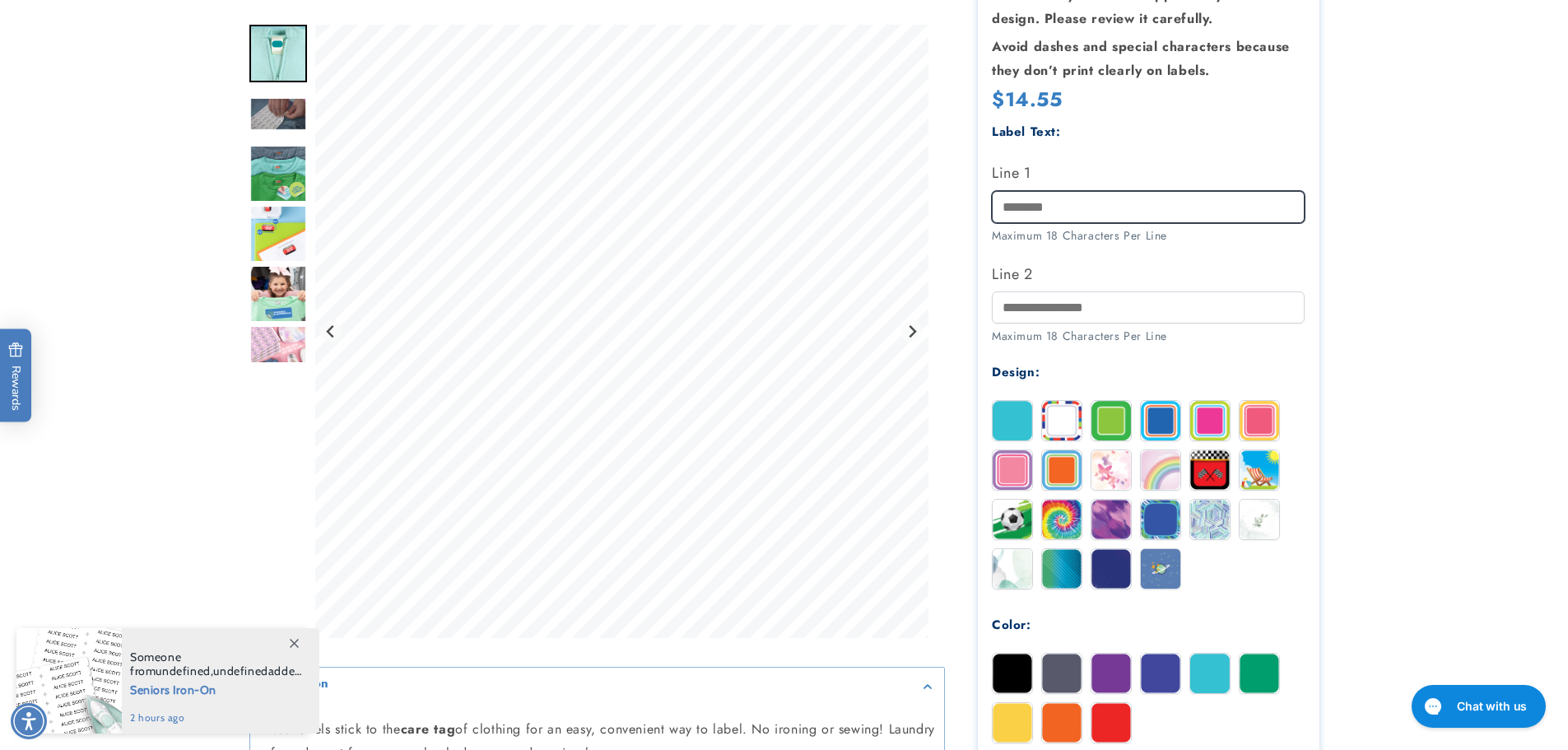
click at [1049, 205] on input "Line 1" at bounding box center [1147, 207] width 313 height 32
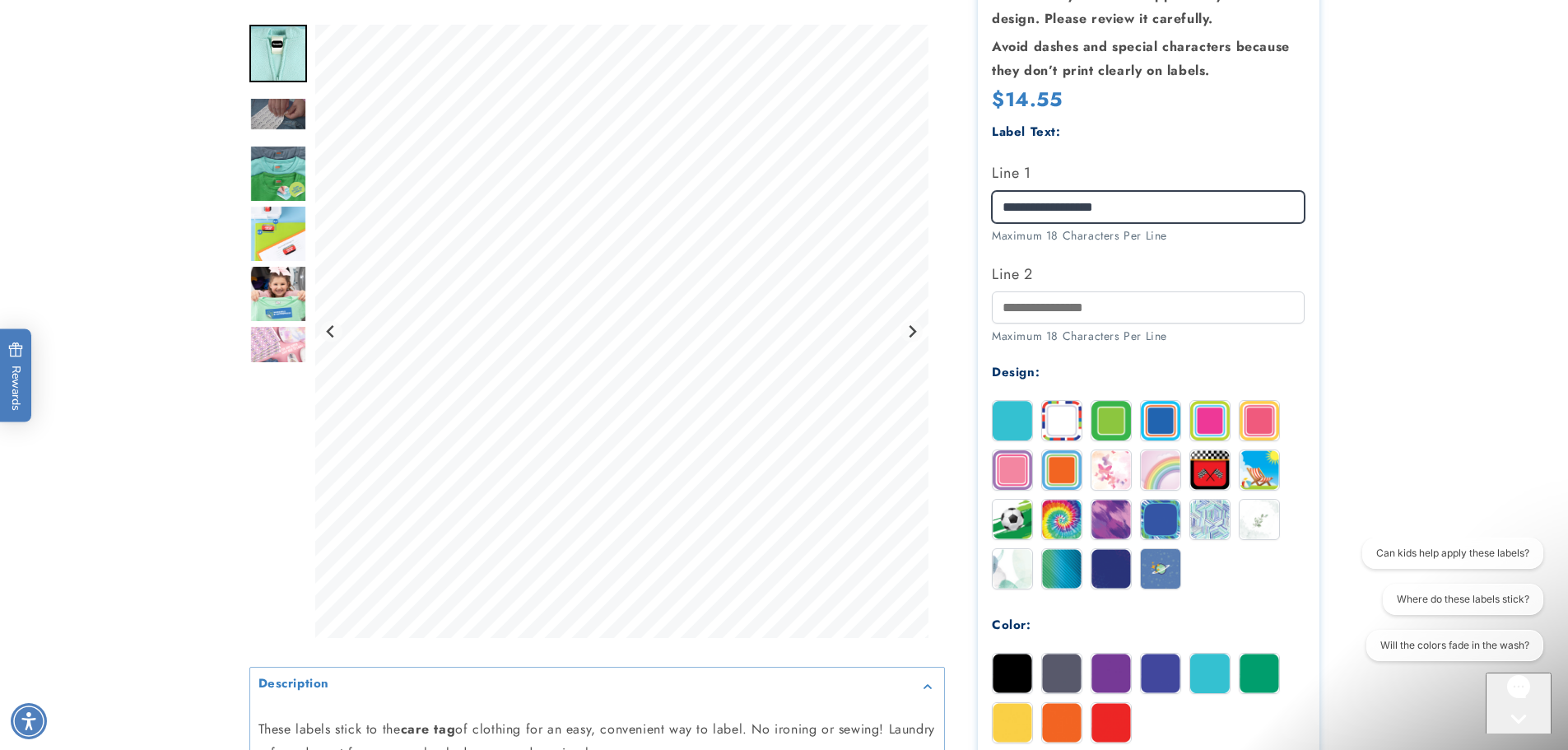
type input "**********"
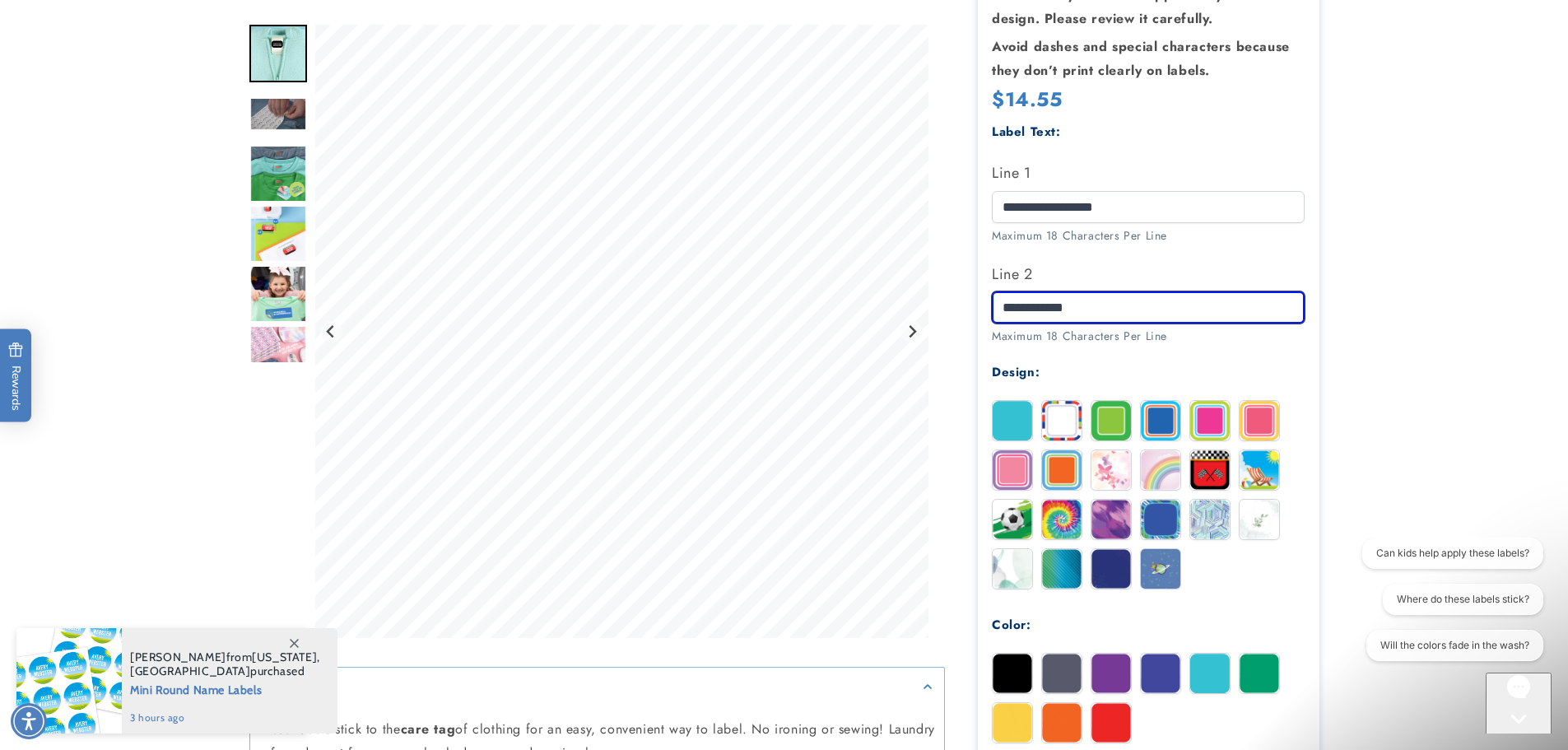
type input "**********"
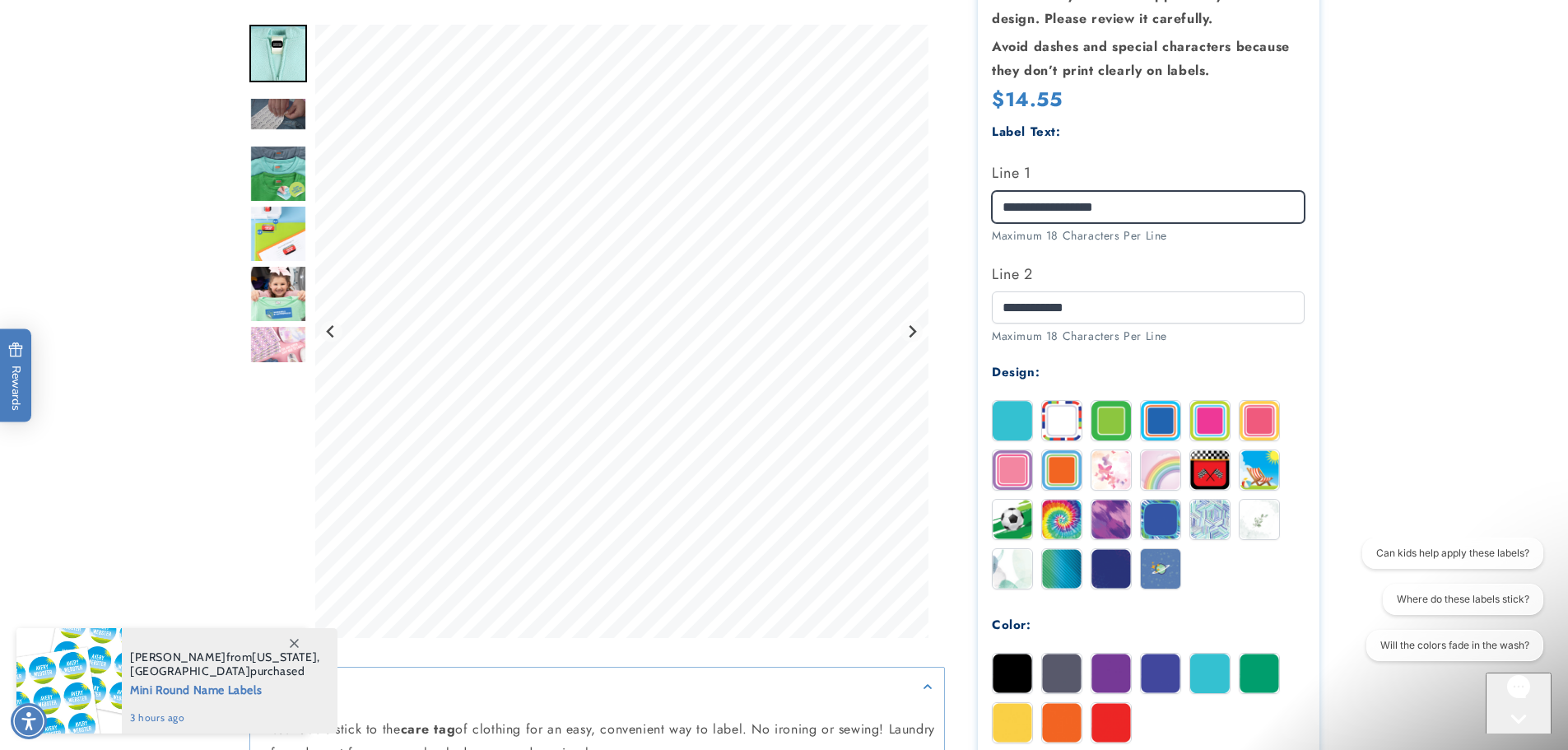
click at [1083, 206] on input "**********" at bounding box center [1147, 207] width 313 height 32
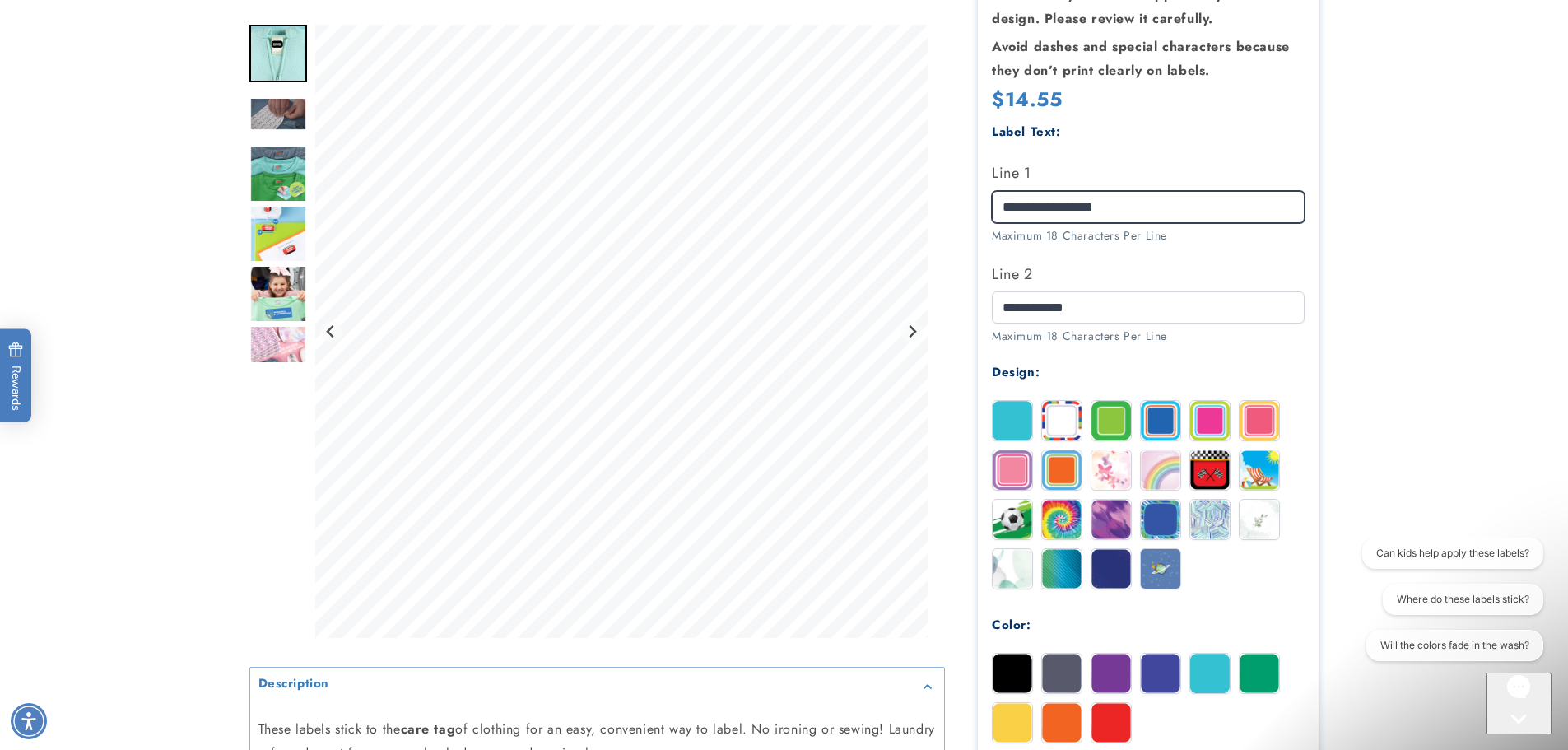
click at [1083, 206] on input "**********" at bounding box center [1147, 207] width 313 height 32
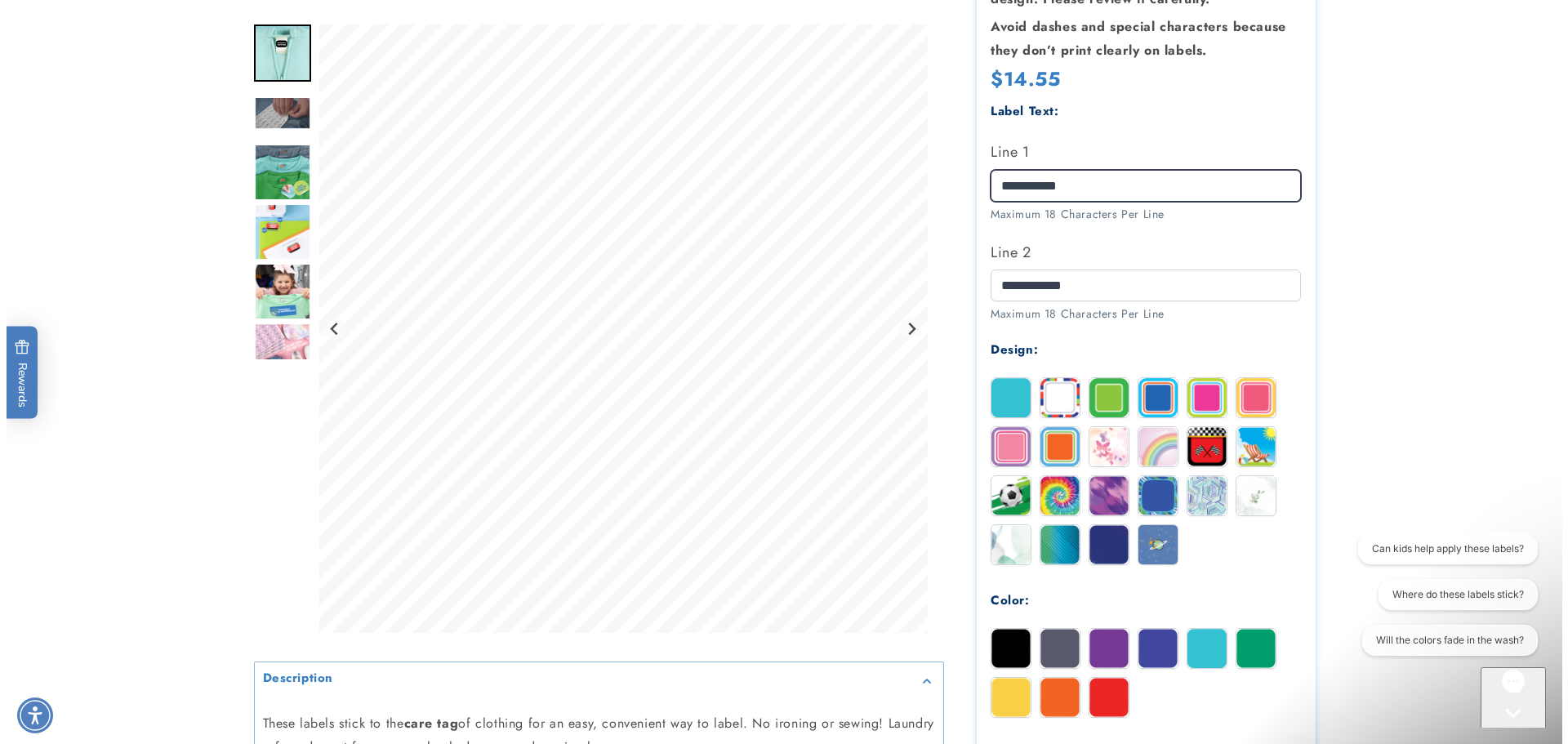
scroll to position [735, 0]
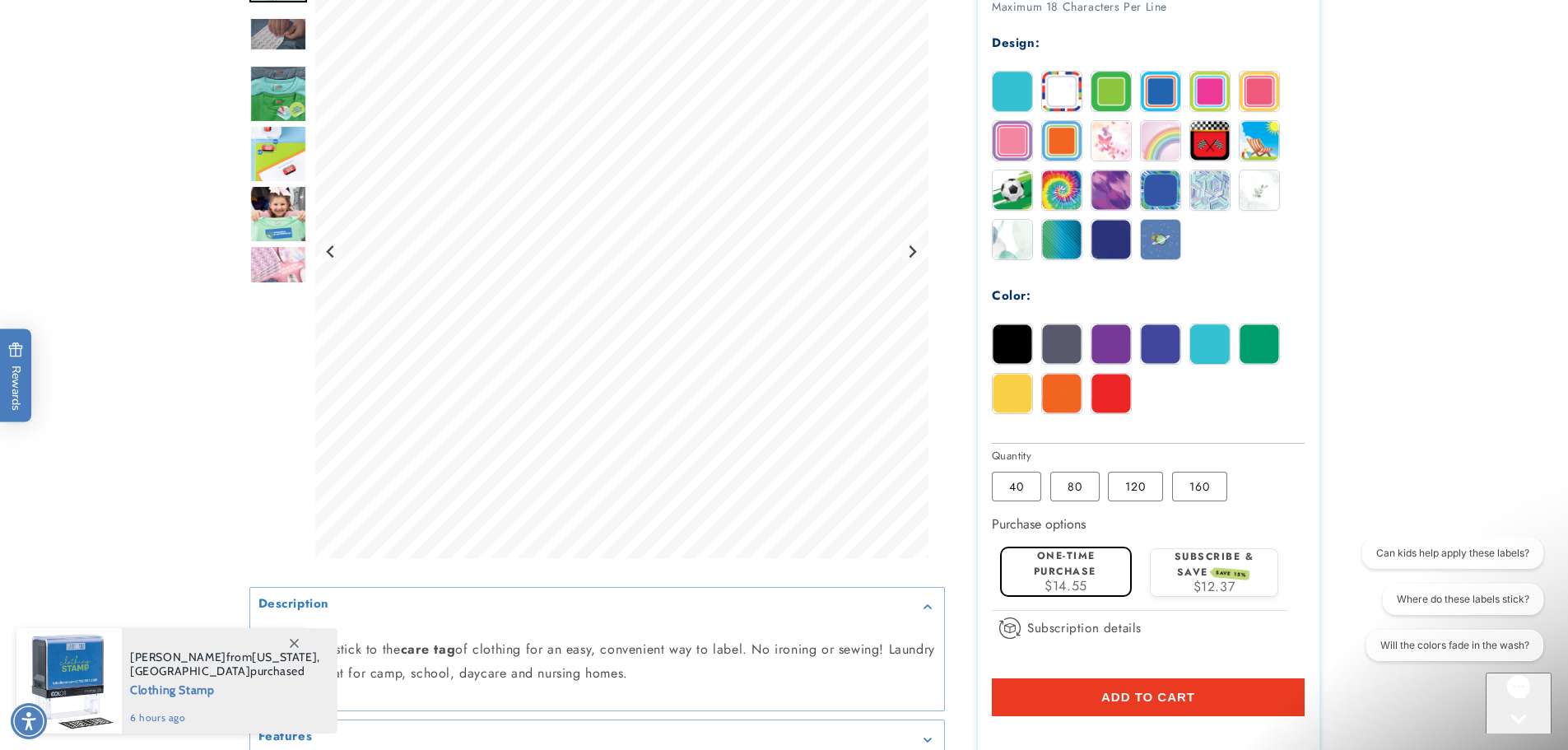
type input "**********"
drag, startPoint x: 1120, startPoint y: 686, endPoint x: 1157, endPoint y: 674, distance: 38.9
click at [1121, 685] on button "Add to cart" at bounding box center [1147, 696] width 313 height 38
